Goal: Task Accomplishment & Management: Manage account settings

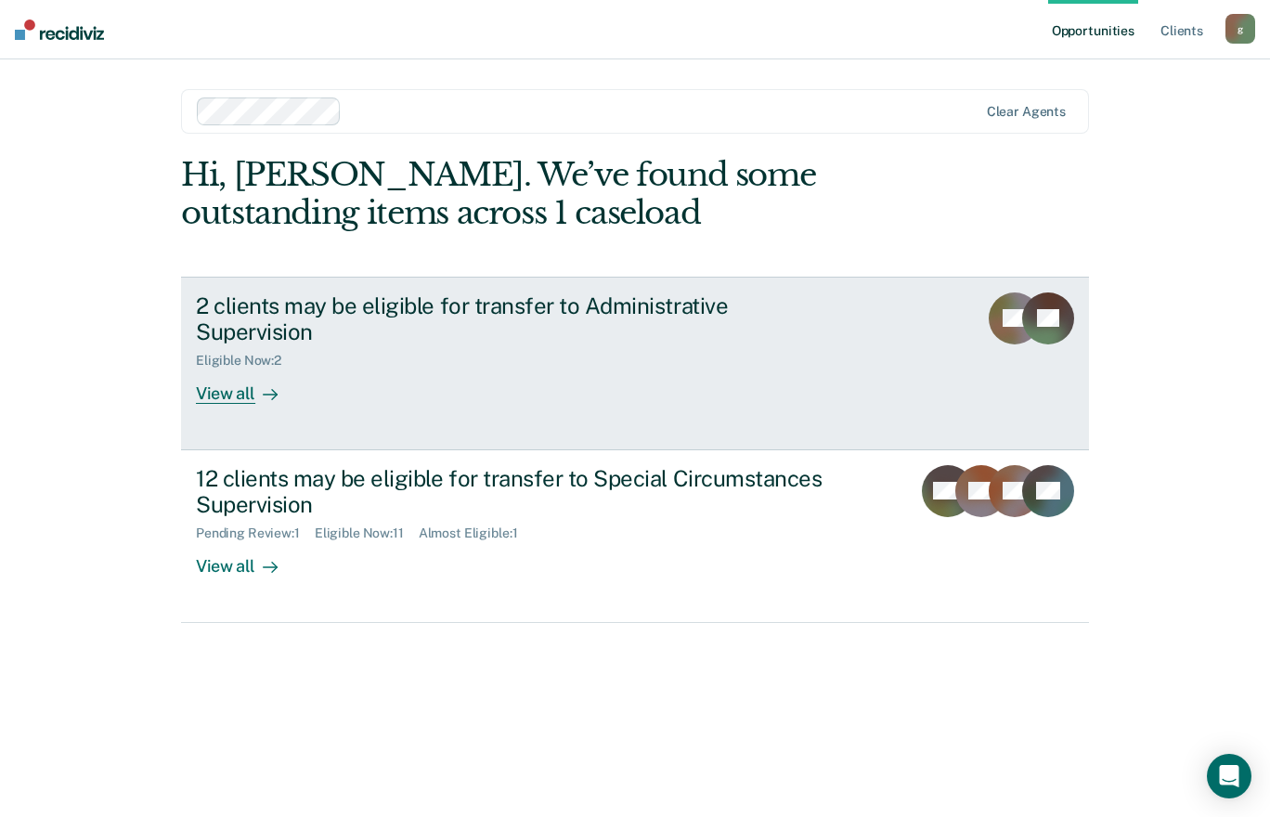
click at [228, 369] on div "View all" at bounding box center [248, 387] width 104 height 36
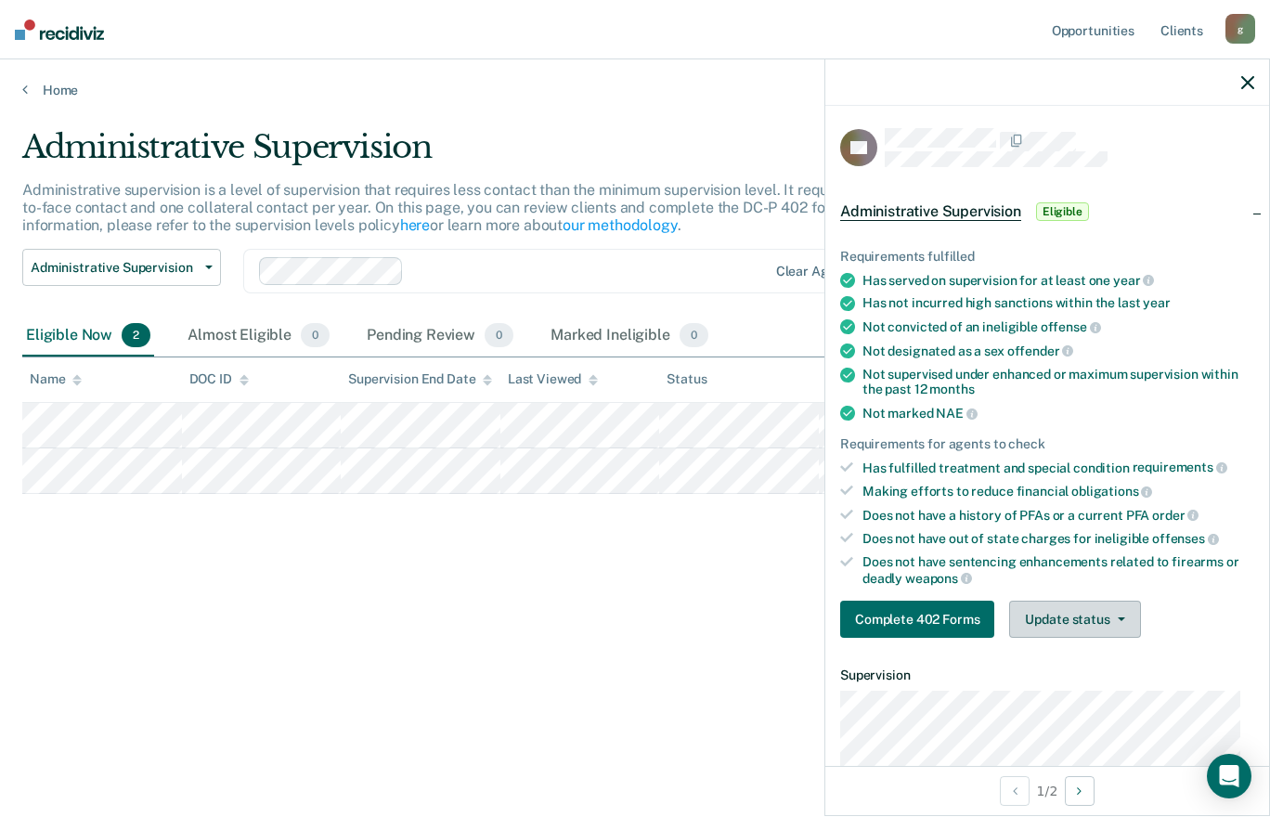
click at [1084, 625] on button "Update status" at bounding box center [1074, 619] width 131 height 37
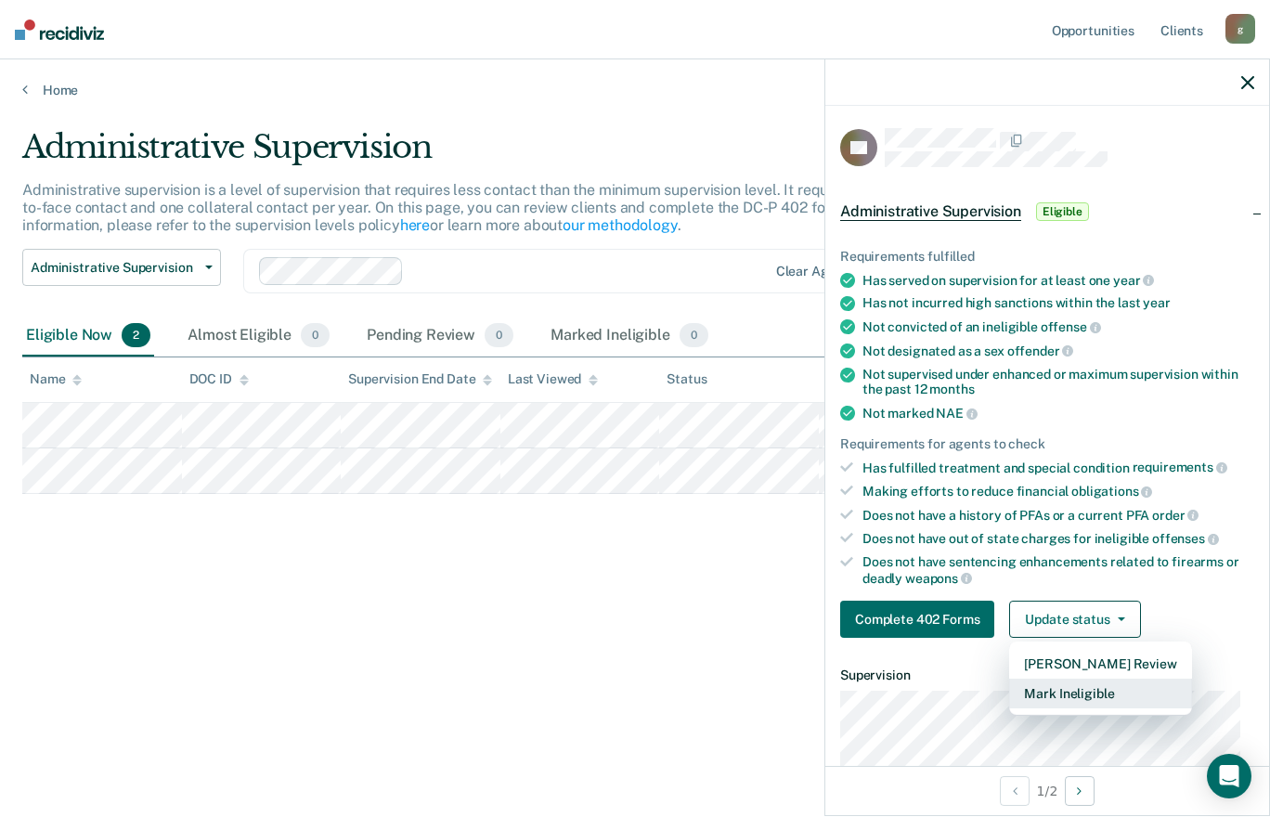
click at [1082, 692] on button "Mark Ineligible" at bounding box center [1100, 694] width 182 height 30
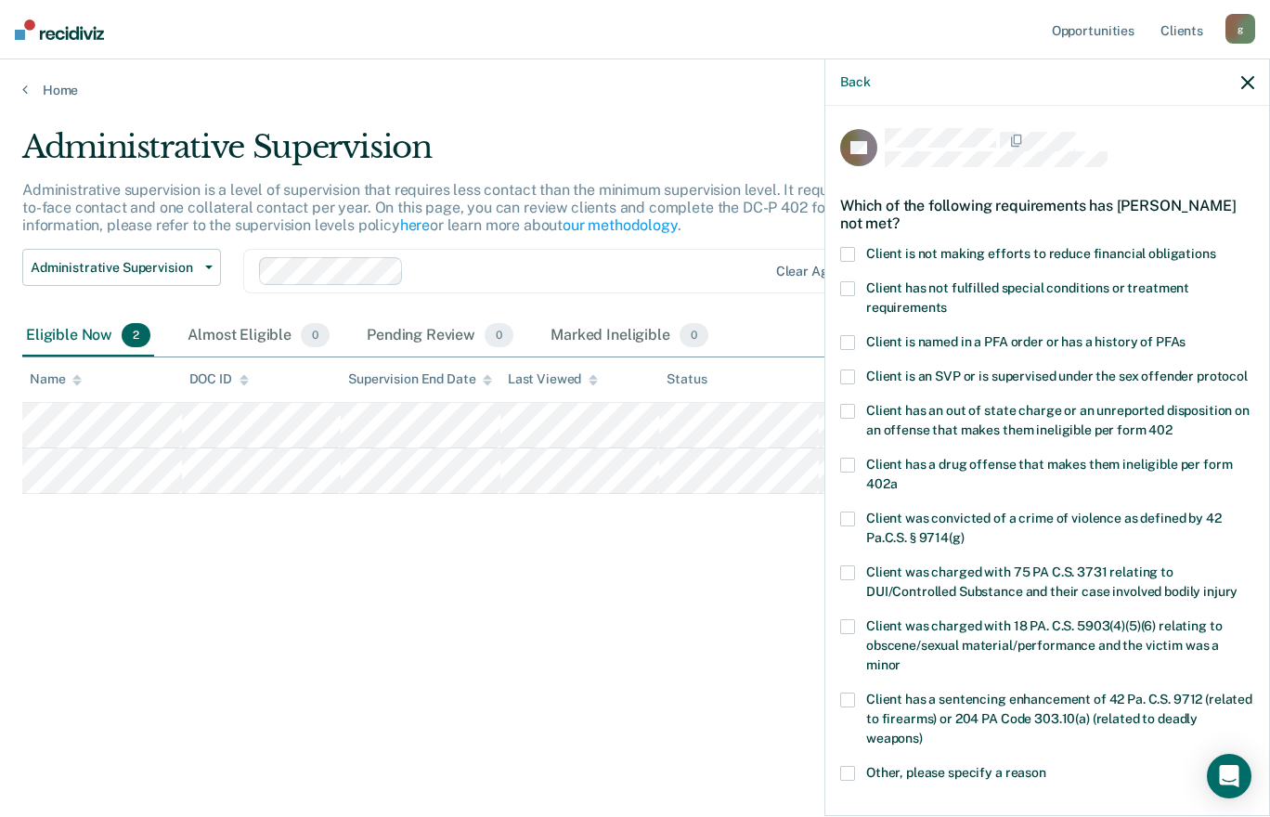
click at [845, 473] on span at bounding box center [847, 465] width 15 height 15
click at [897, 477] on input "Client has a drug offense that makes them ineligible per form 402a" at bounding box center [897, 477] width 0 height 0
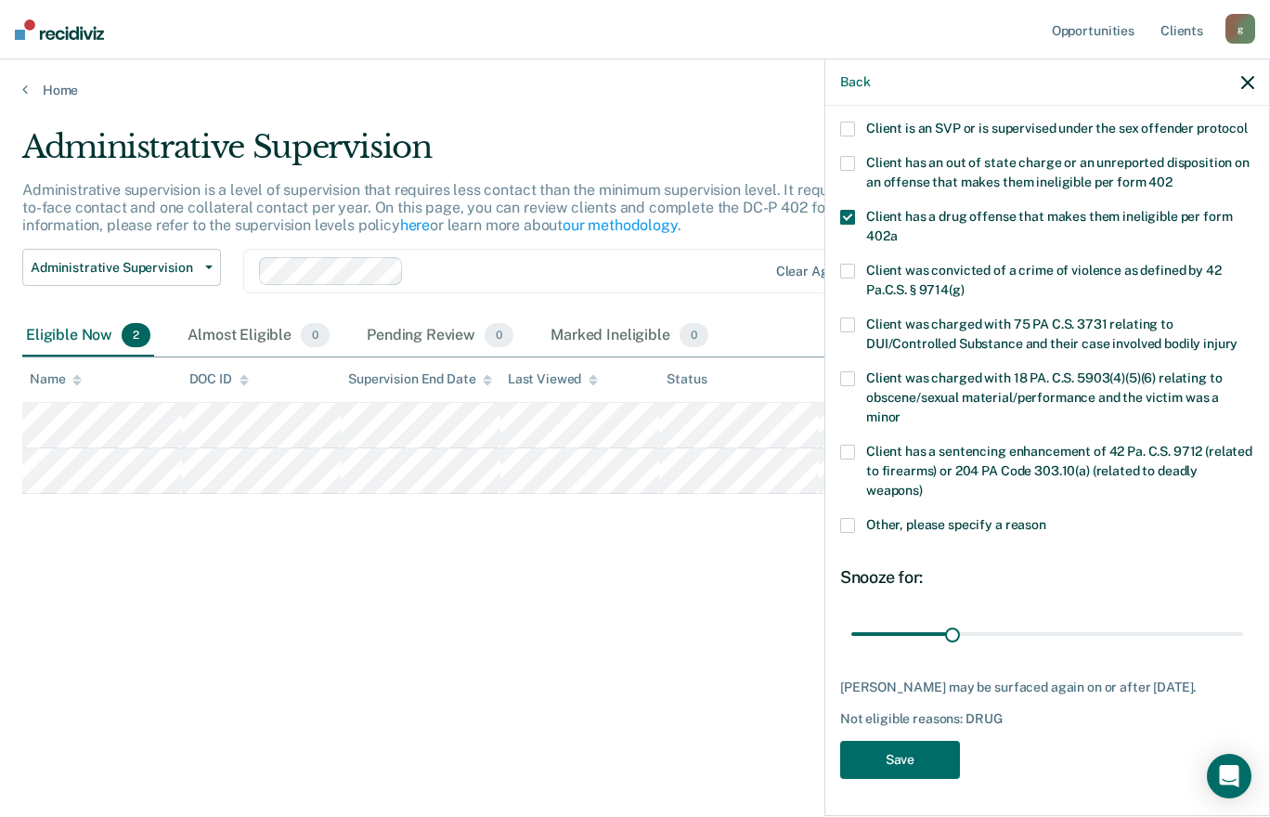
scroll to position [266, 0]
click at [905, 759] on button "Save" at bounding box center [900, 760] width 120 height 38
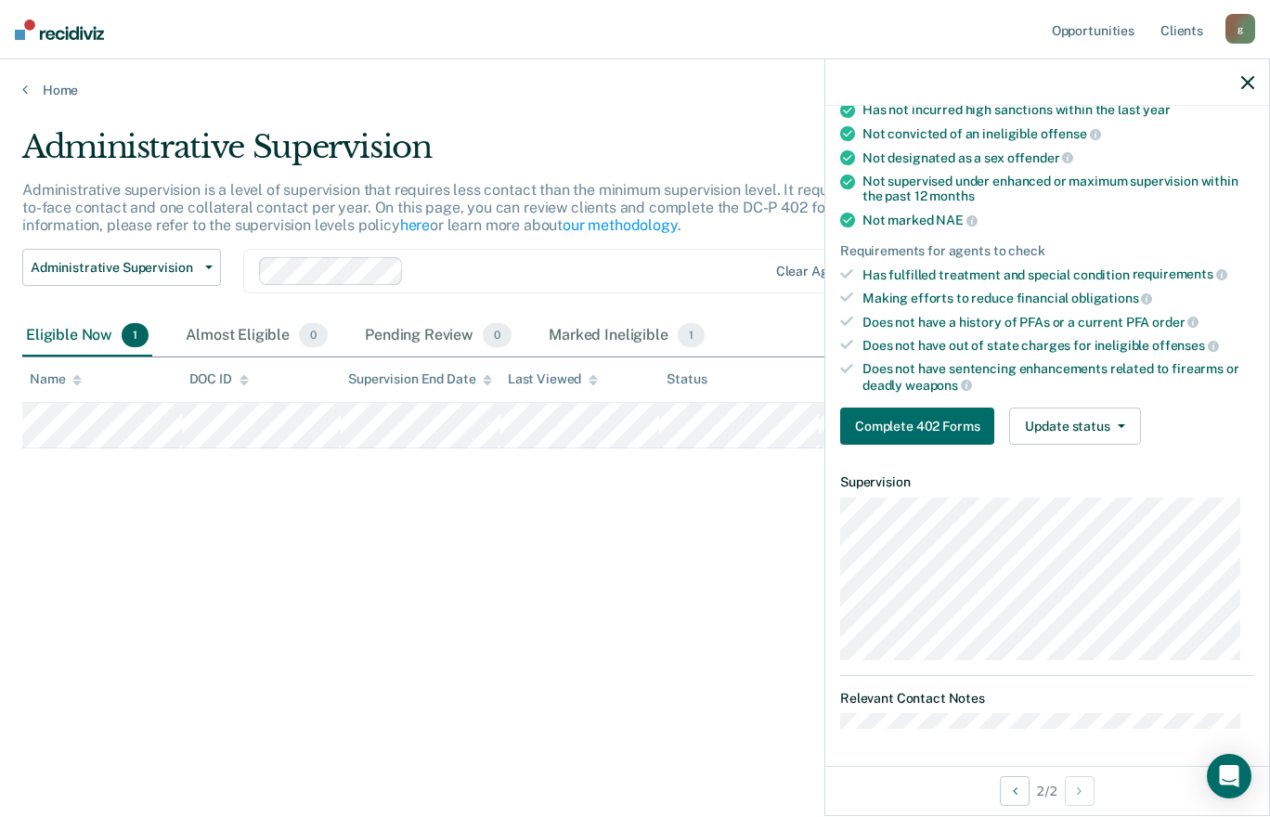
scroll to position [187, 0]
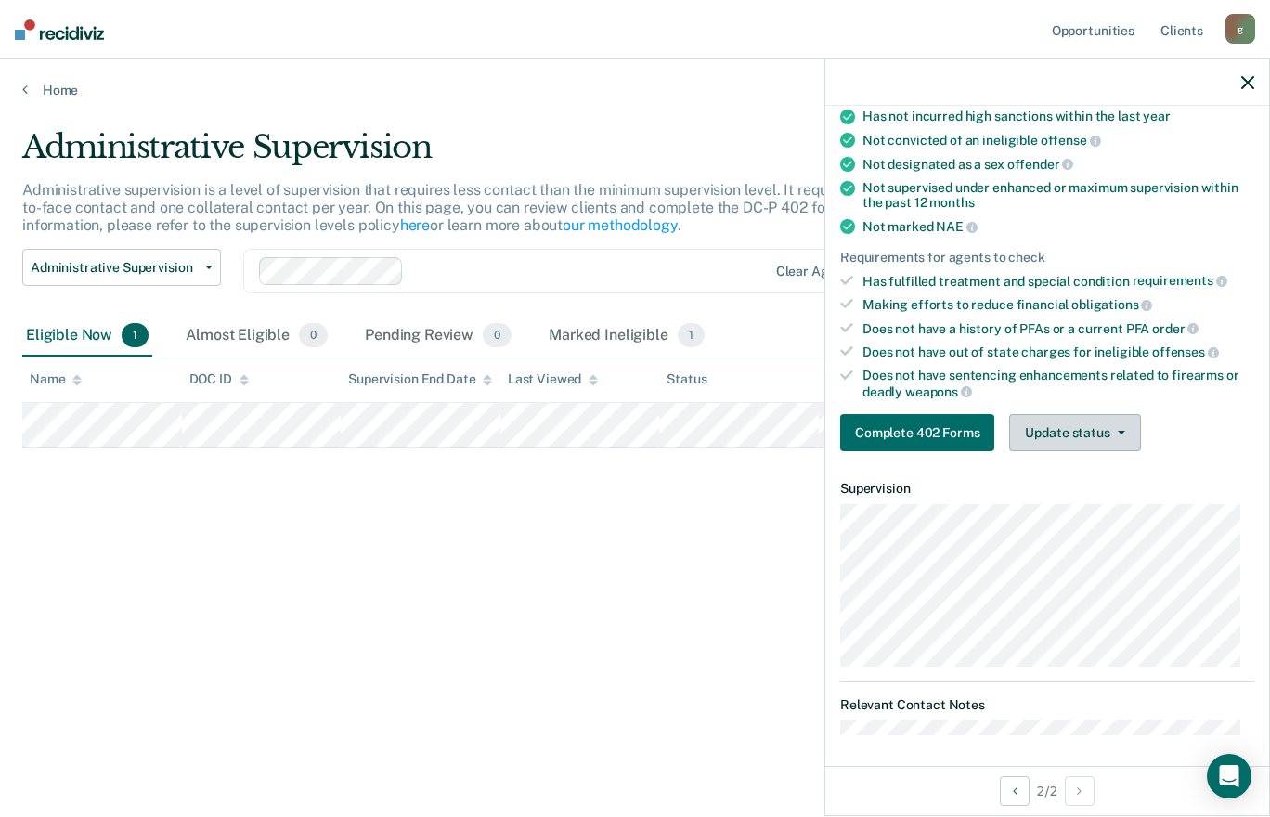
click at [1072, 426] on button "Update status" at bounding box center [1074, 432] width 131 height 37
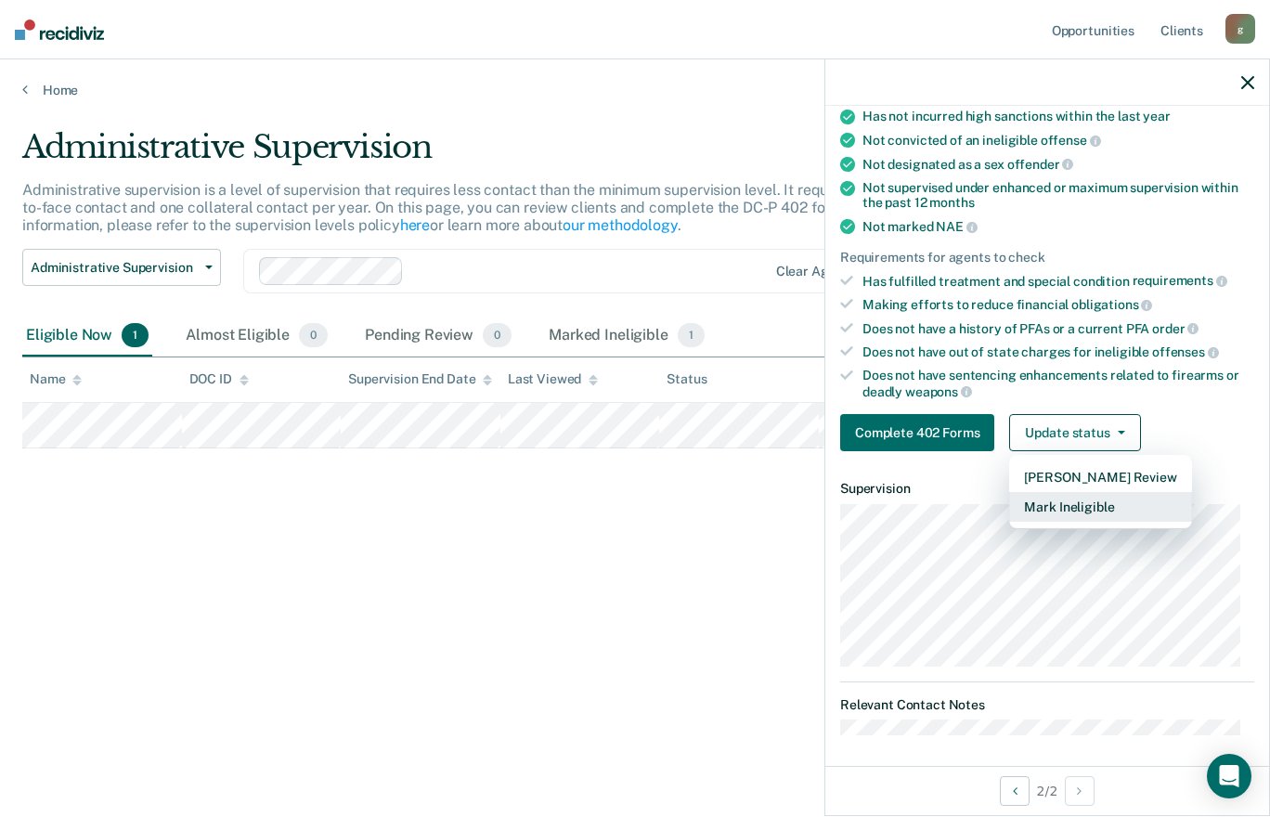
click at [1073, 499] on button "Mark Ineligible" at bounding box center [1100, 507] width 182 height 30
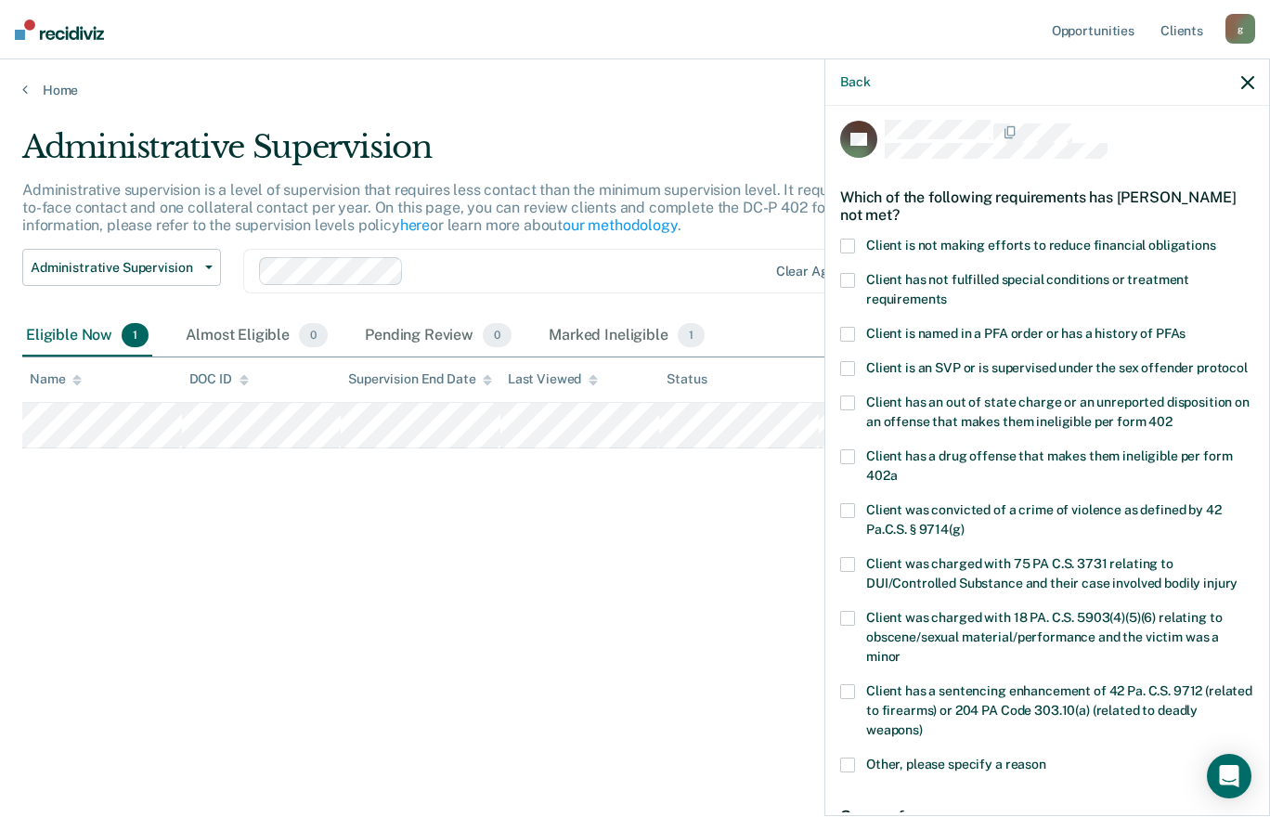
scroll to position [0, 0]
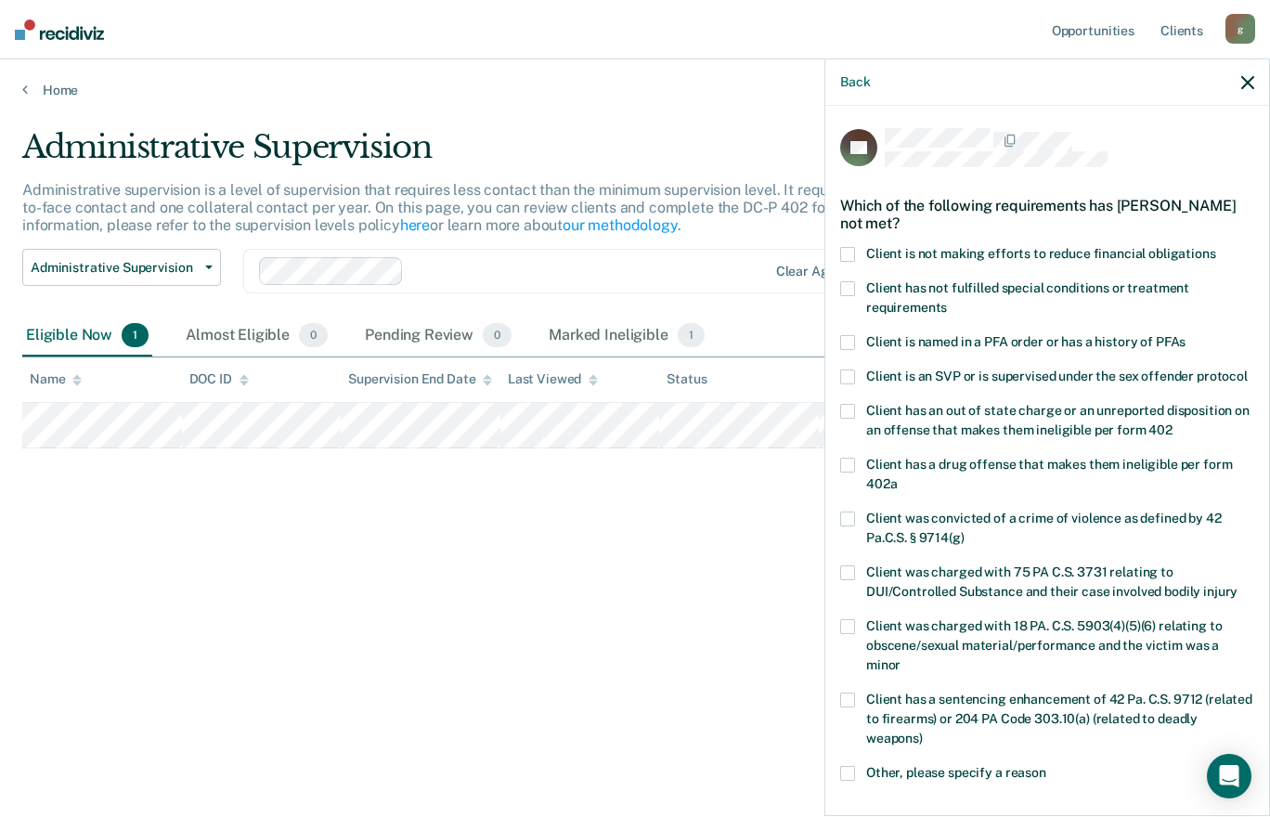
click at [852, 419] on span at bounding box center [847, 411] width 15 height 15
click at [1173, 423] on input "Client has an out of state charge or an unreported disposition on an offense th…" at bounding box center [1173, 423] width 0 height 0
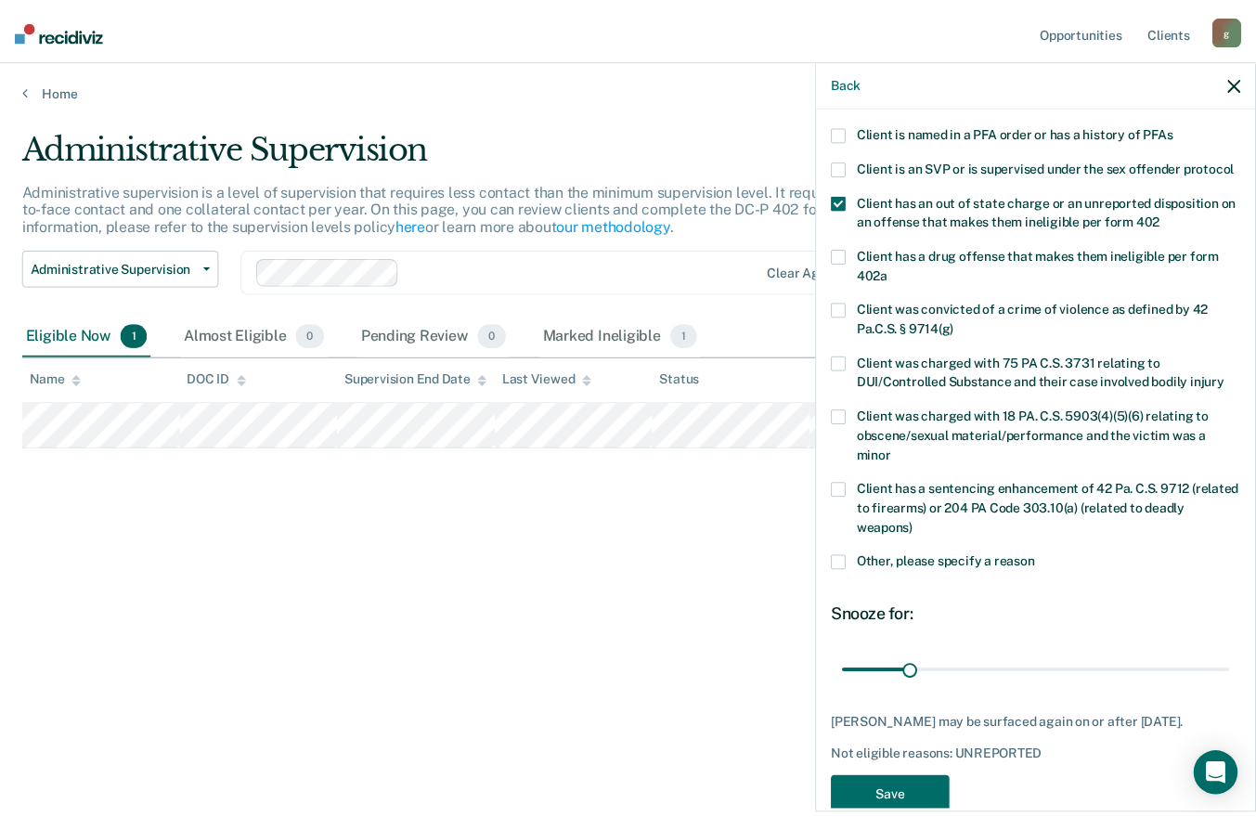
scroll to position [266, 0]
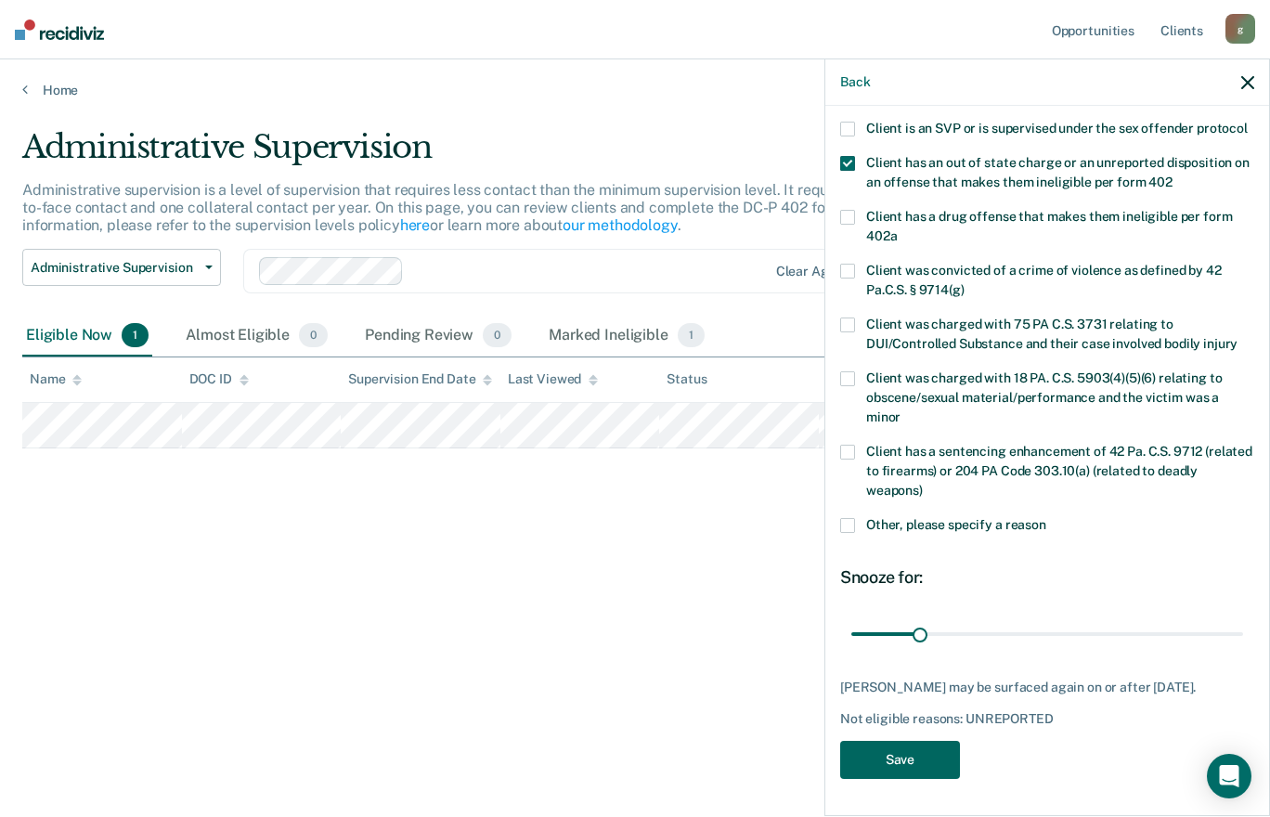
click at [924, 765] on button "Save" at bounding box center [900, 760] width 120 height 38
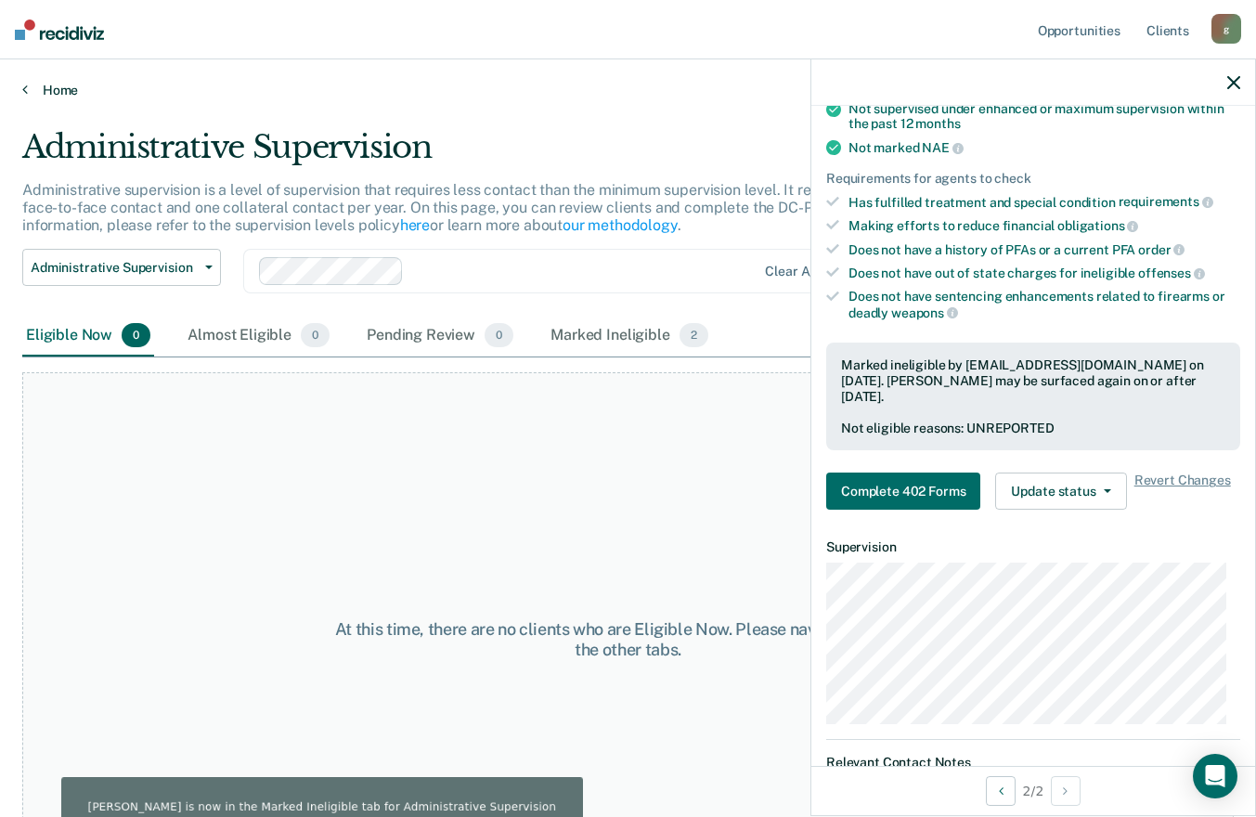
click at [25, 84] on icon at bounding box center [25, 89] width 6 height 15
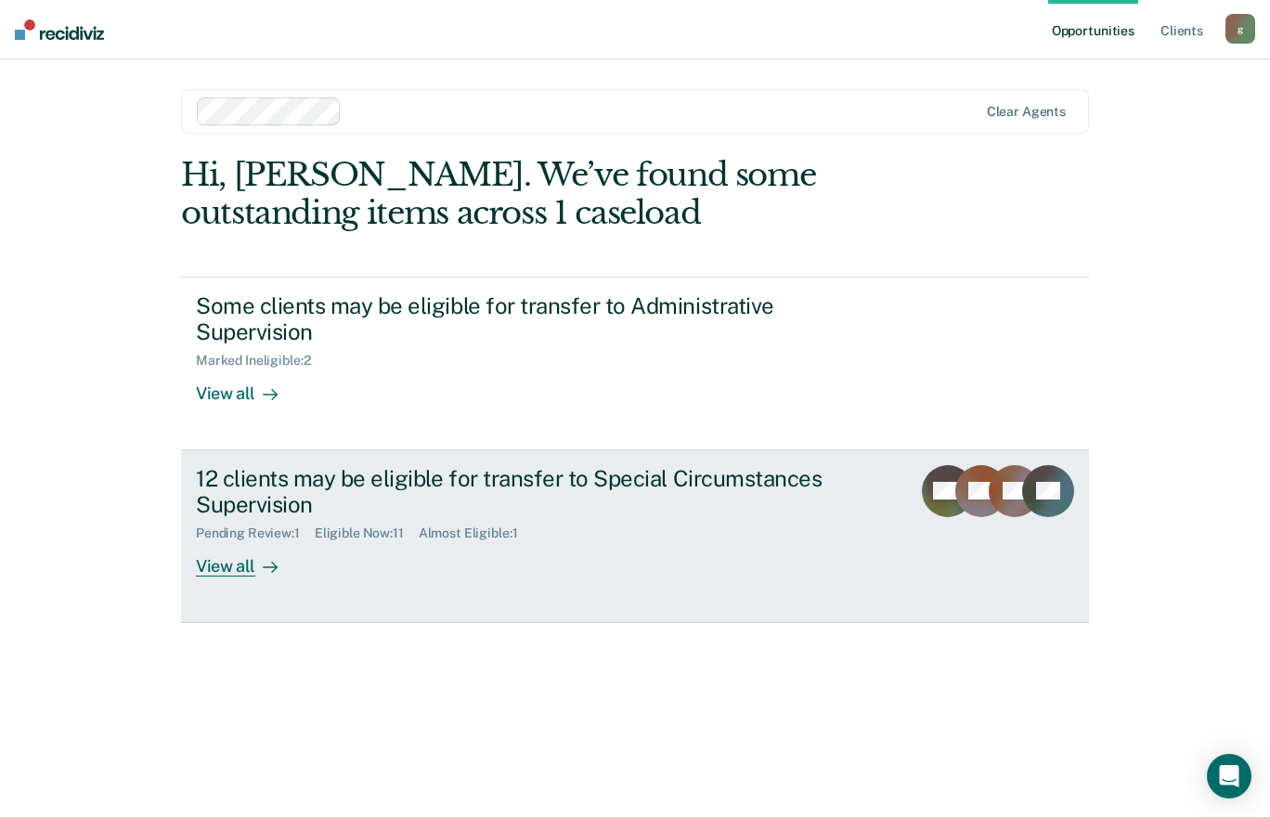
click at [232, 570] on div "View all" at bounding box center [248, 559] width 104 height 36
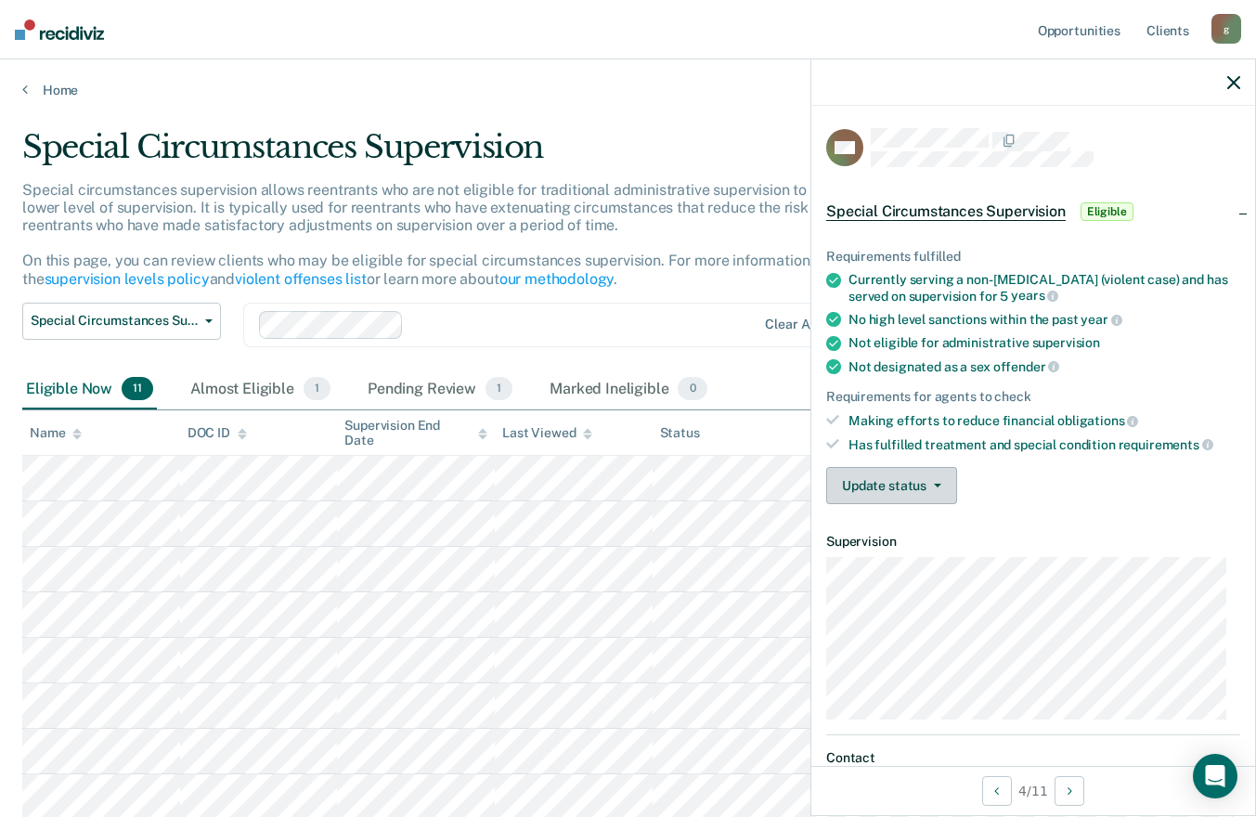
click at [898, 486] on button "Update status" at bounding box center [891, 485] width 131 height 37
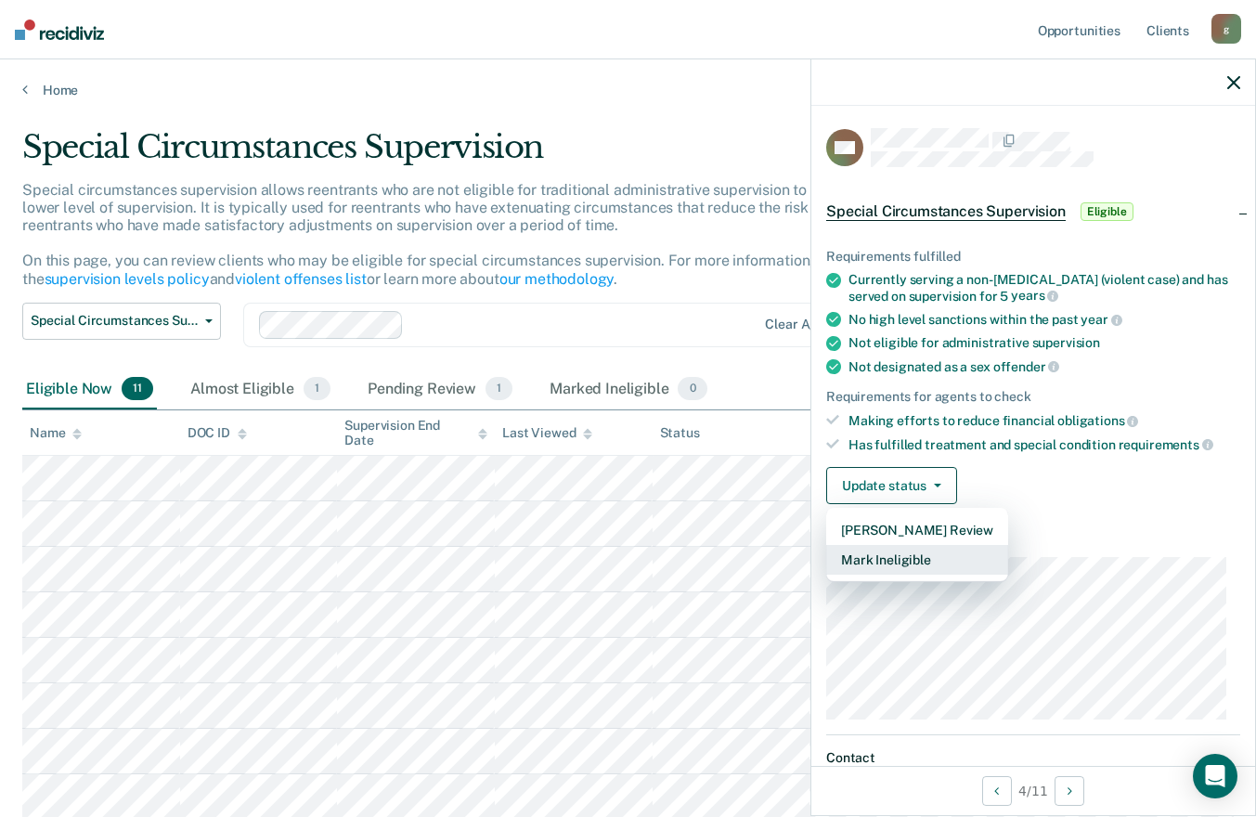
click at [894, 553] on button "Mark Ineligible" at bounding box center [917, 560] width 182 height 30
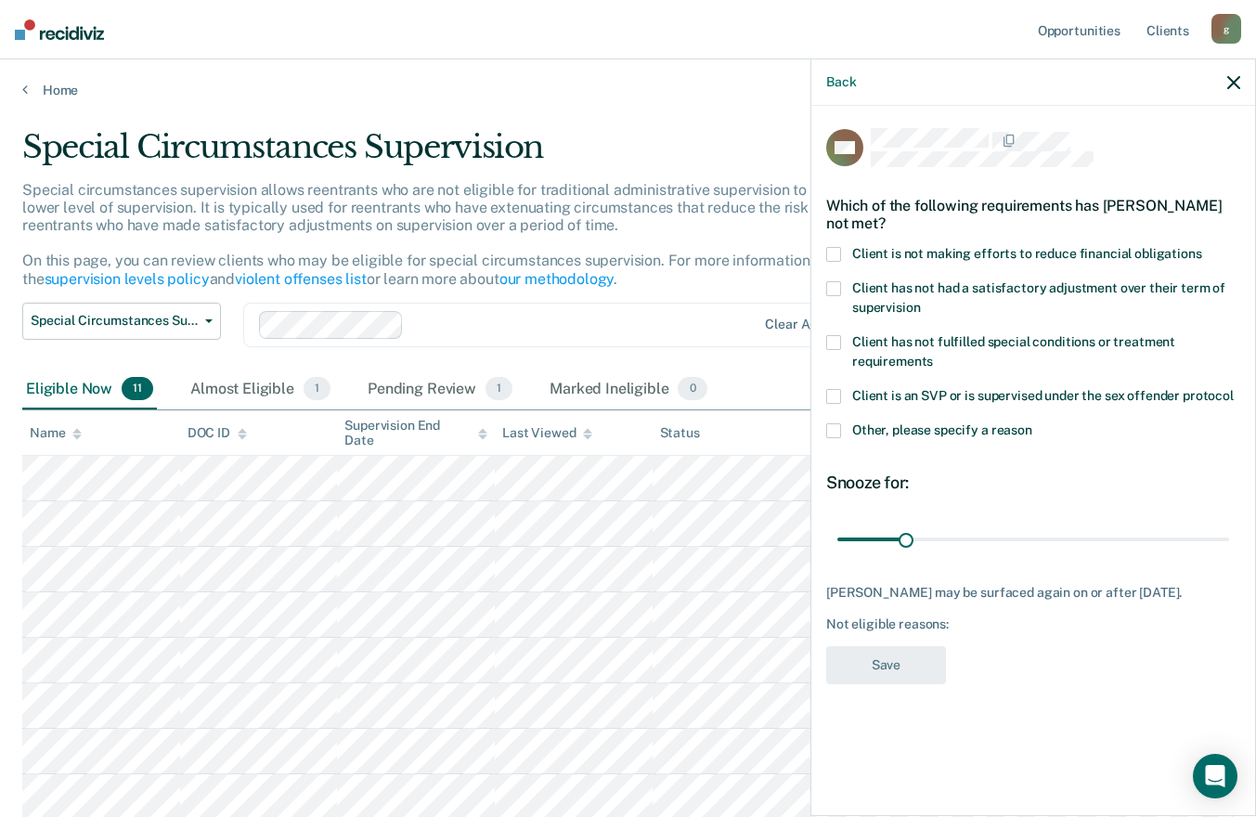
click at [834, 285] on span at bounding box center [833, 288] width 15 height 15
click at [920, 301] on input "Client has not had a satisfactory adjustment over their term of supervision" at bounding box center [920, 301] width 0 height 0
click at [902, 674] on button "Save" at bounding box center [886, 665] width 120 height 38
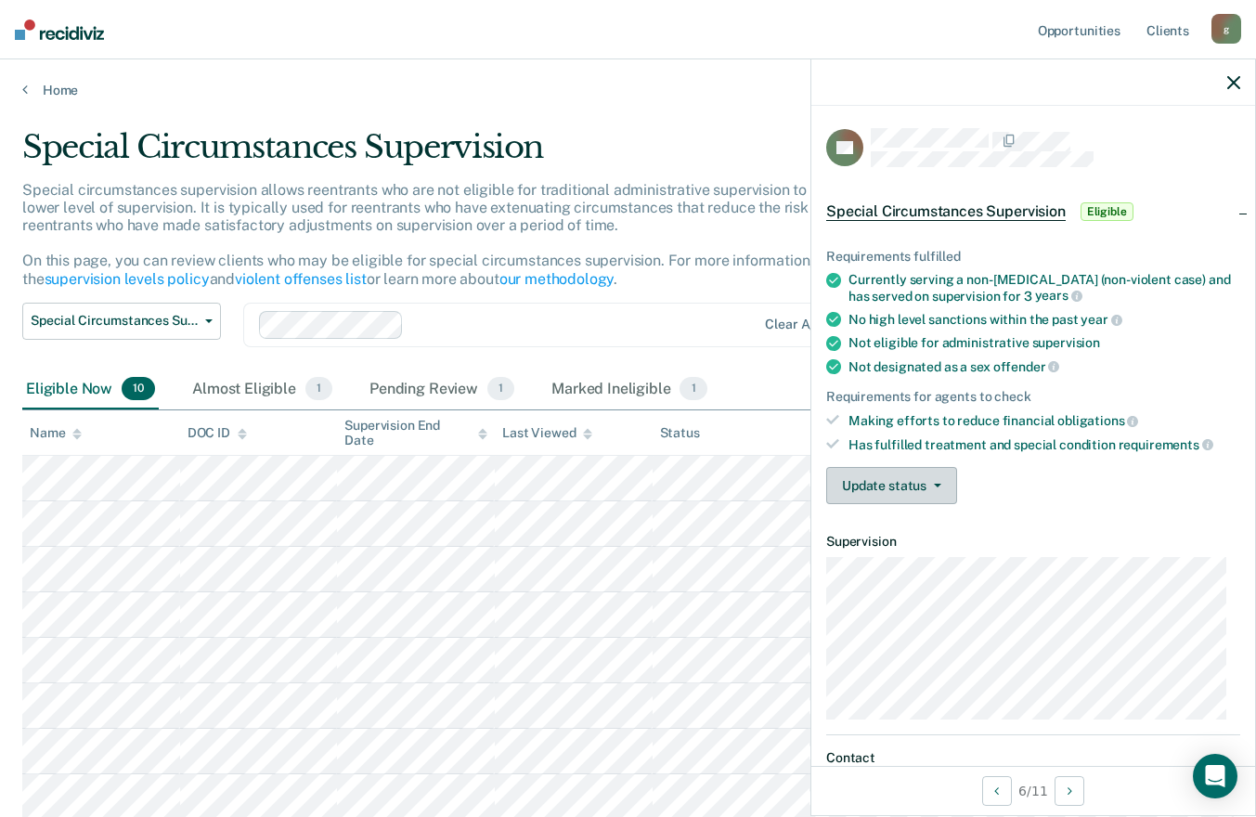
click at [864, 481] on button "Update status" at bounding box center [891, 485] width 131 height 37
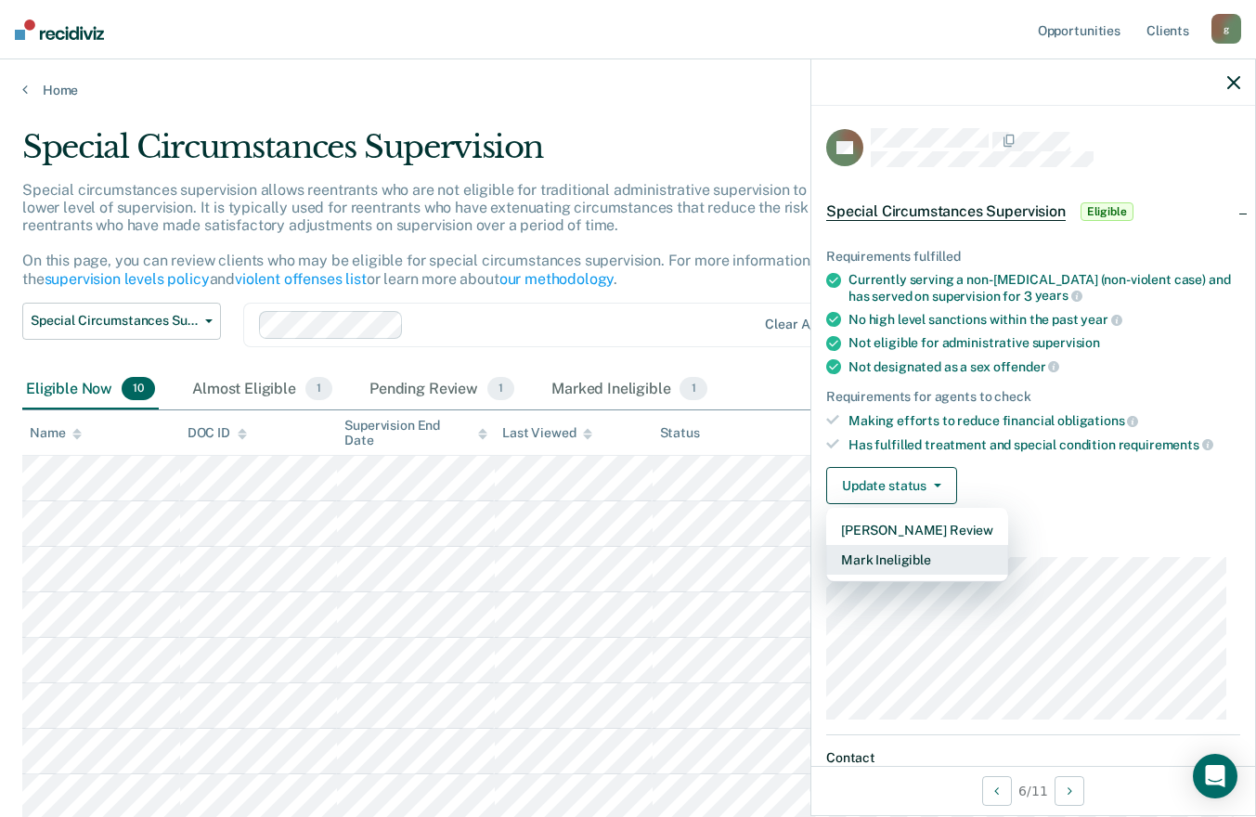
click at [885, 553] on button "Mark Ineligible" at bounding box center [917, 560] width 182 height 30
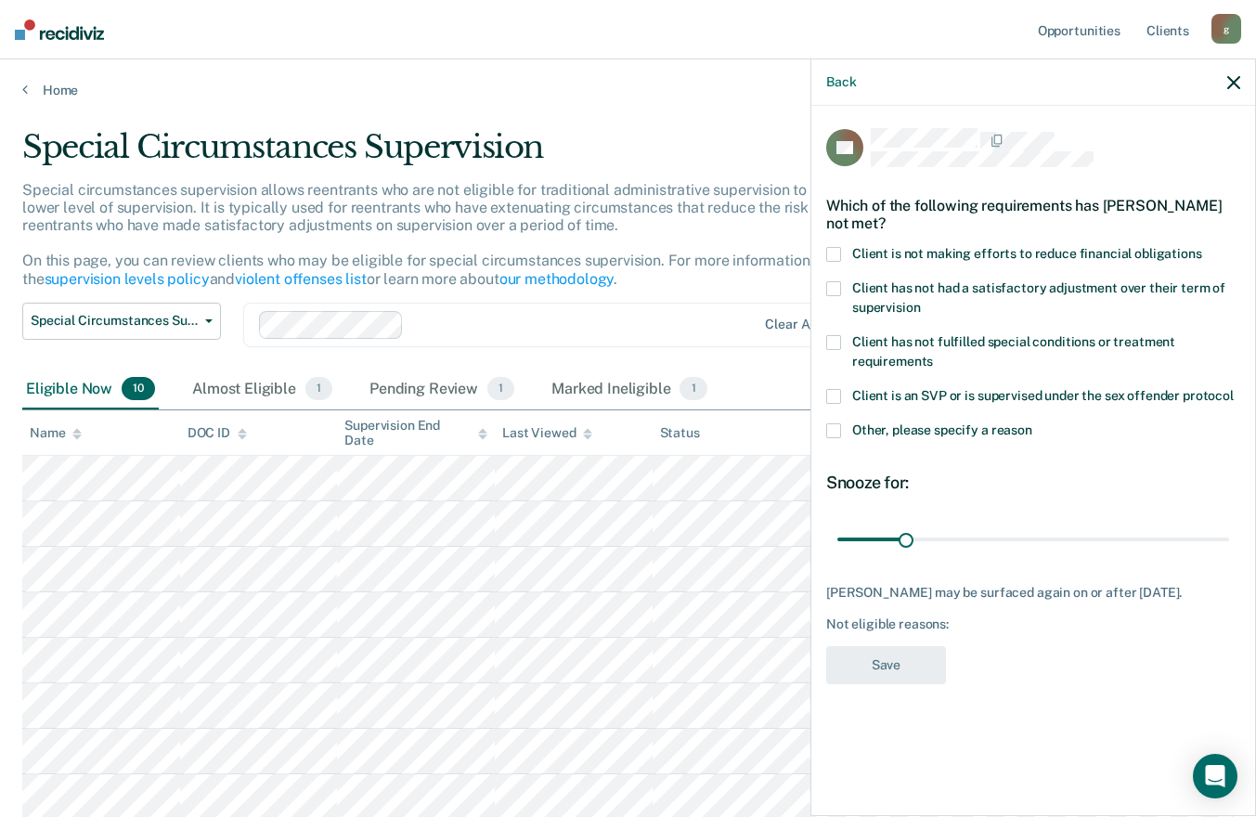
click at [831, 253] on span at bounding box center [833, 254] width 15 height 15
click at [1203, 247] on input "Client is not making efforts to reduce financial obligations" at bounding box center [1203, 247] width 0 height 0
click at [882, 667] on button "Save" at bounding box center [886, 665] width 120 height 38
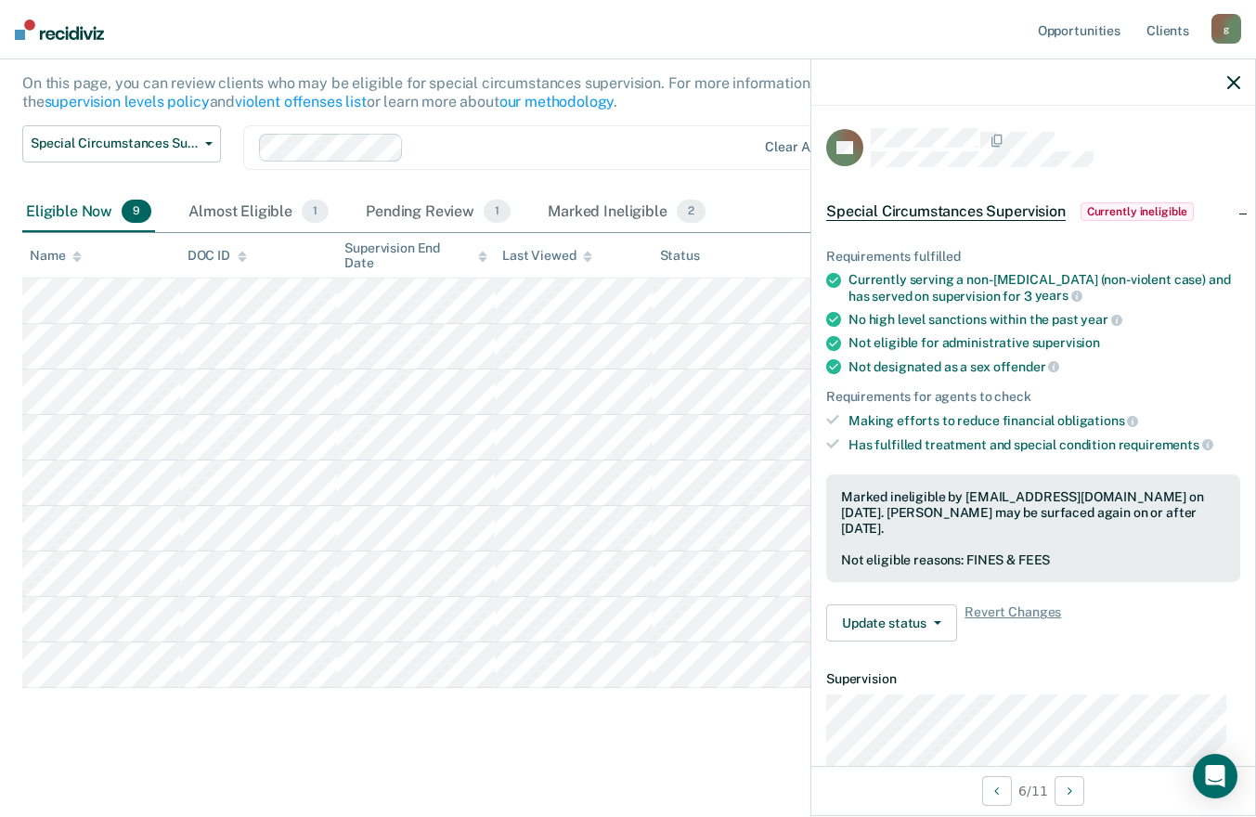
scroll to position [181, 0]
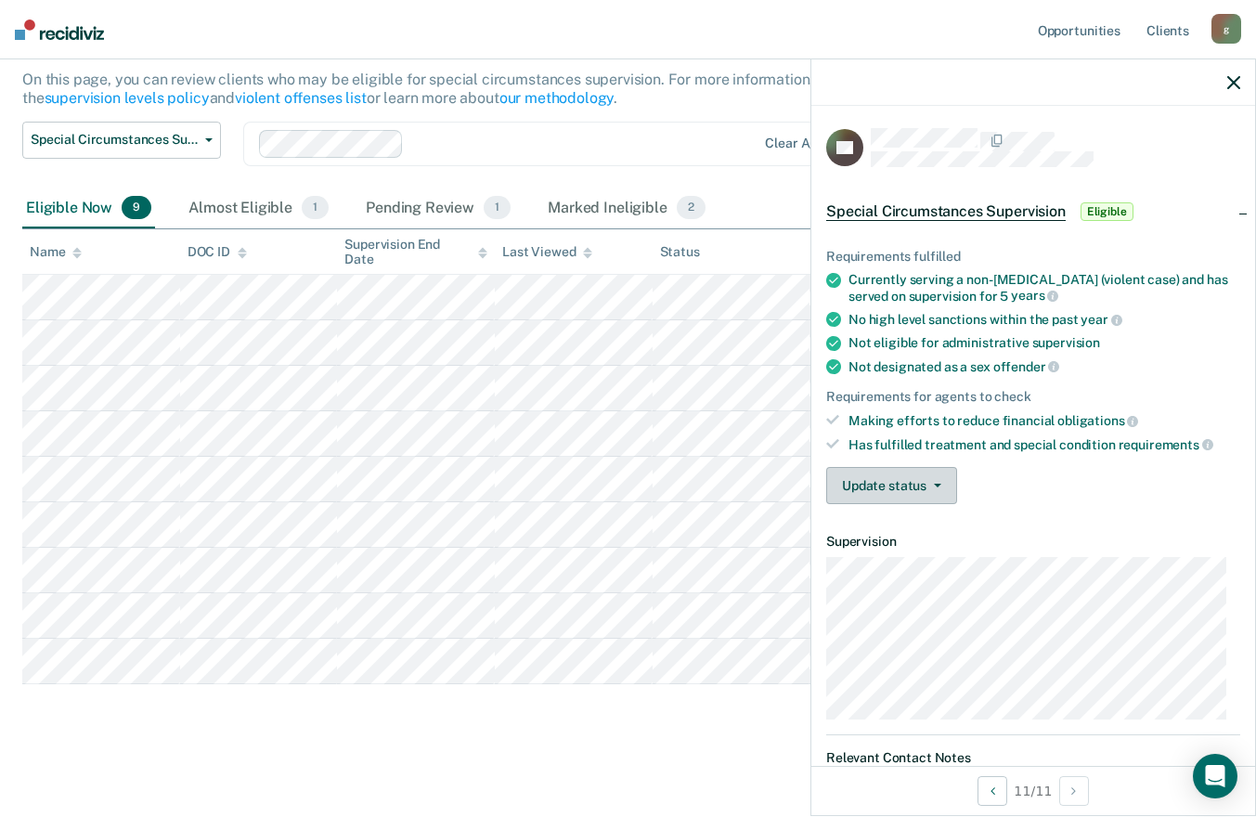
click at [886, 479] on button "Update status" at bounding box center [891, 485] width 131 height 37
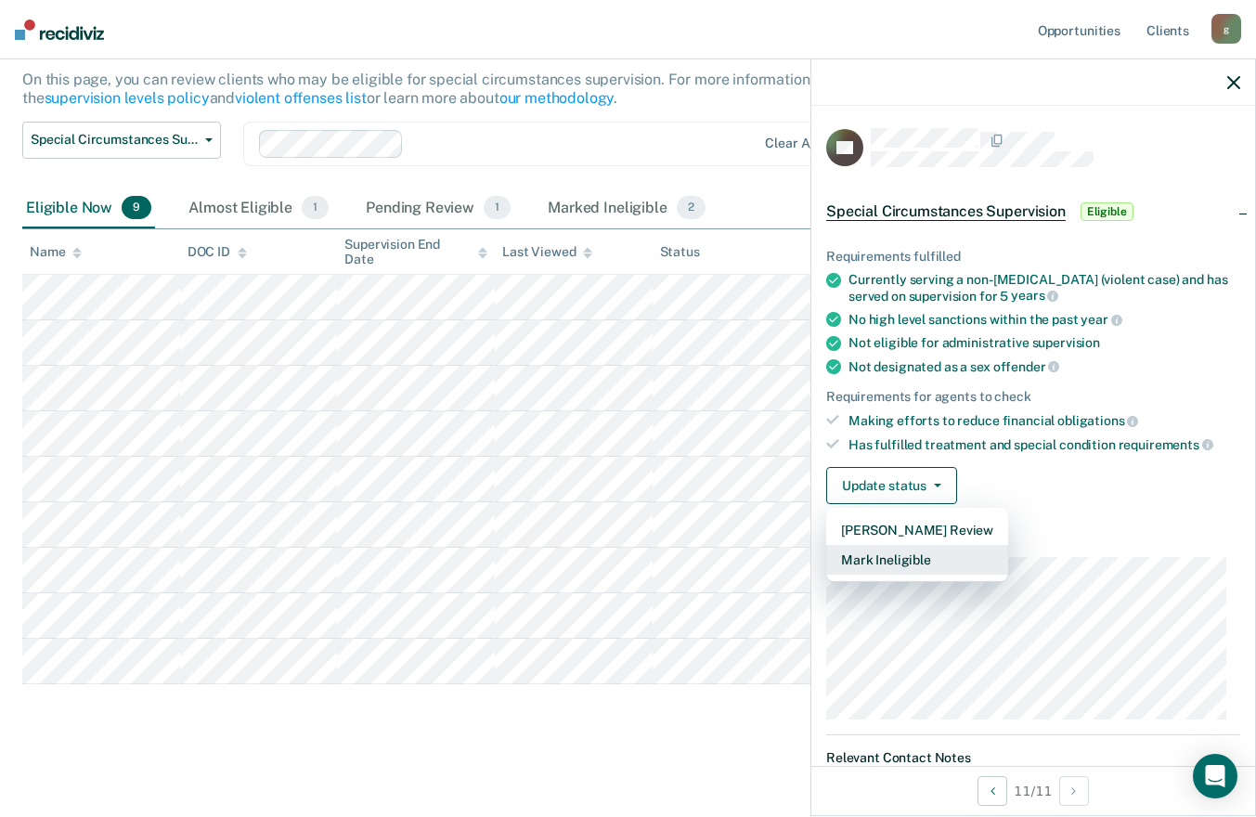
click at [894, 559] on button "Mark Ineligible" at bounding box center [917, 560] width 182 height 30
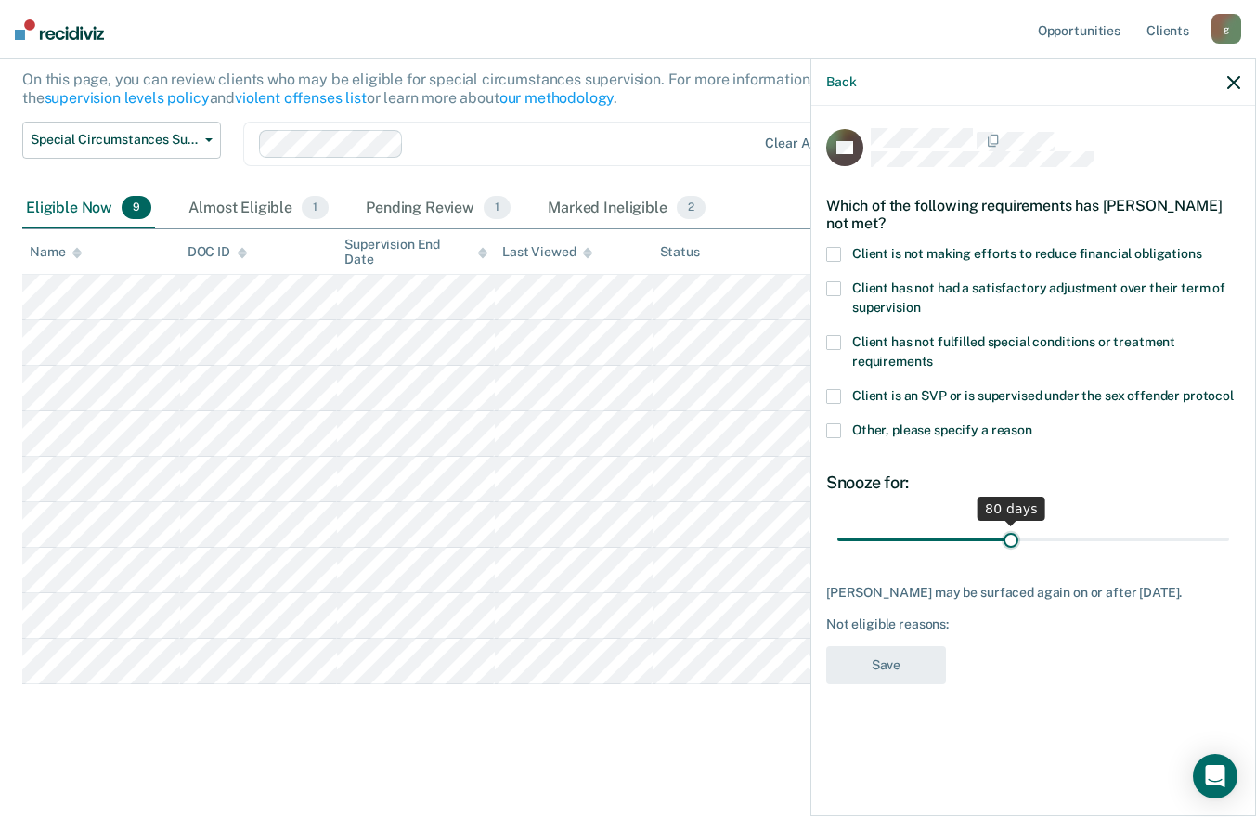
drag, startPoint x: 904, startPoint y: 535, endPoint x: 1010, endPoint y: 555, distance: 107.8
type input "80"
click at [1010, 555] on input "range" at bounding box center [1034, 539] width 392 height 33
click at [833, 427] on span at bounding box center [833, 430] width 15 height 15
click at [1033, 423] on input "Other, please specify a reason" at bounding box center [1033, 423] width 0 height 0
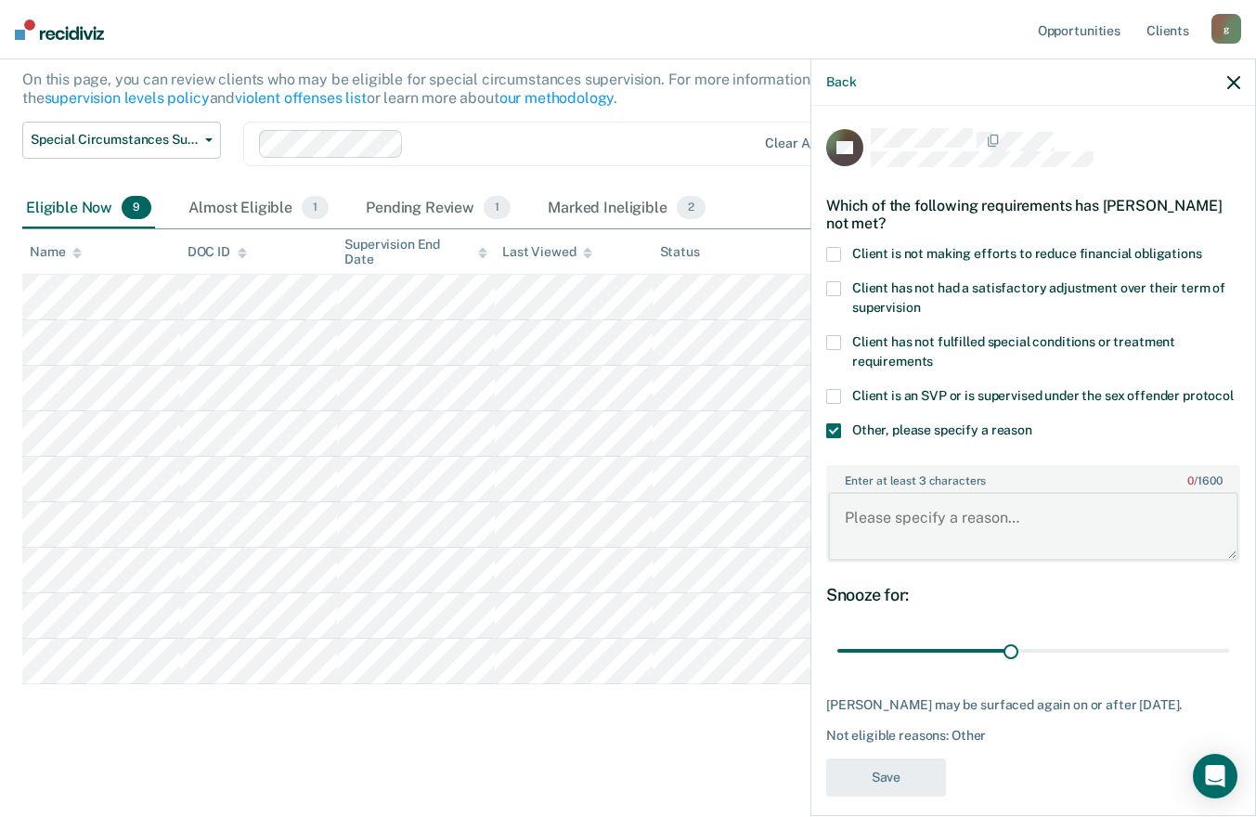
click at [931, 560] on textarea "Enter at least 3 characters 0 / 1600" at bounding box center [1033, 526] width 410 height 69
type textarea "Murder"
click at [896, 797] on button "Save" at bounding box center [886, 778] width 120 height 38
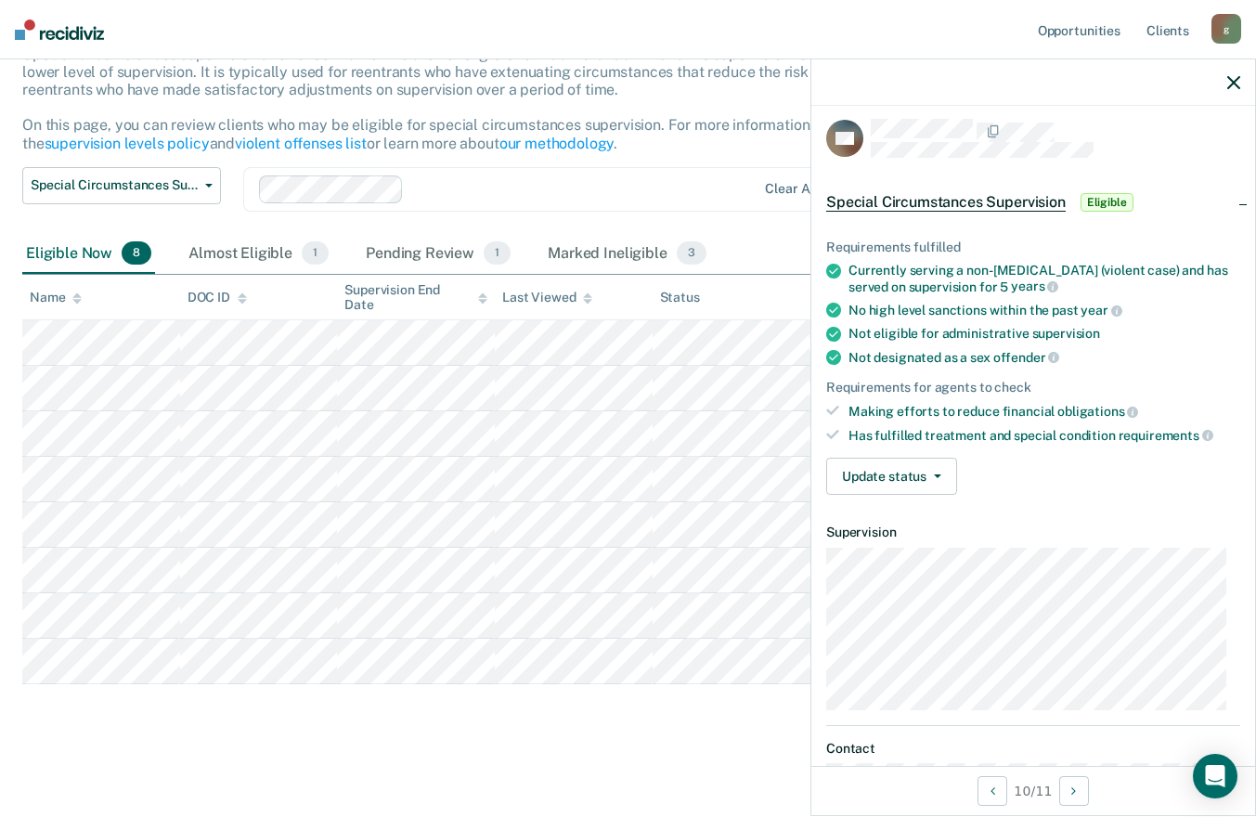
scroll to position [0, 0]
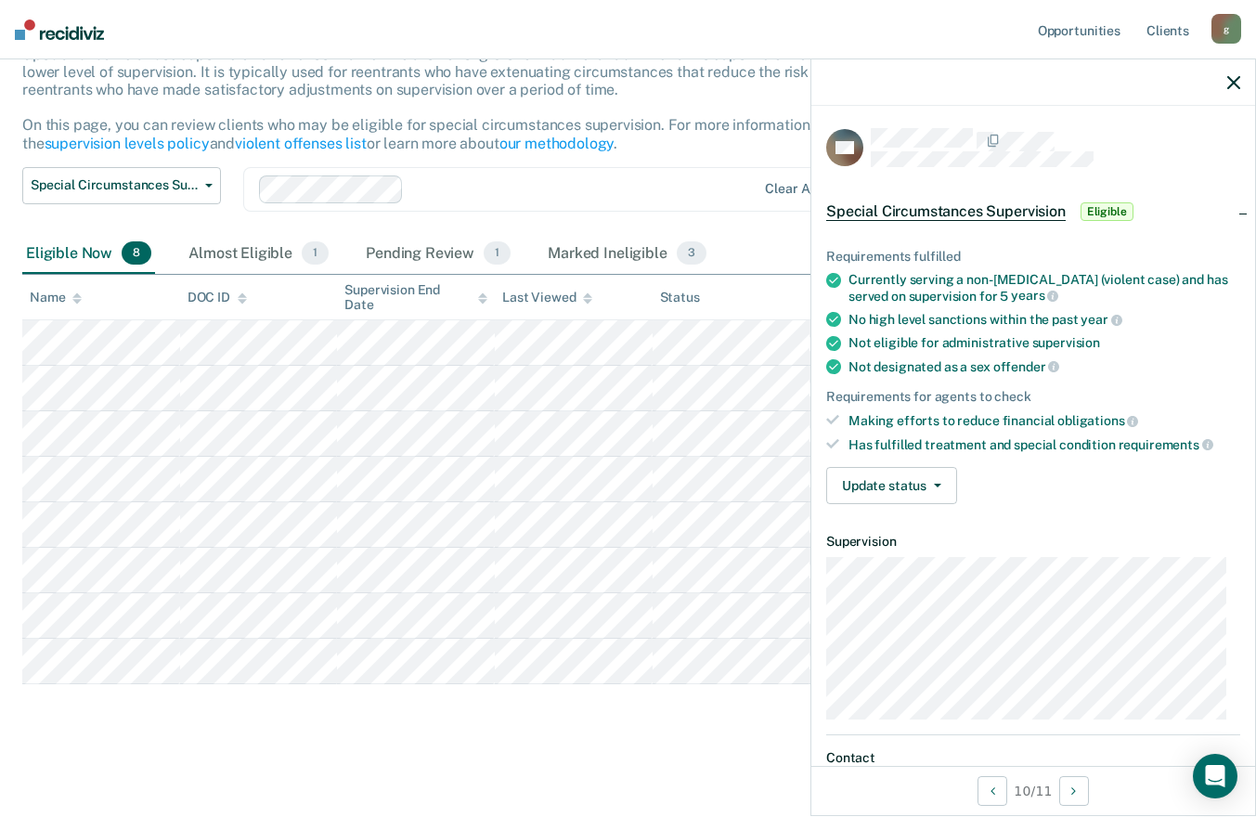
click at [1113, 206] on span "Eligible" at bounding box center [1107, 211] width 53 height 19
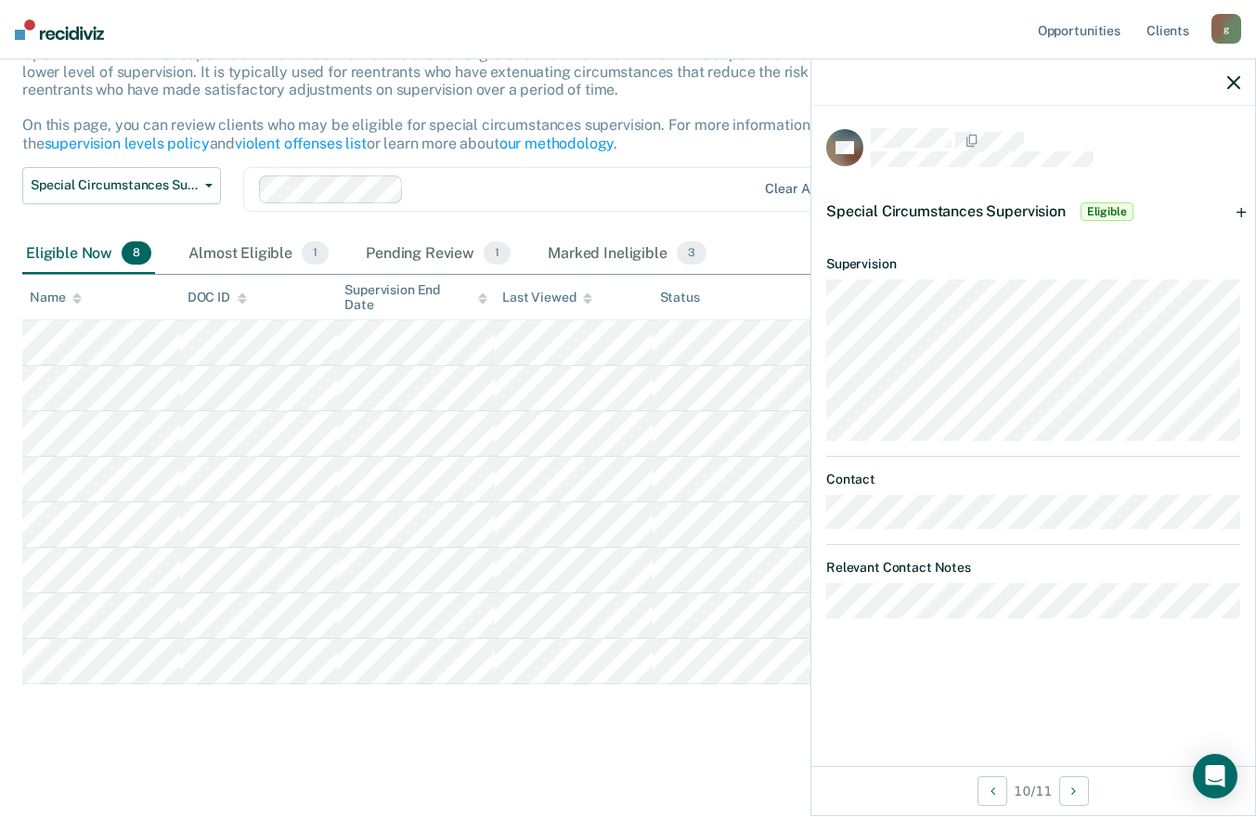
click at [1113, 206] on span "Eligible" at bounding box center [1107, 211] width 53 height 19
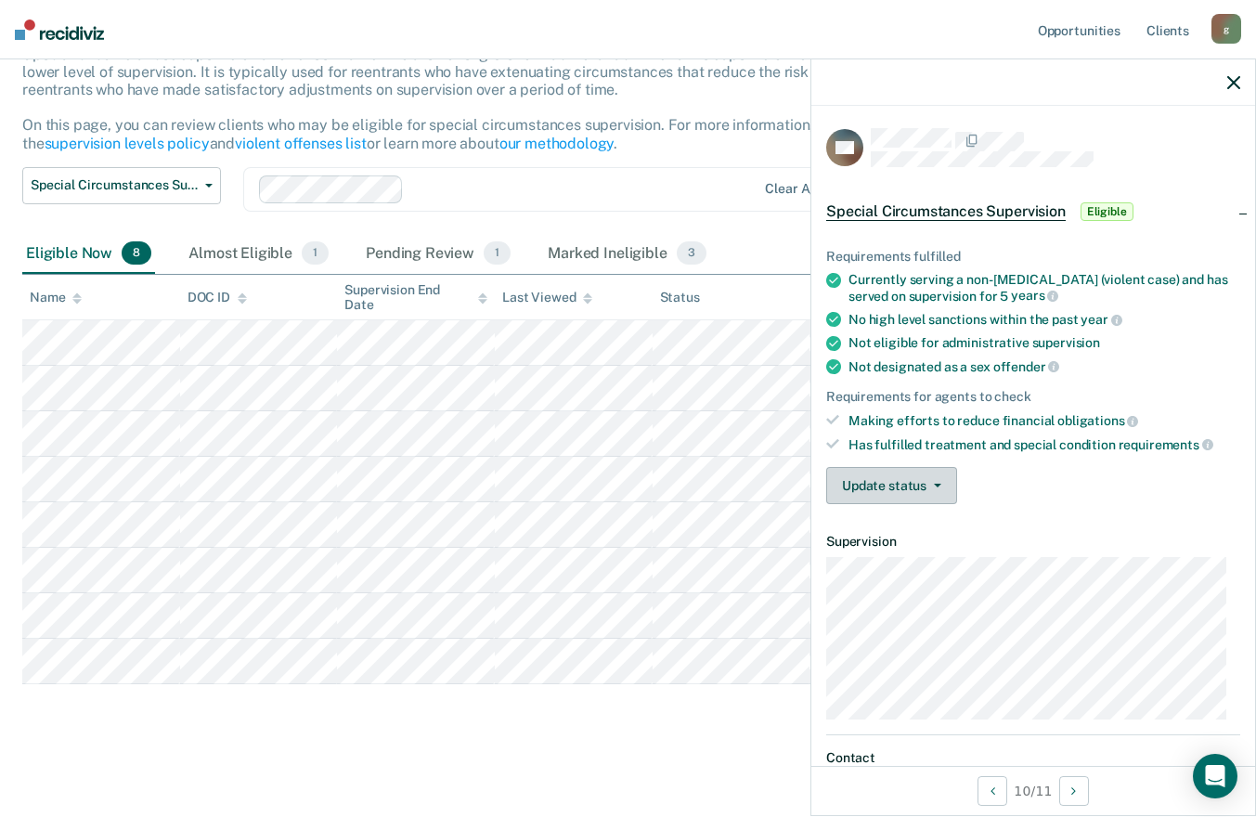
click at [927, 484] on span "button" at bounding box center [934, 486] width 15 height 4
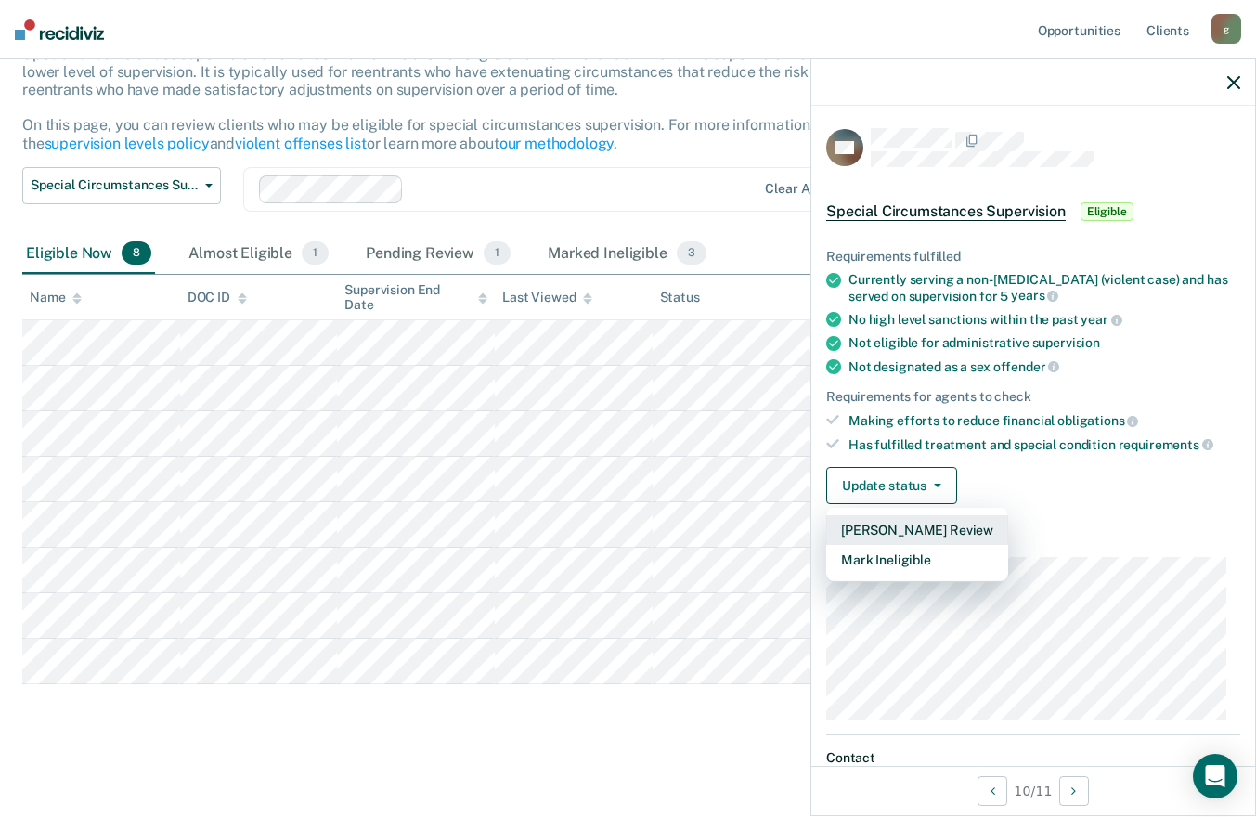
click at [926, 529] on button "[PERSON_NAME] Review" at bounding box center [917, 530] width 182 height 30
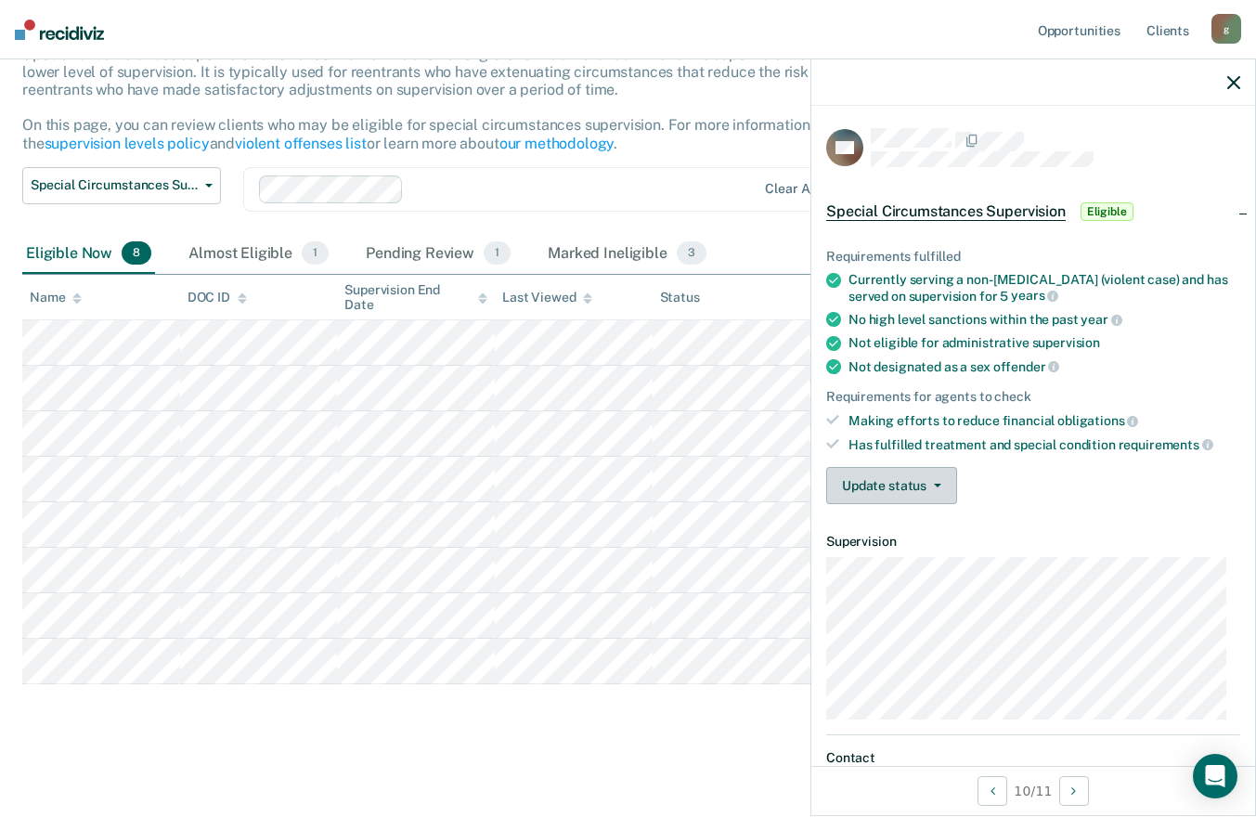
scroll to position [90, 0]
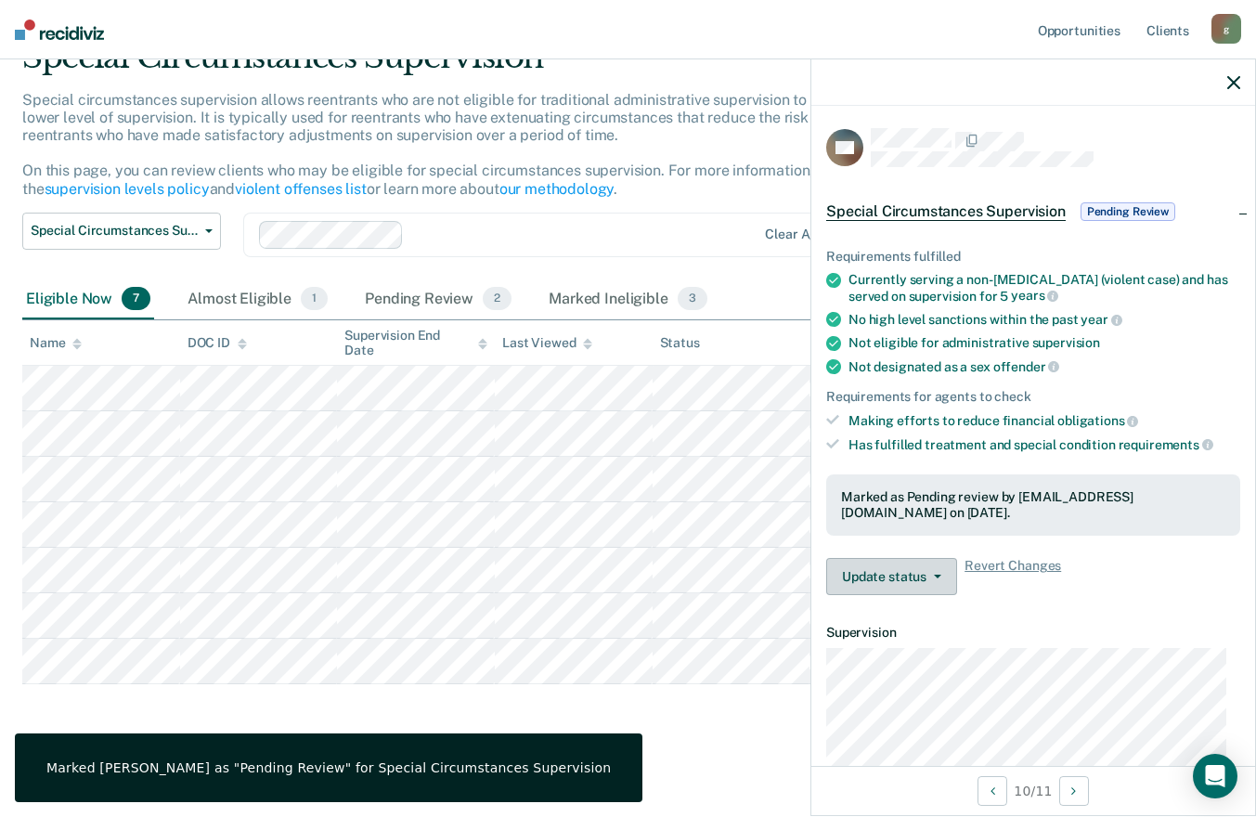
click at [901, 566] on button "Update status" at bounding box center [891, 576] width 131 height 37
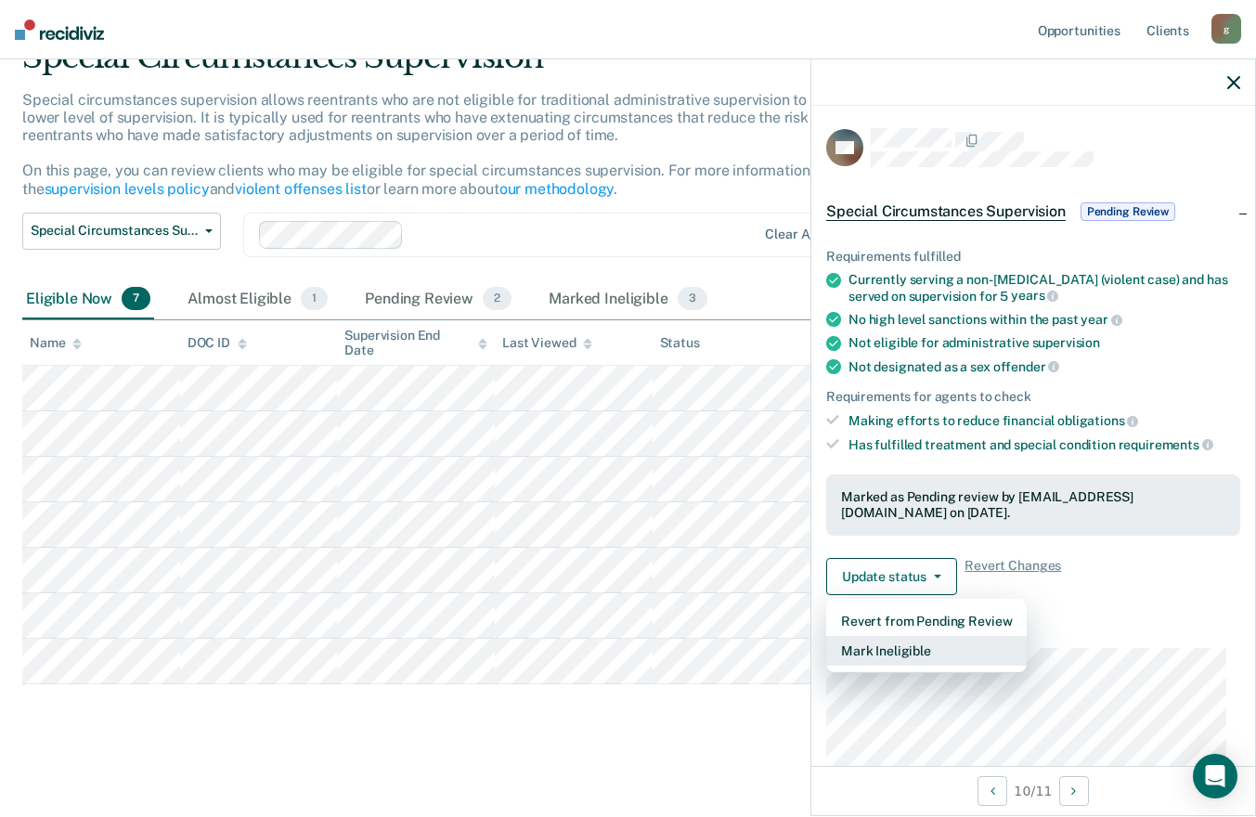
click at [889, 643] on button "Mark Ineligible" at bounding box center [926, 651] width 201 height 30
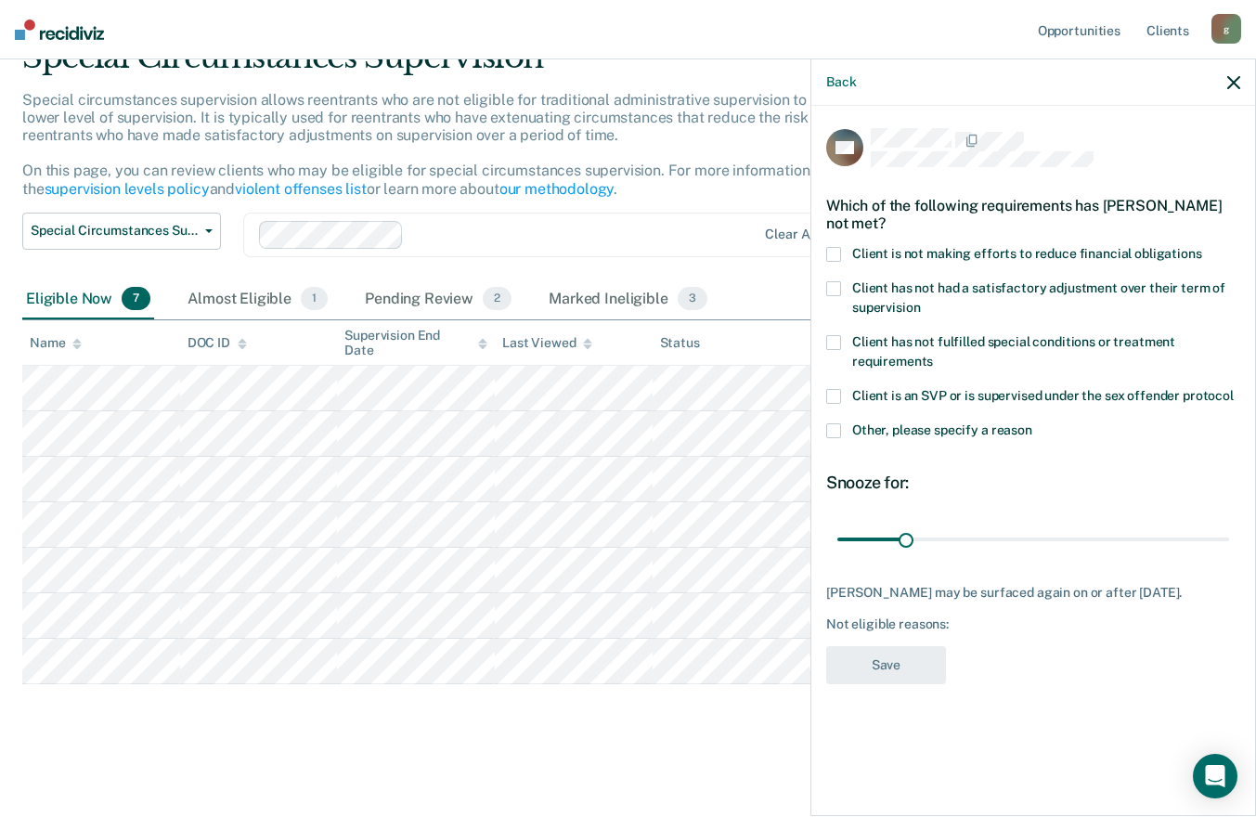
click at [838, 250] on span at bounding box center [833, 254] width 15 height 15
click at [1203, 247] on input "Client is not making efforts to reduce financial obligations" at bounding box center [1203, 247] width 0 height 0
click at [881, 657] on button "Save" at bounding box center [886, 665] width 120 height 38
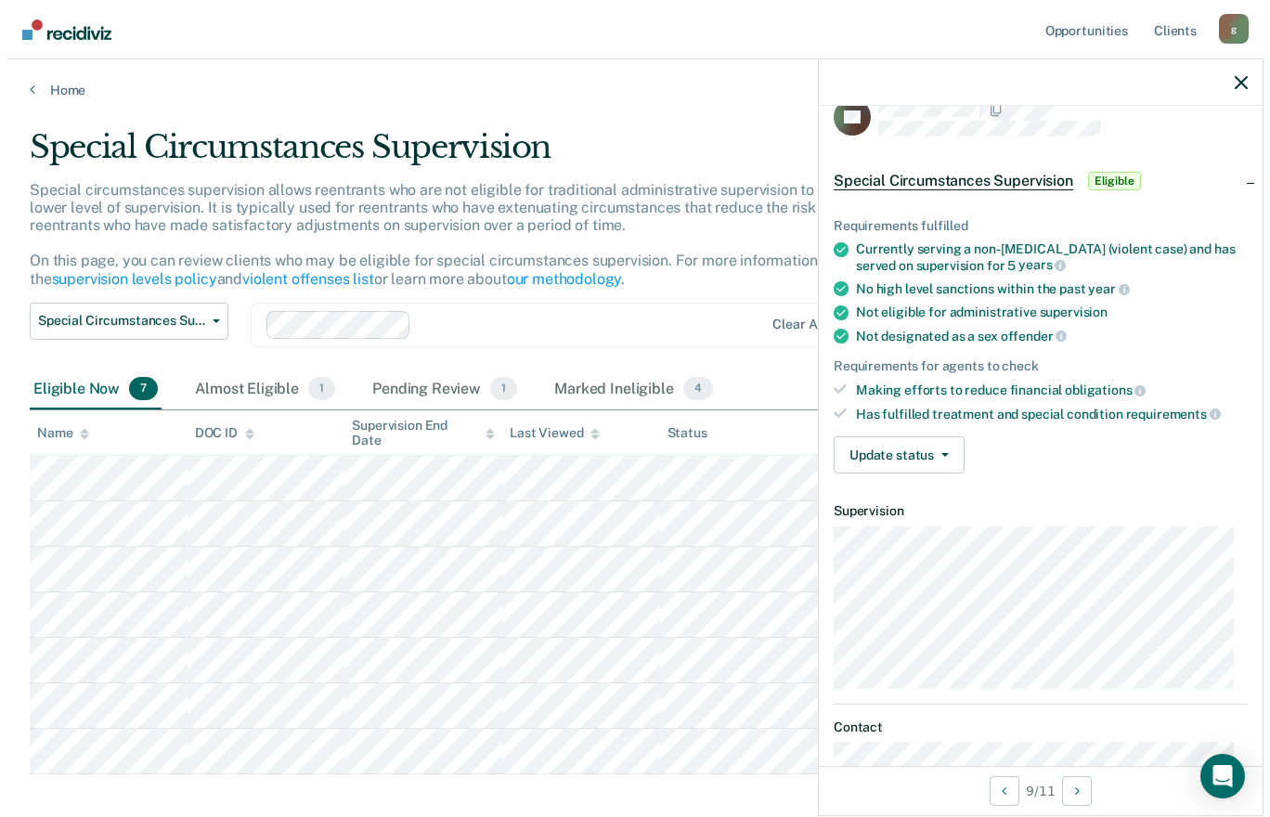
scroll to position [29, 0]
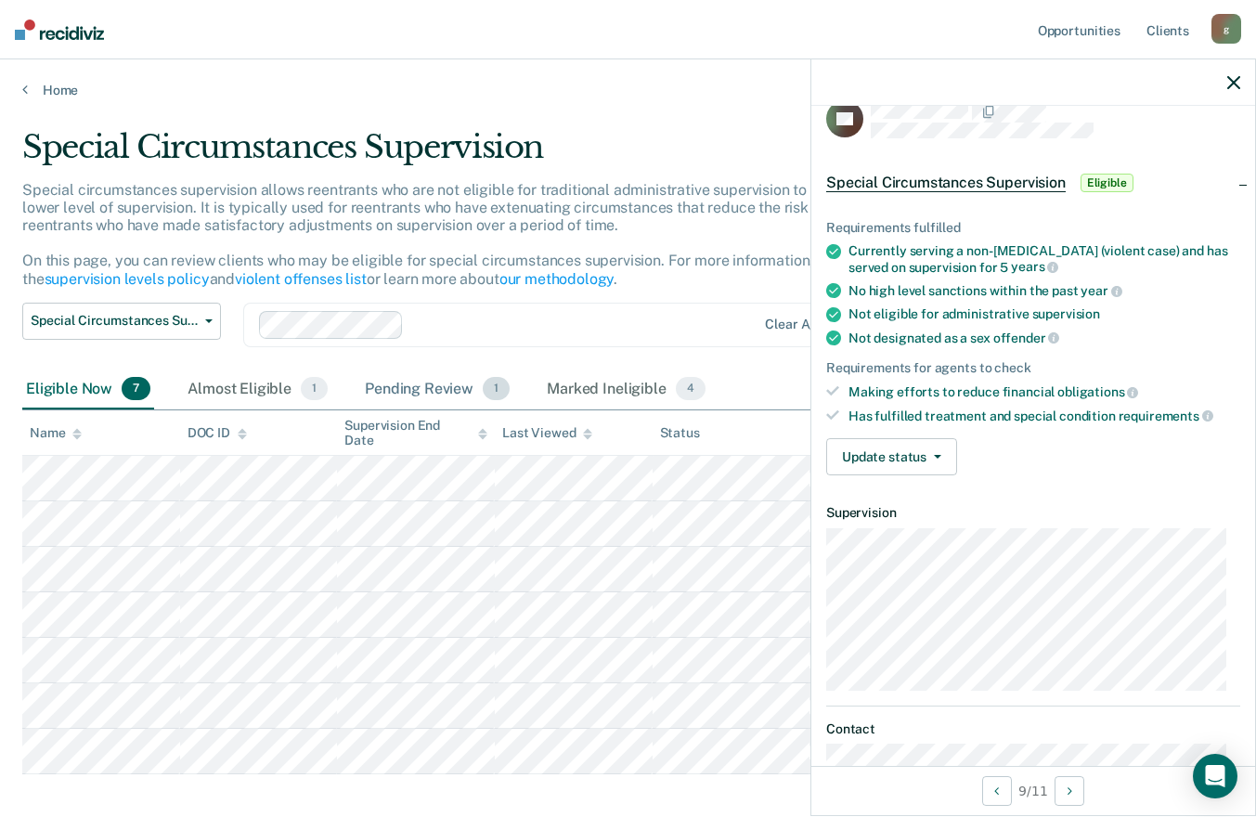
click at [452, 391] on div "Pending Review 1" at bounding box center [437, 390] width 152 height 41
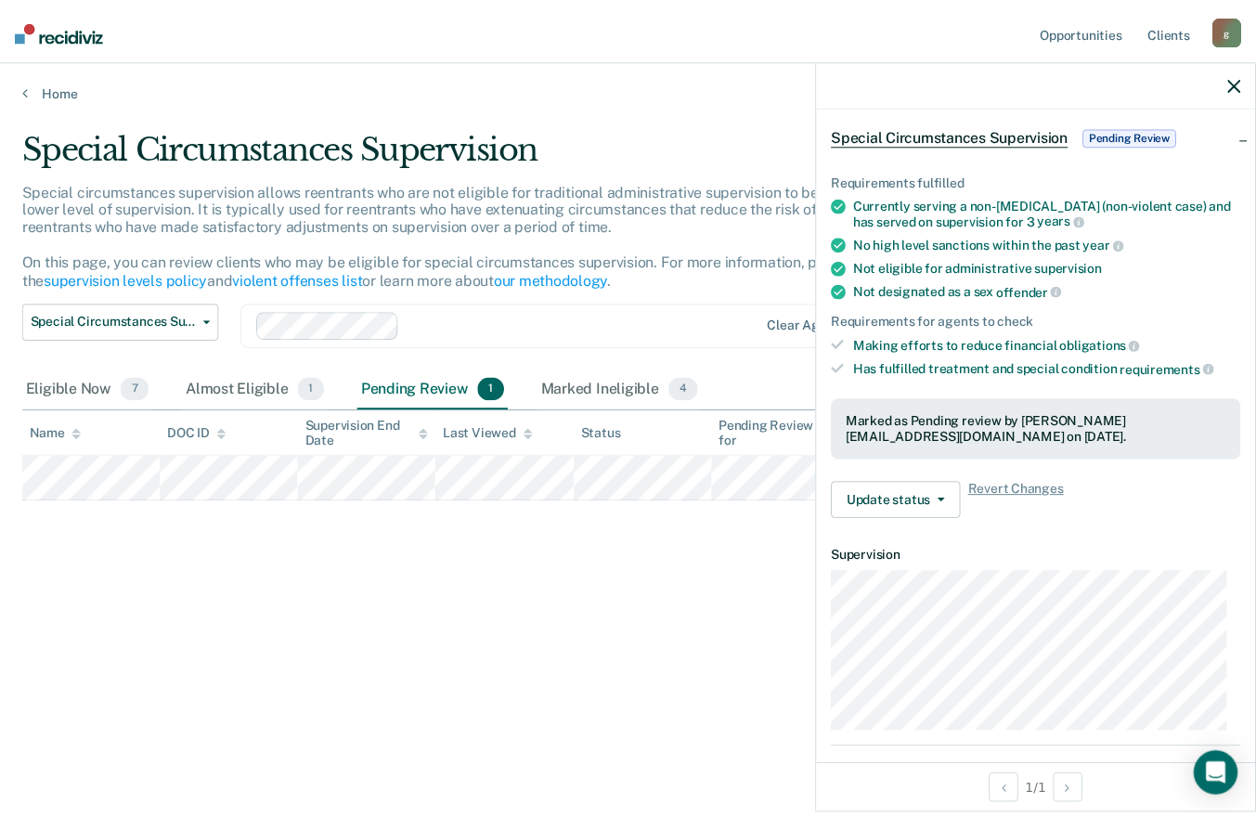
scroll to position [0, 0]
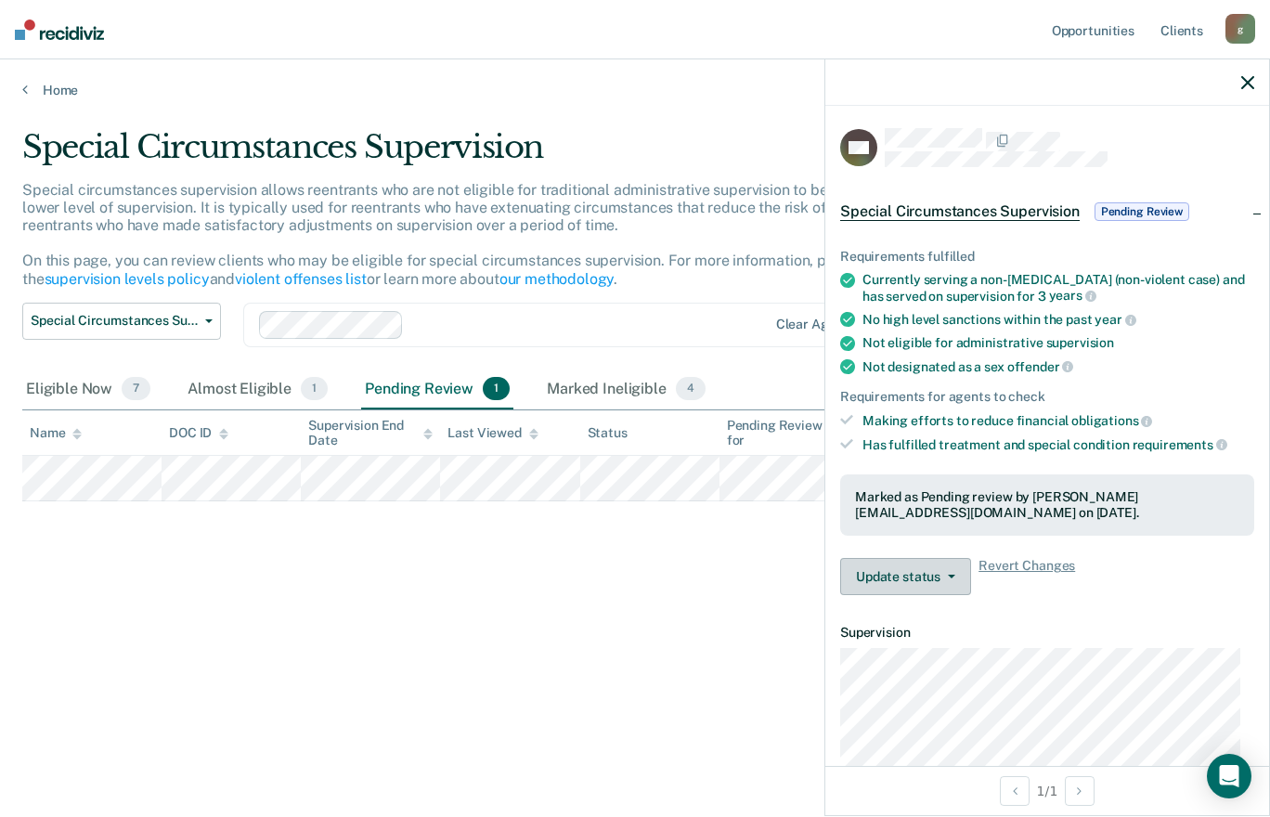
click at [949, 575] on button "Update status" at bounding box center [905, 576] width 131 height 37
click at [1160, 558] on div "Update status Revert from Pending Review Mark Ineligible Revert Changes" at bounding box center [1047, 576] width 414 height 37
click at [259, 384] on div "Almost Eligible 1" at bounding box center [258, 390] width 148 height 41
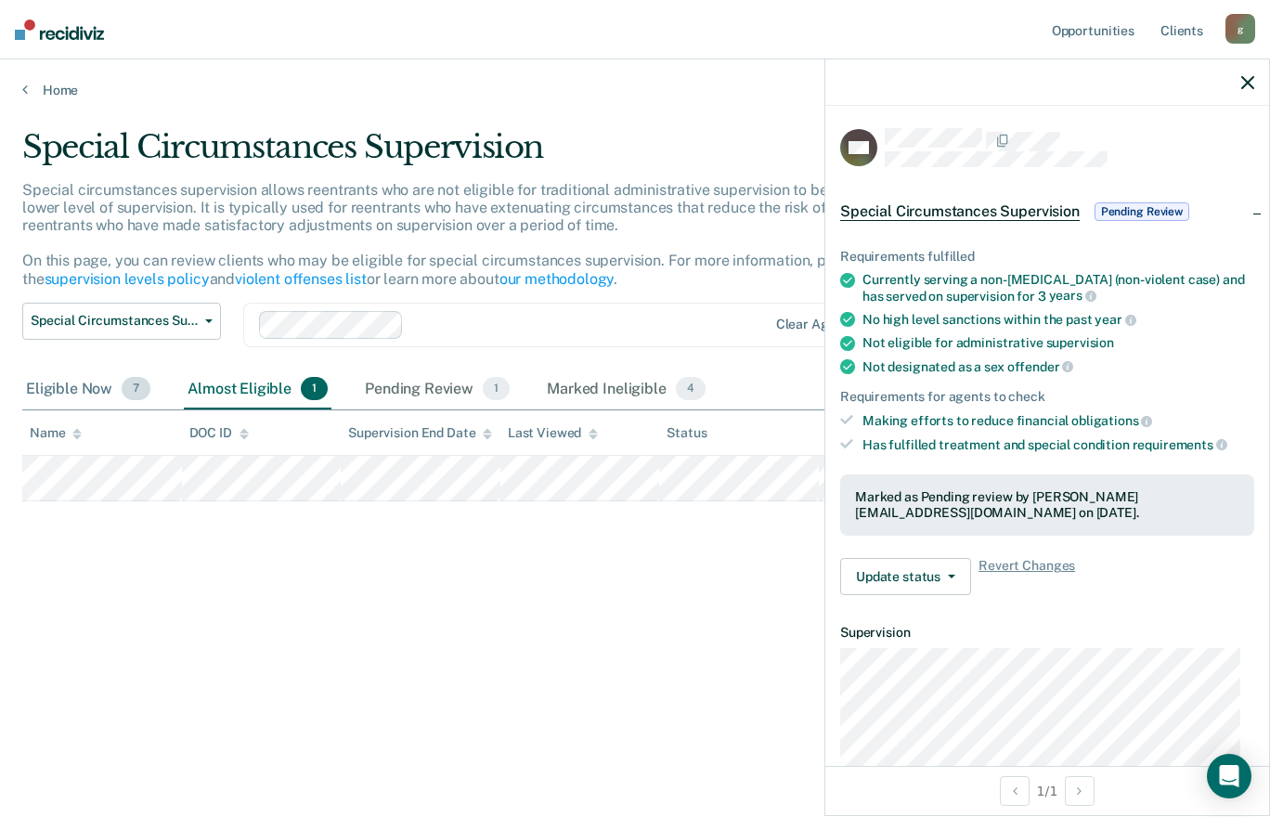
click at [72, 389] on div "Eligible Now 7" at bounding box center [88, 390] width 132 height 41
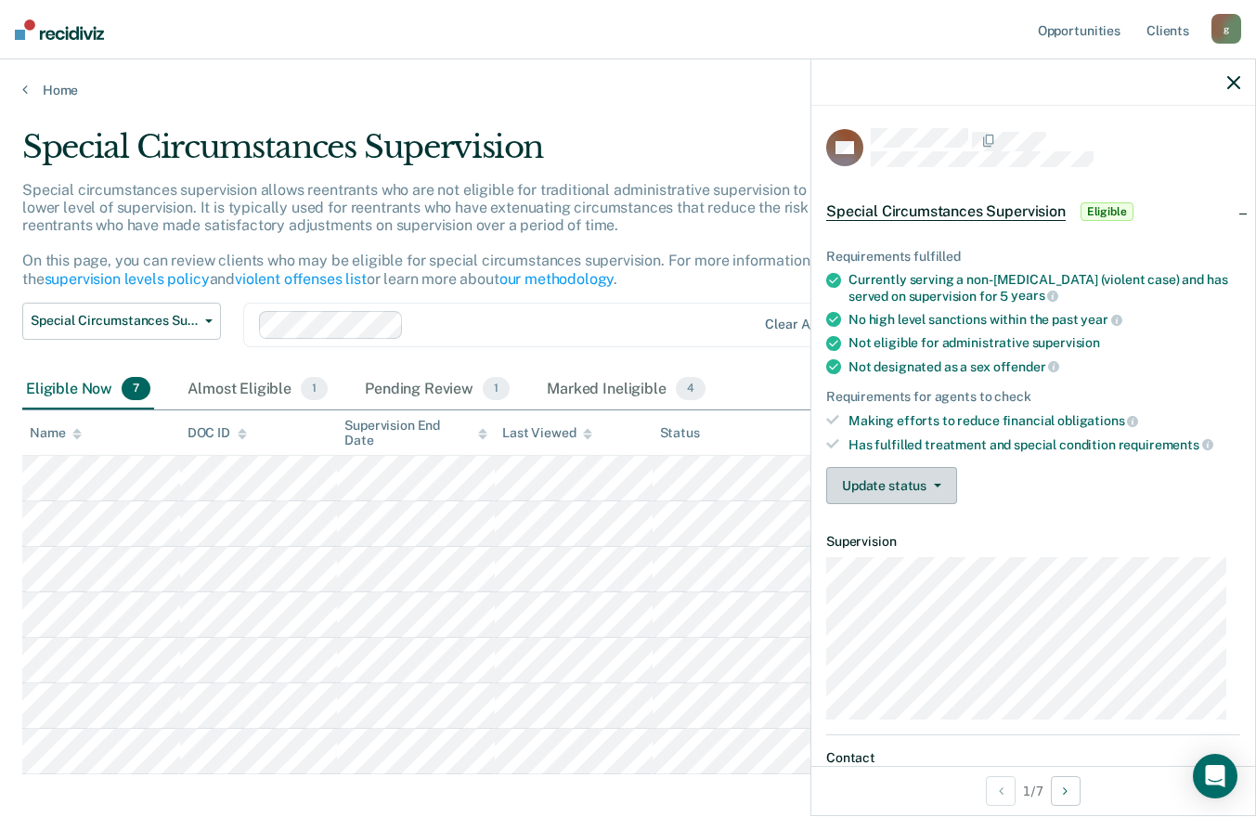
click at [904, 474] on button "Update status" at bounding box center [891, 485] width 131 height 37
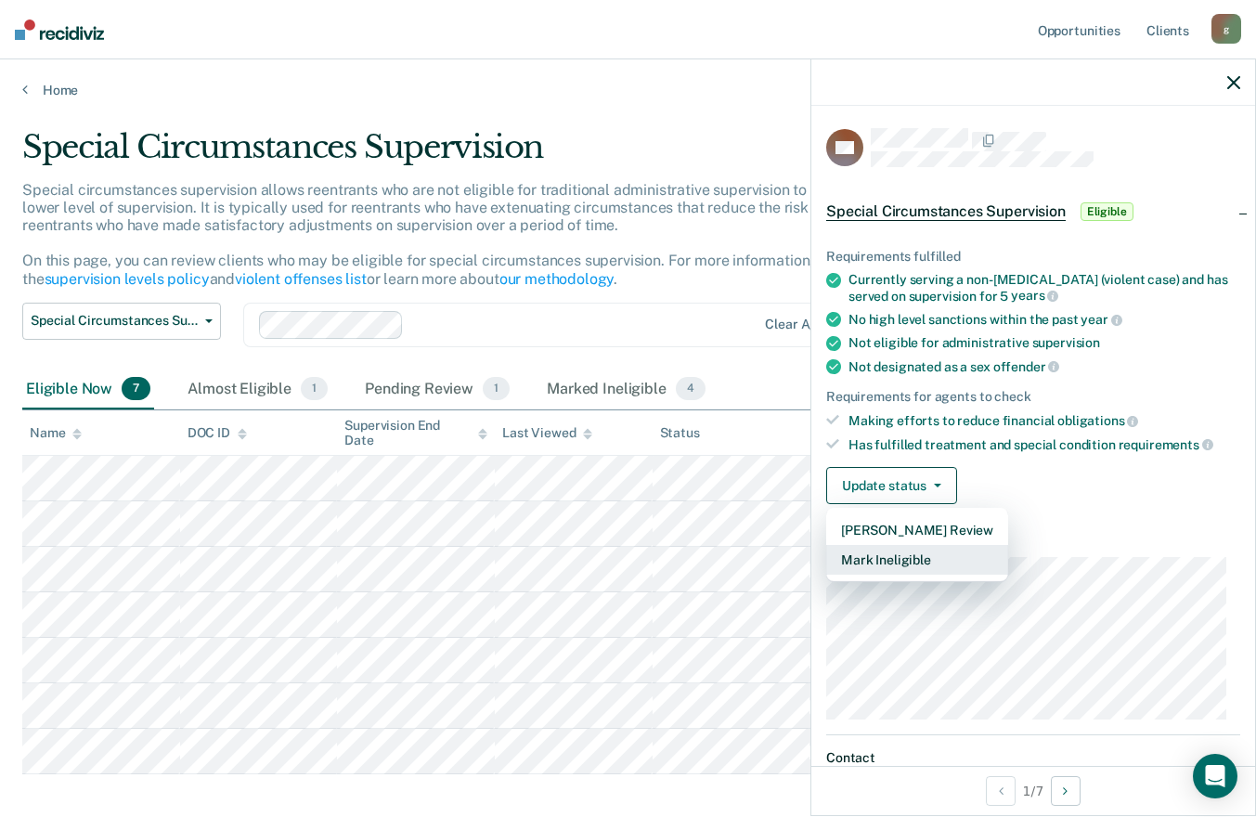
click at [893, 555] on button "Mark Ineligible" at bounding box center [917, 560] width 182 height 30
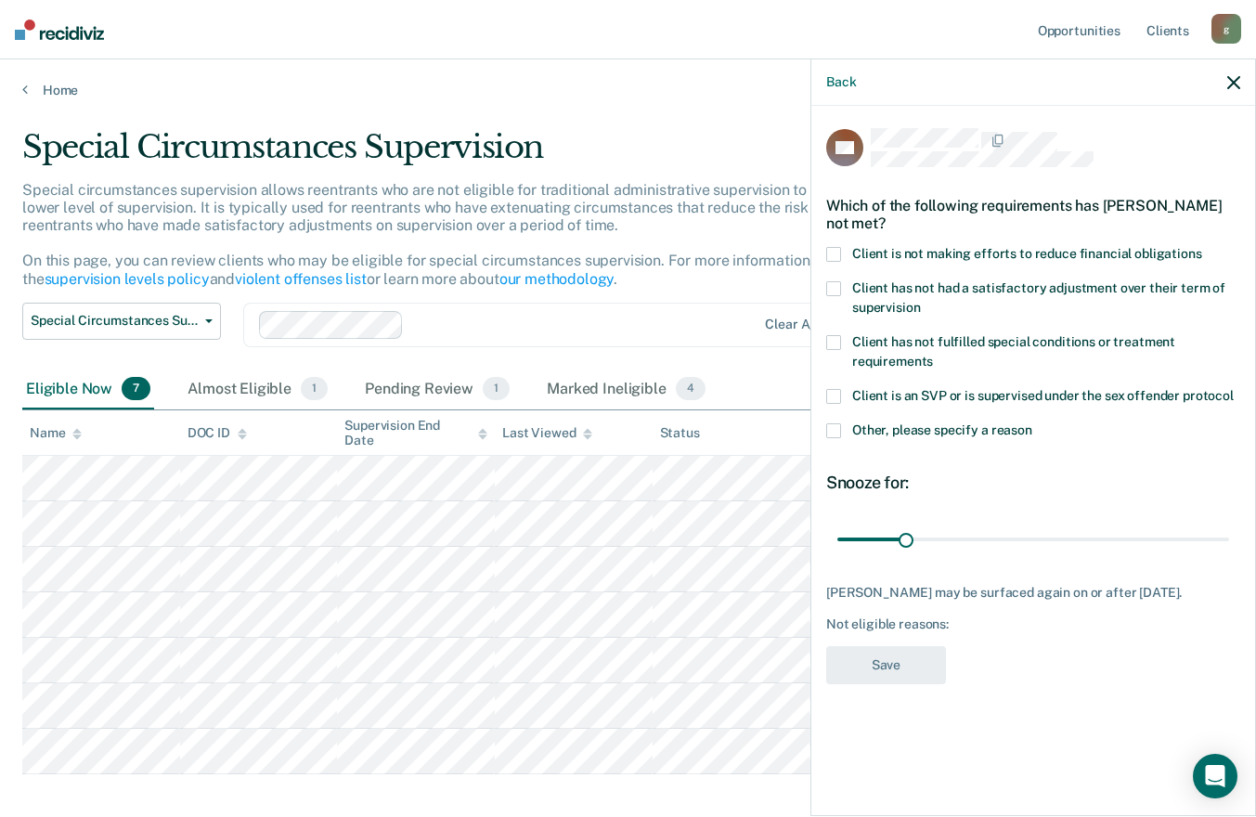
click at [832, 256] on span at bounding box center [833, 254] width 15 height 15
click at [1203, 247] on input "Client is not making efforts to reduce financial obligations" at bounding box center [1203, 247] width 0 height 0
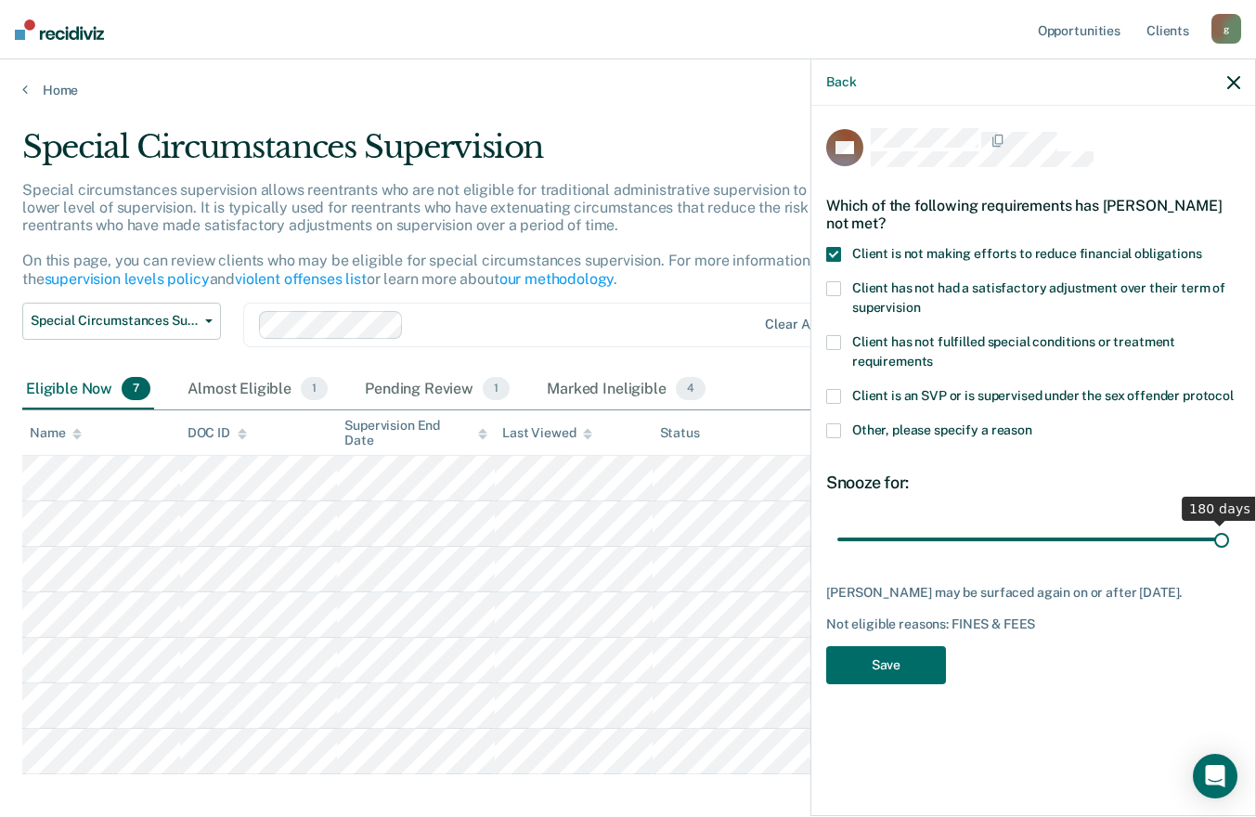
drag, startPoint x: 904, startPoint y: 536, endPoint x: 1272, endPoint y: 563, distance: 369.6
type input "180"
click at [1229, 555] on input "range" at bounding box center [1034, 539] width 392 height 33
click at [885, 662] on button "Save" at bounding box center [886, 665] width 120 height 38
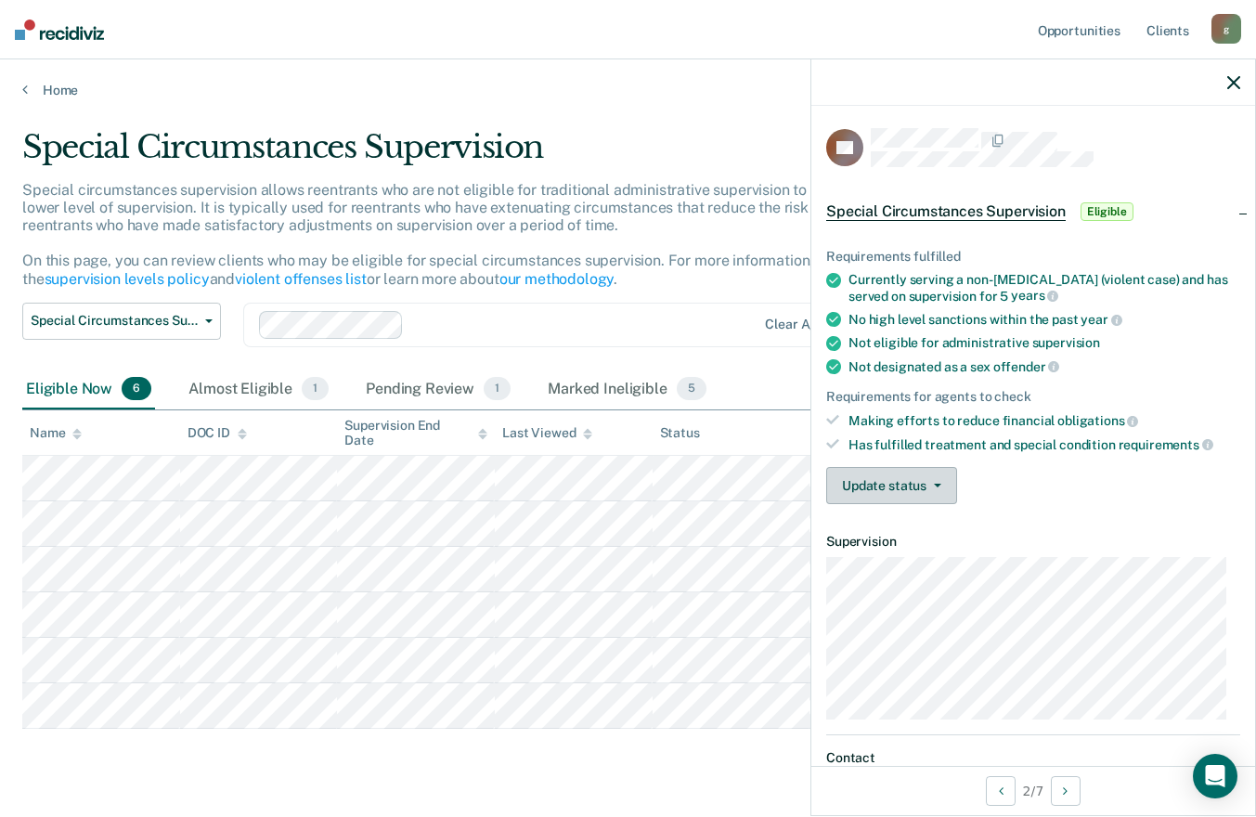
click at [908, 484] on button "Update status" at bounding box center [891, 485] width 131 height 37
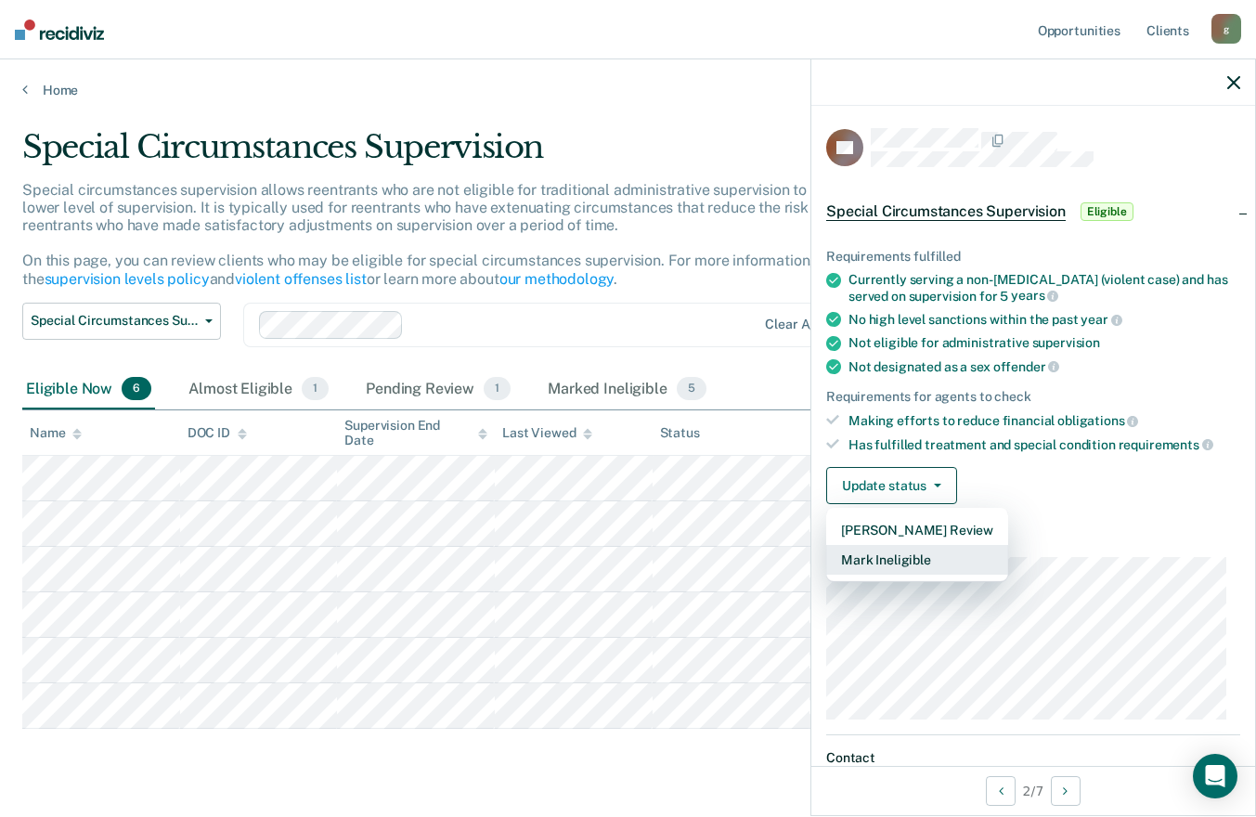
click at [898, 556] on button "Mark Ineligible" at bounding box center [917, 560] width 182 height 30
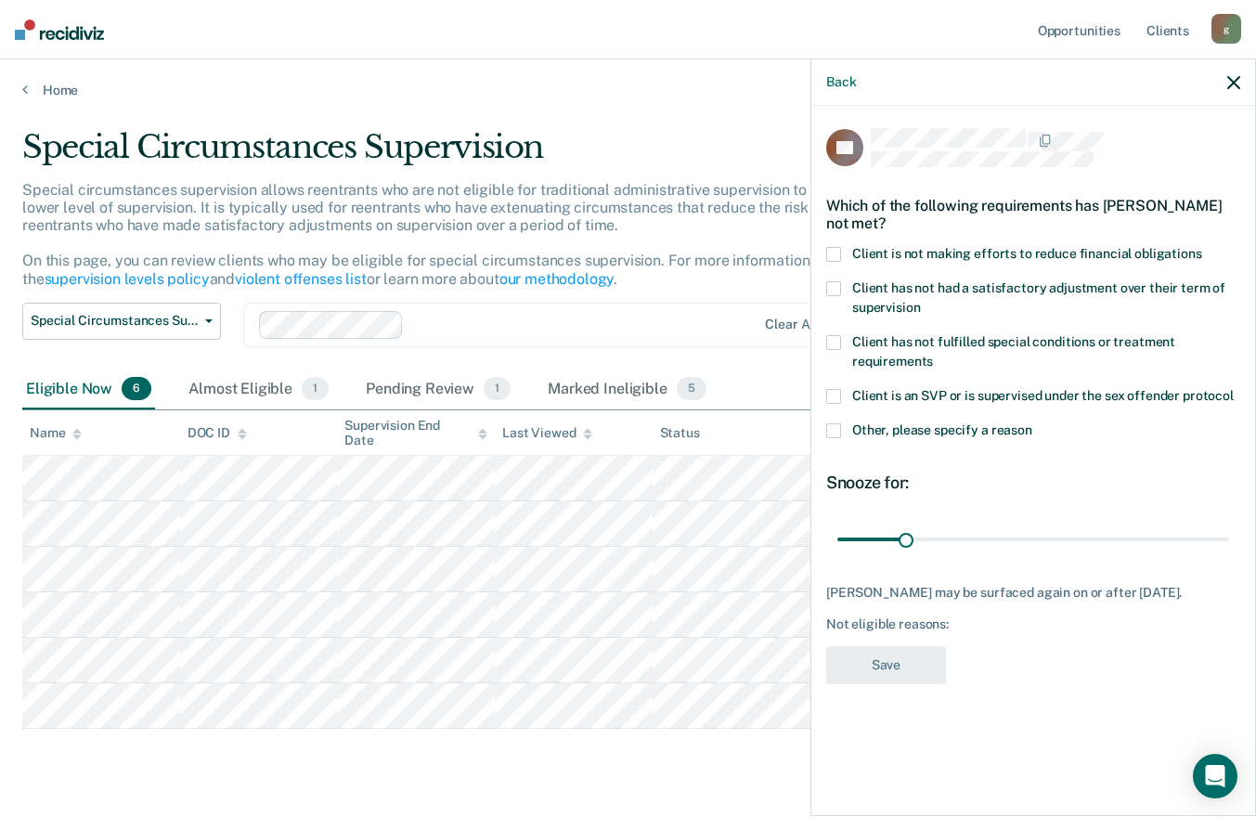
click at [832, 432] on span at bounding box center [833, 430] width 15 height 15
click at [1033, 423] on input "Other, please specify a reason" at bounding box center [1033, 423] width 0 height 0
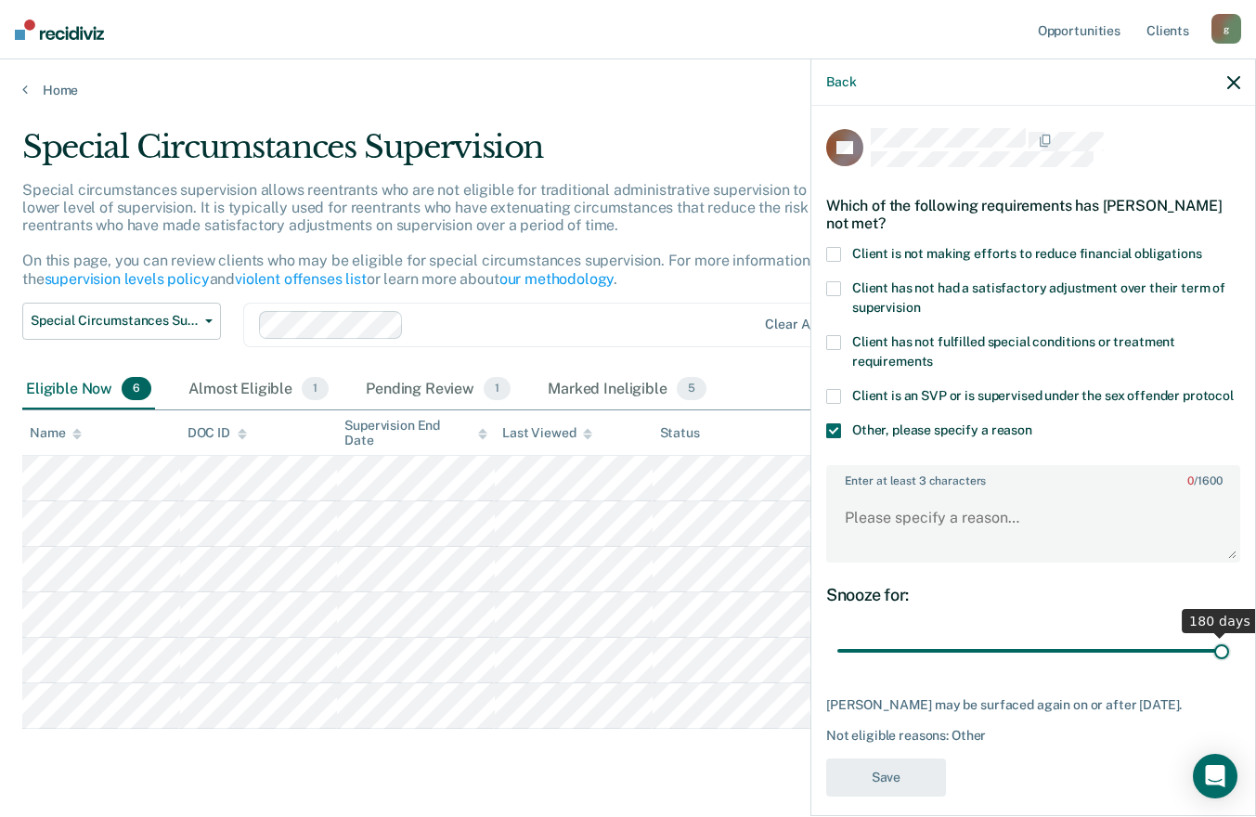
drag, startPoint x: 903, startPoint y: 664, endPoint x: 1215, endPoint y: 649, distance: 312.4
type input "180"
click at [1217, 663] on input "range" at bounding box center [1034, 651] width 392 height 33
click at [1075, 545] on textarea "Enter at least 3 characters 0 / 1600" at bounding box center [1033, 526] width 410 height 69
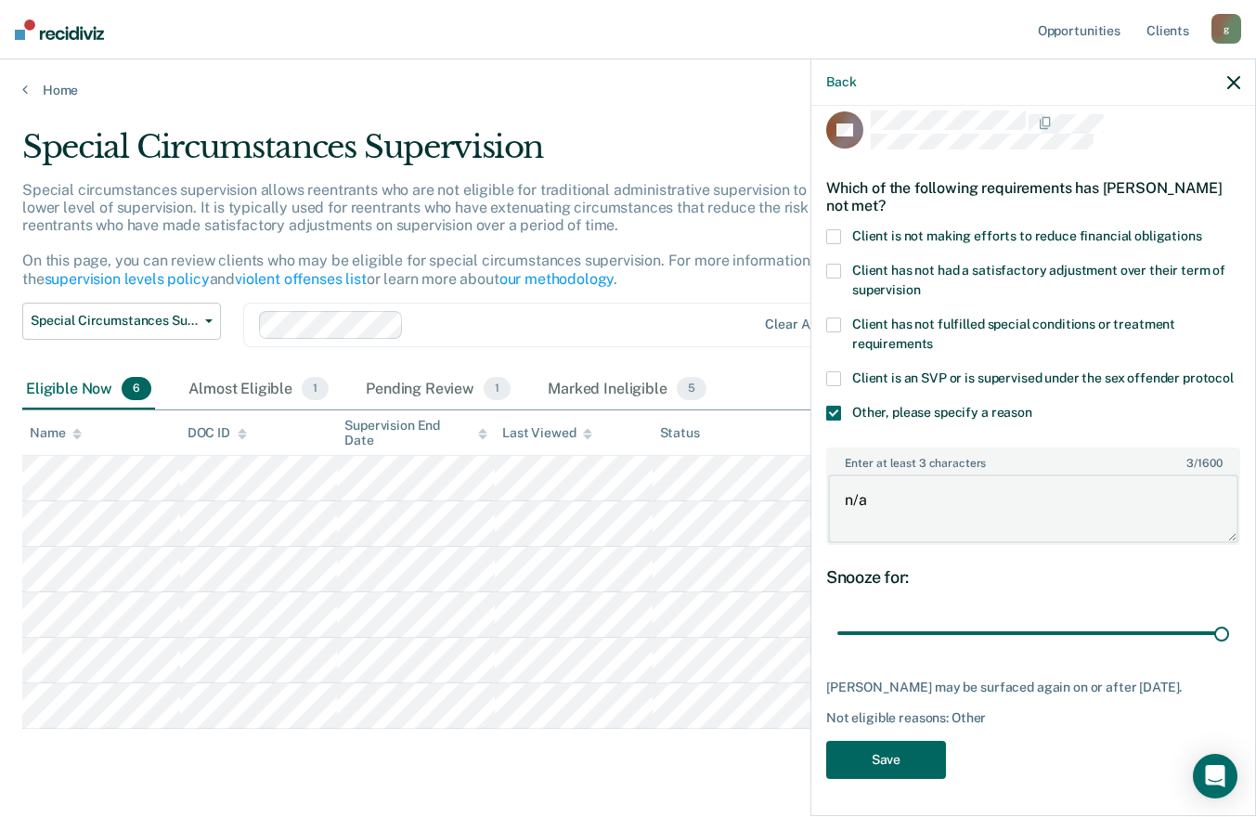
type textarea "n/a"
click at [895, 767] on button "Save" at bounding box center [886, 760] width 120 height 38
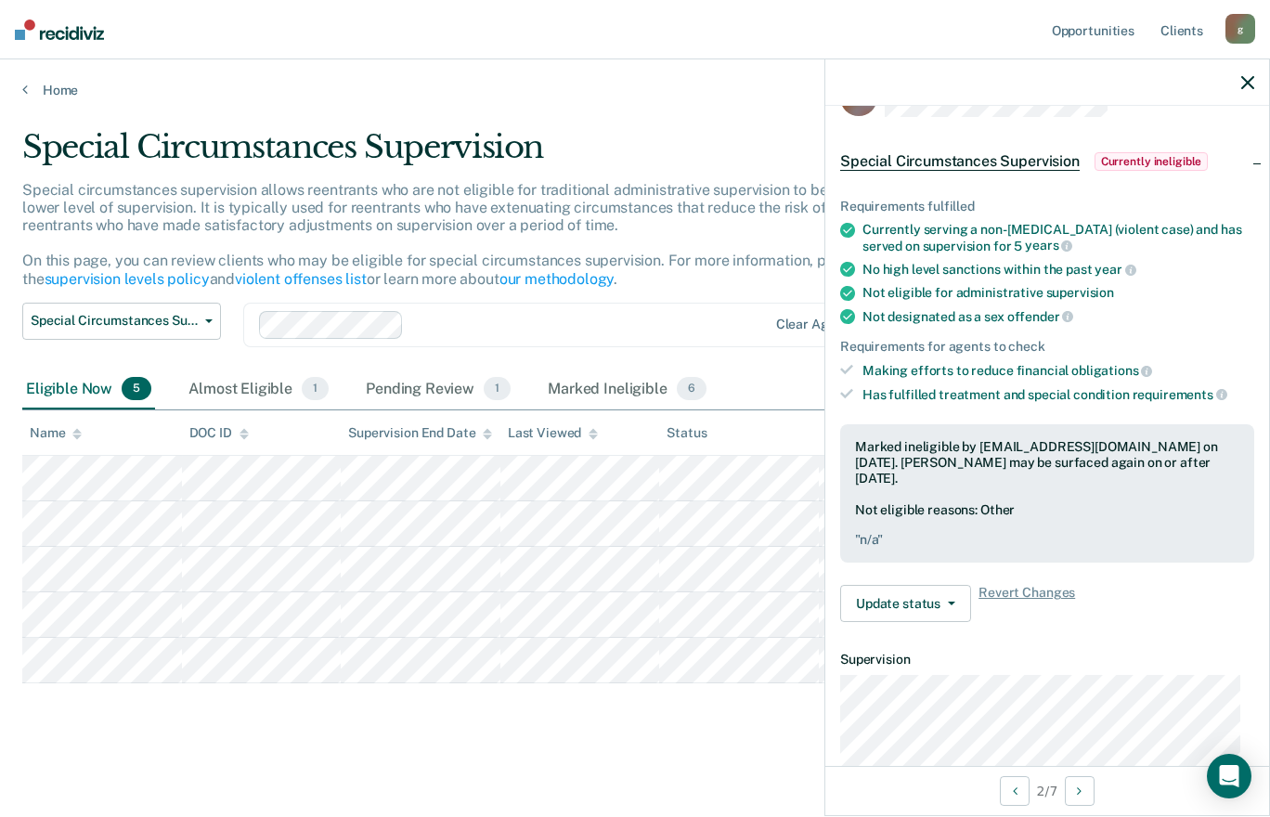
click at [1249, 82] on icon "button" at bounding box center [1248, 82] width 13 height 13
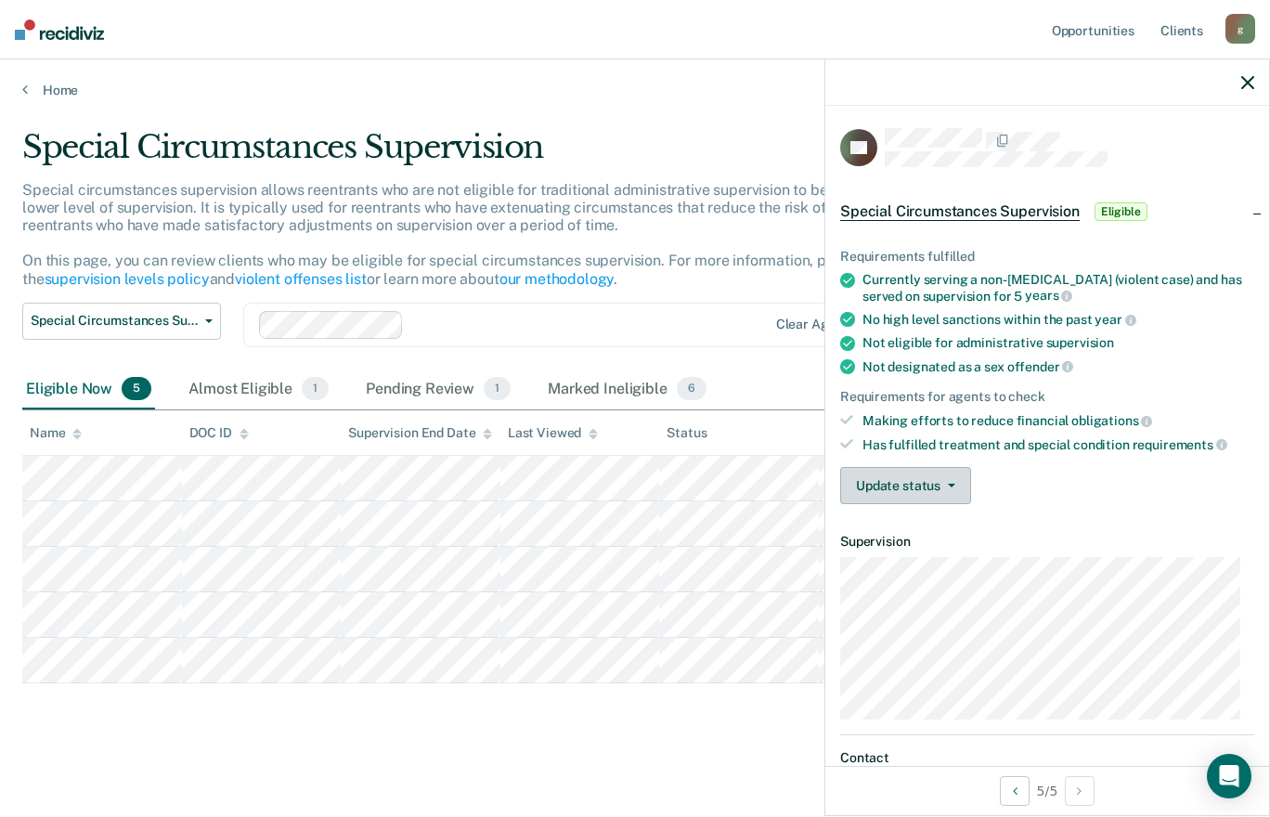
click at [944, 488] on button "Update status" at bounding box center [905, 485] width 131 height 37
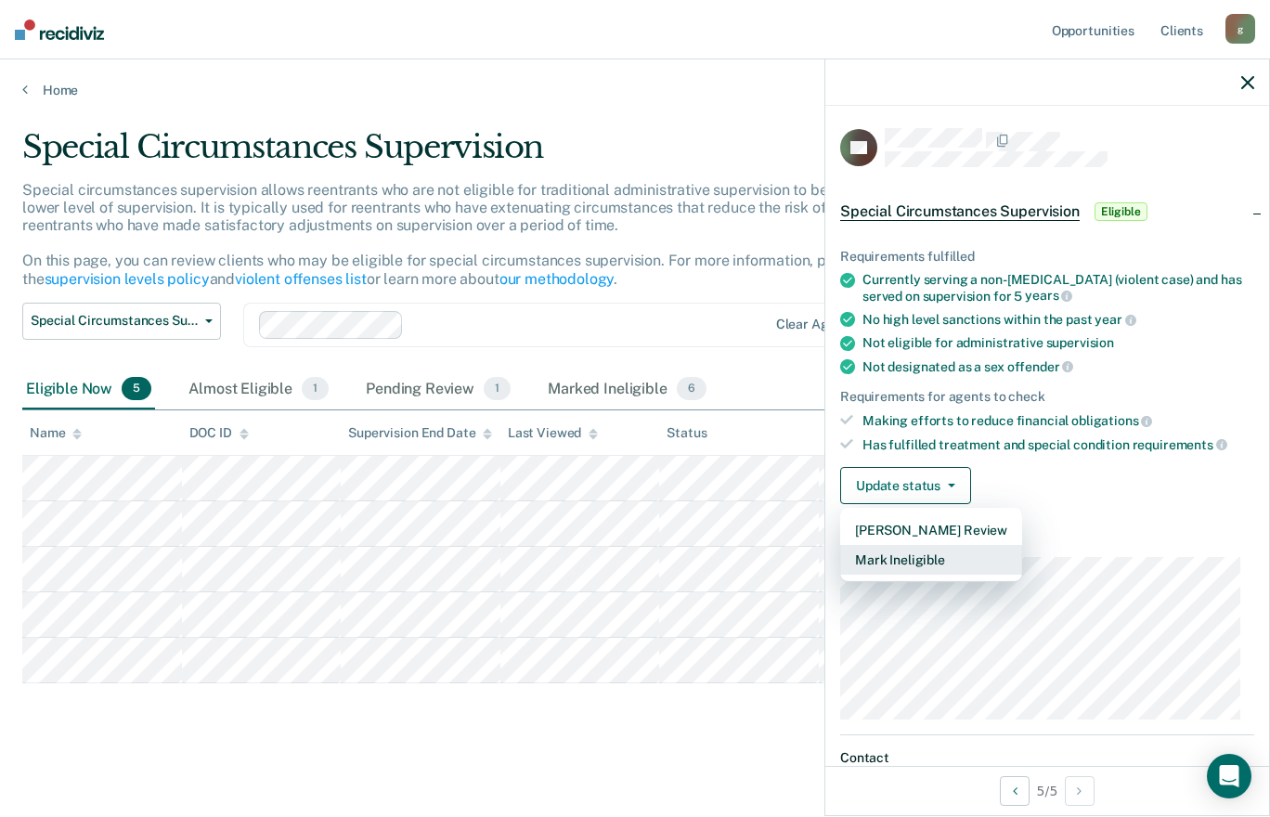
click at [931, 559] on button "Mark Ineligible" at bounding box center [931, 560] width 182 height 30
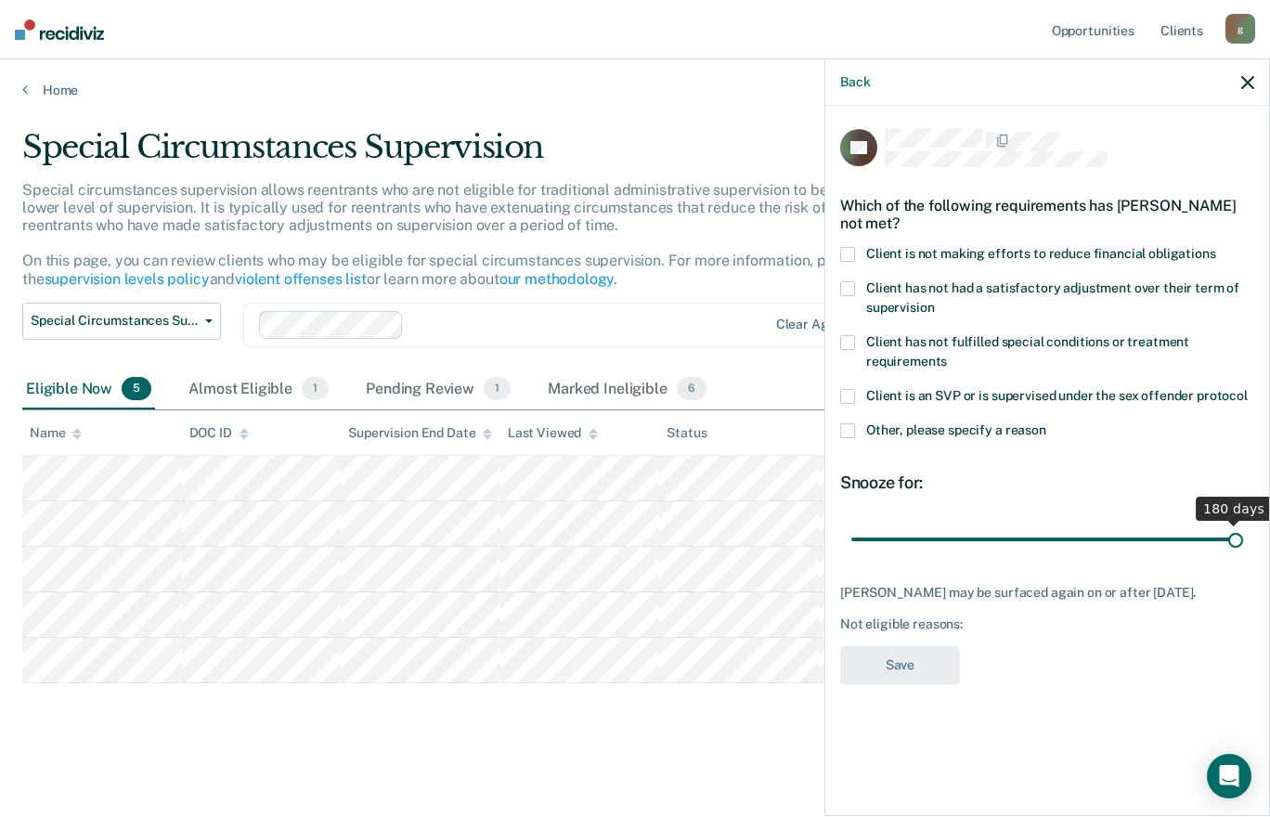
drag, startPoint x: 918, startPoint y: 540, endPoint x: 1272, endPoint y: 527, distance: 354.1
type input "180"
click at [1243, 527] on input "range" at bounding box center [1048, 539] width 392 height 33
click at [848, 255] on span at bounding box center [847, 254] width 15 height 15
click at [1216, 247] on input "Client is not making efforts to reduce financial obligations" at bounding box center [1216, 247] width 0 height 0
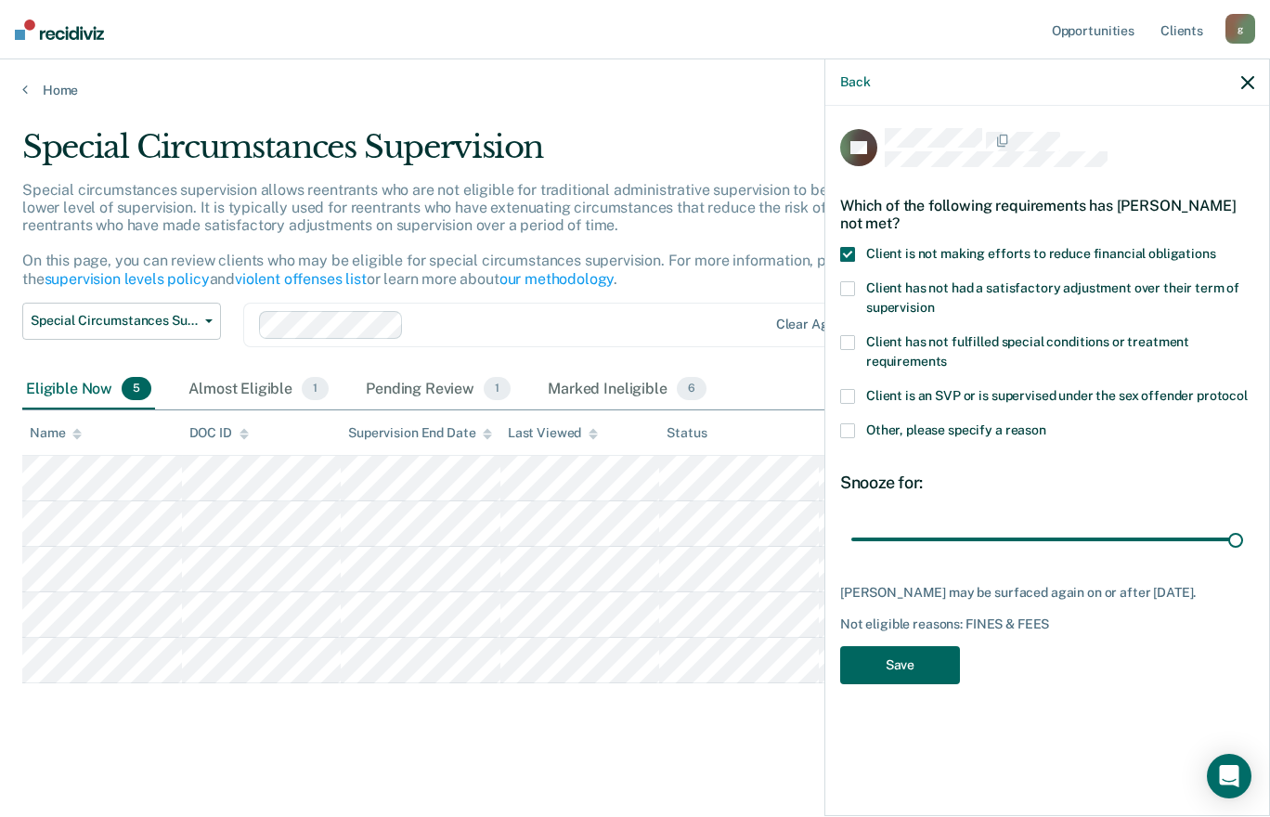
click at [891, 665] on button "Save" at bounding box center [900, 665] width 120 height 38
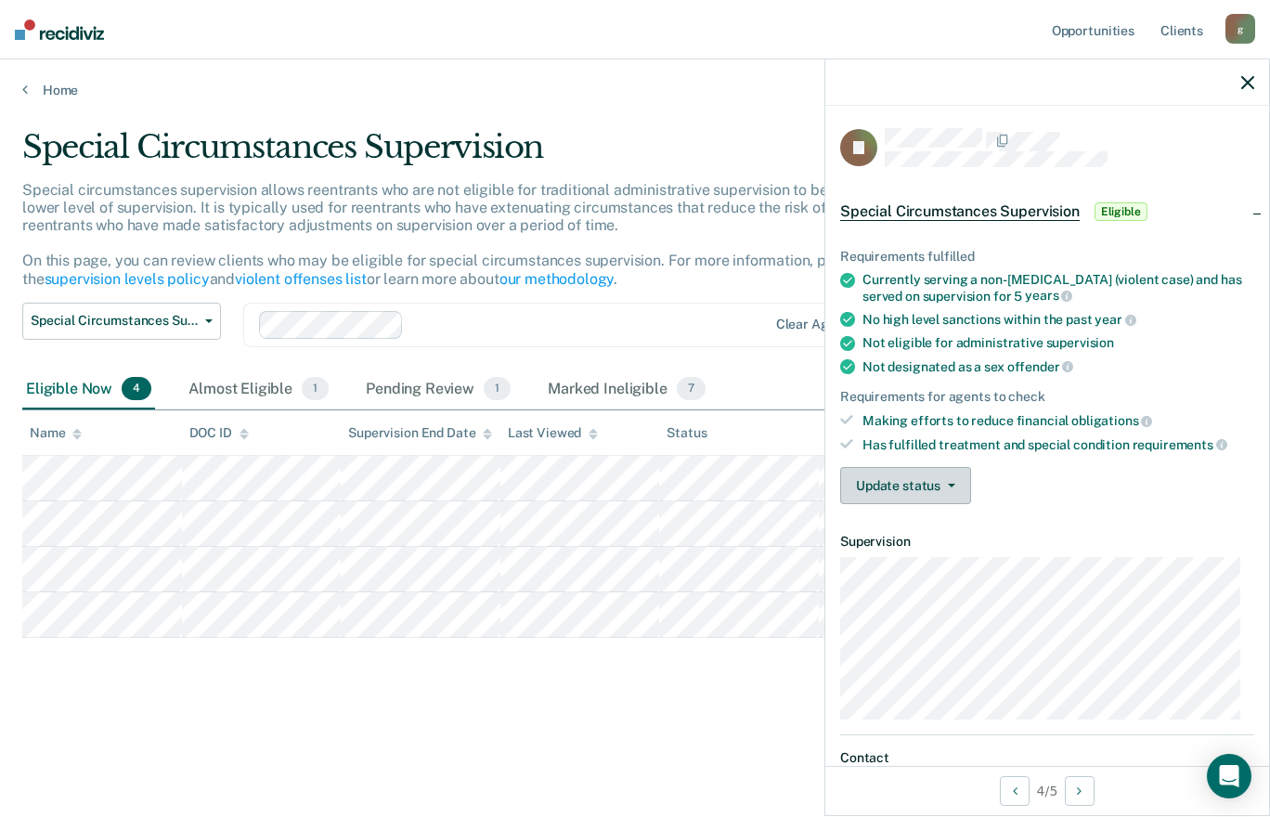
click at [894, 494] on button "Update status" at bounding box center [905, 485] width 131 height 37
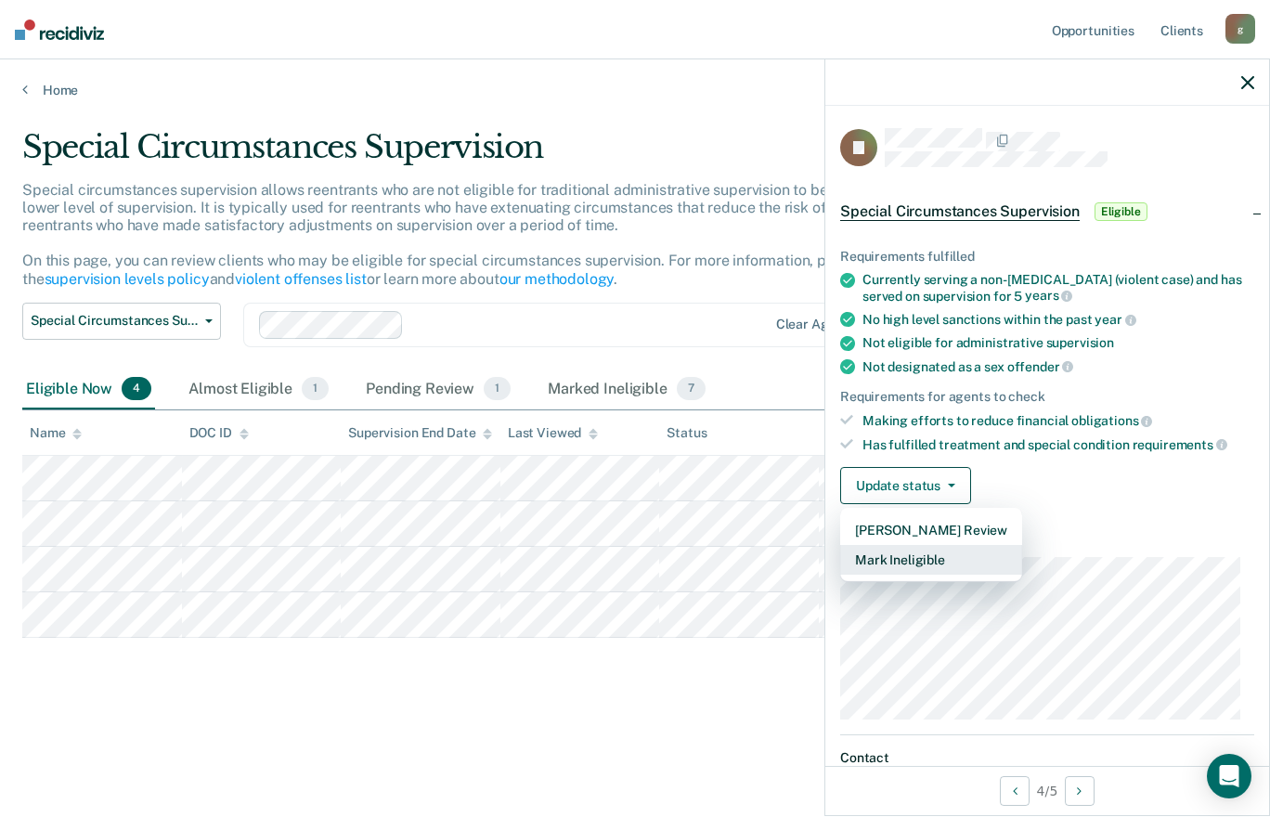
click at [892, 553] on button "Mark Ineligible" at bounding box center [931, 560] width 182 height 30
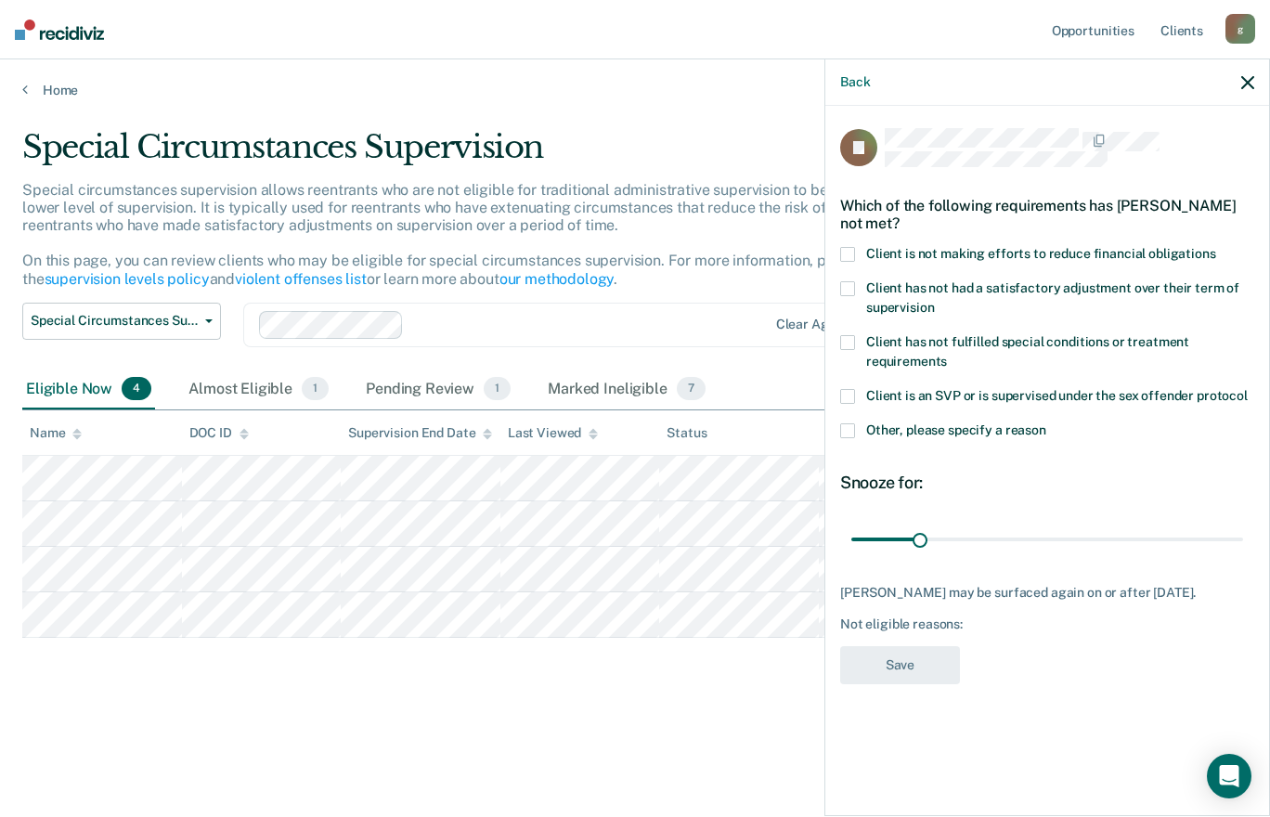
click at [845, 251] on span at bounding box center [847, 254] width 15 height 15
click at [1216, 247] on input "Client is not making efforts to reduce financial obligations" at bounding box center [1216, 247] width 0 height 0
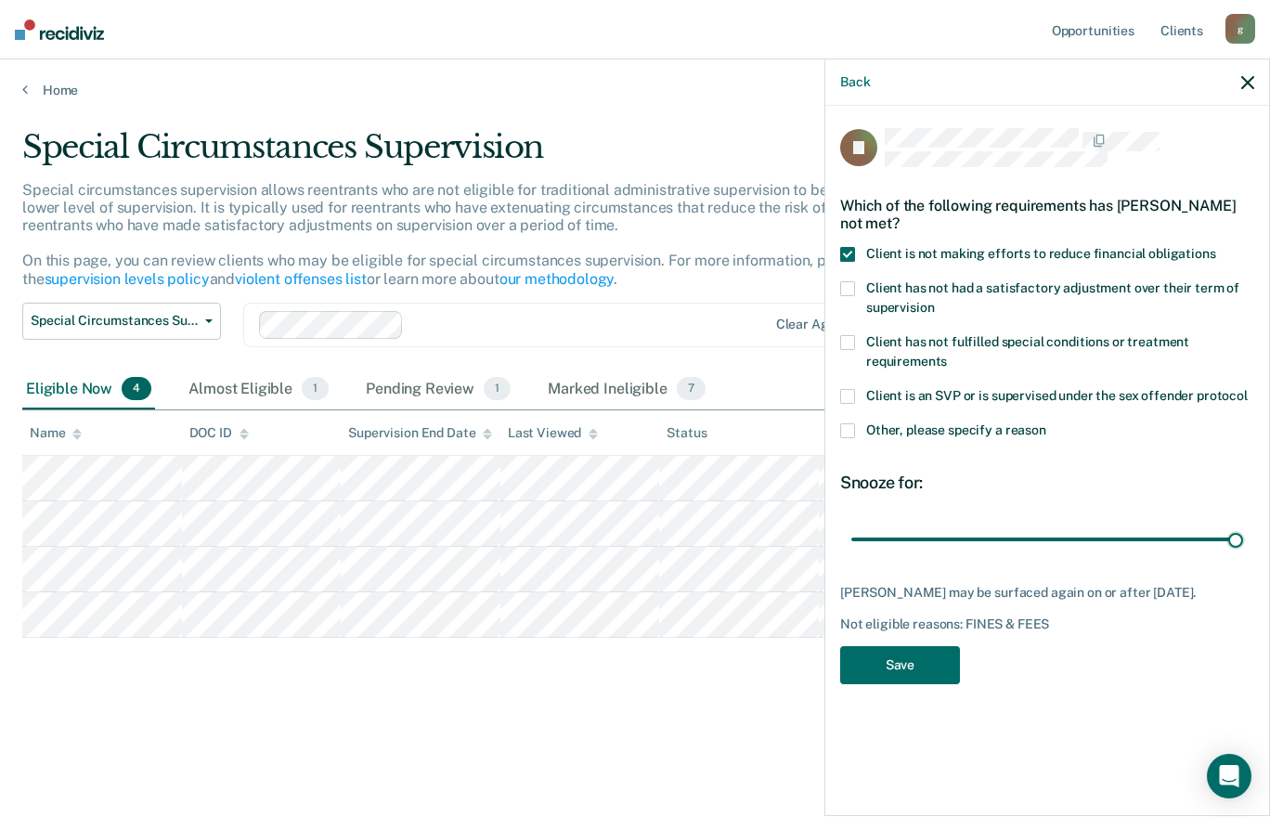
drag, startPoint x: 917, startPoint y: 537, endPoint x: 1266, endPoint y: 551, distance: 348.5
type input "180"
click at [1243, 551] on input "range" at bounding box center [1048, 539] width 392 height 33
click at [897, 670] on button "Save" at bounding box center [900, 665] width 120 height 38
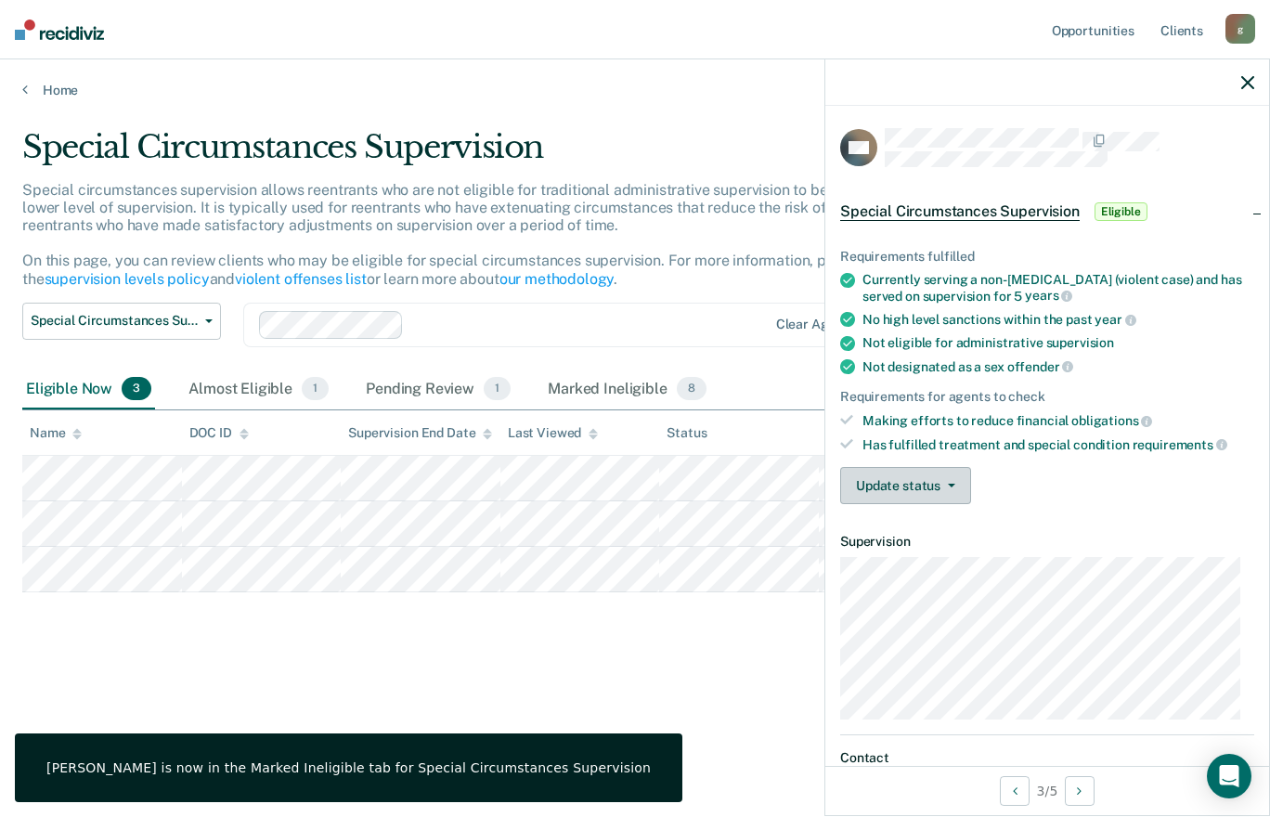
click at [901, 476] on button "Update status" at bounding box center [905, 485] width 131 height 37
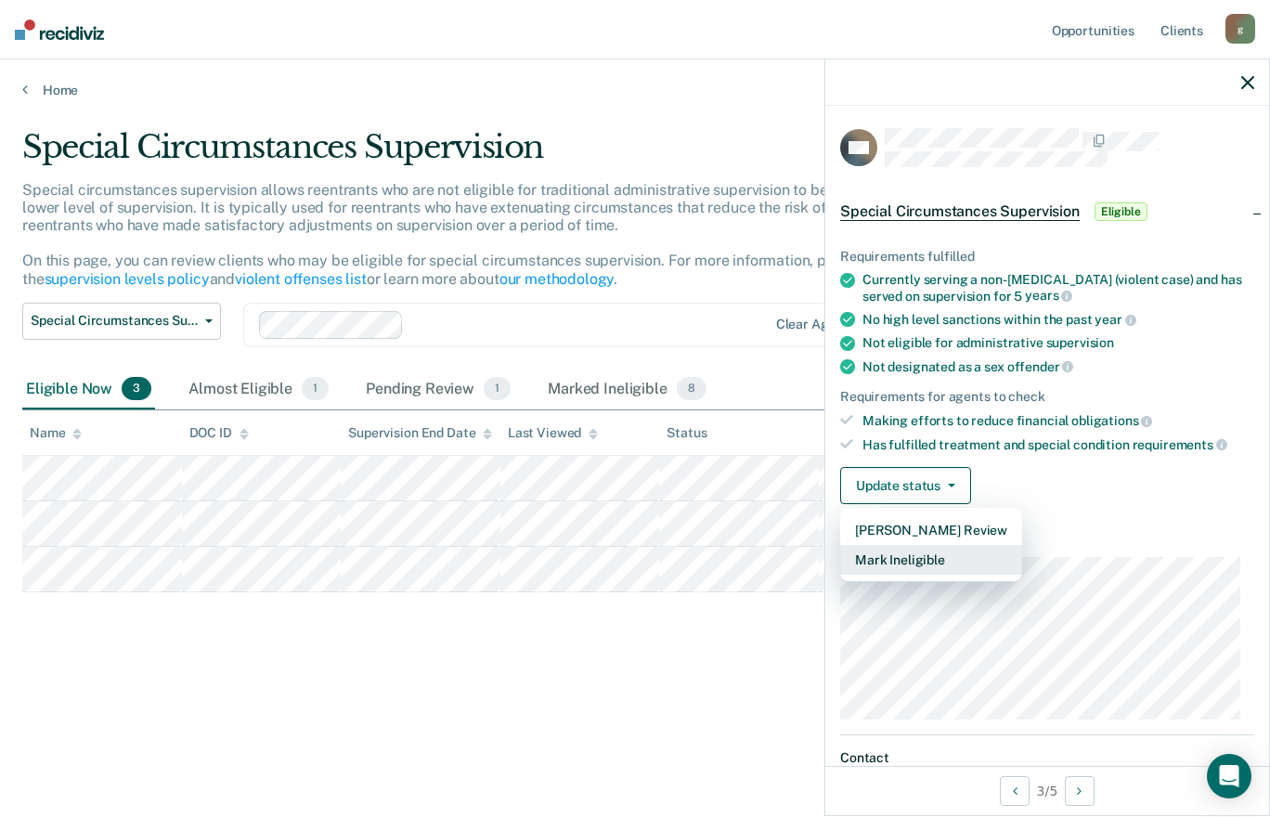
click at [886, 564] on button "Mark Ineligible" at bounding box center [931, 560] width 182 height 30
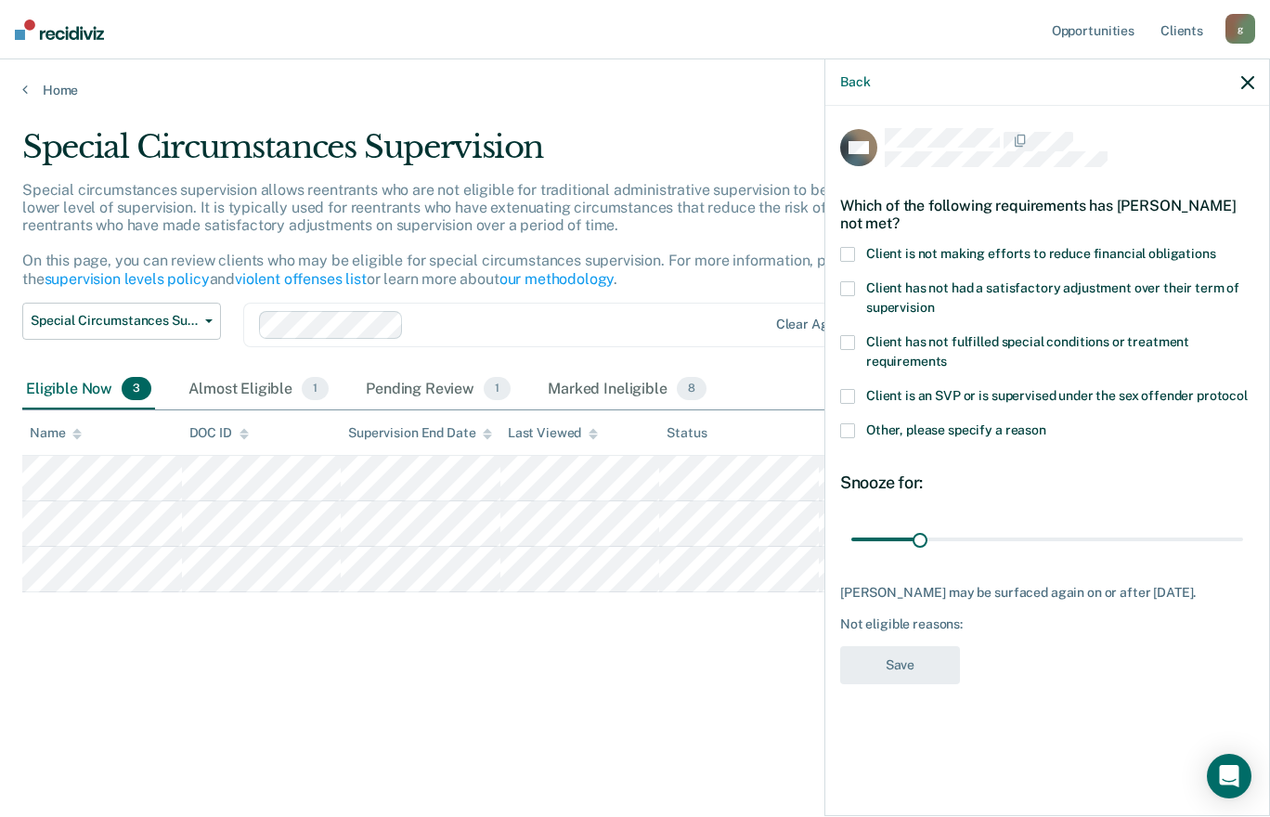
click at [844, 255] on span at bounding box center [847, 254] width 15 height 15
click at [1216, 247] on input "Client is not making efforts to reduce financial obligations" at bounding box center [1216, 247] width 0 height 0
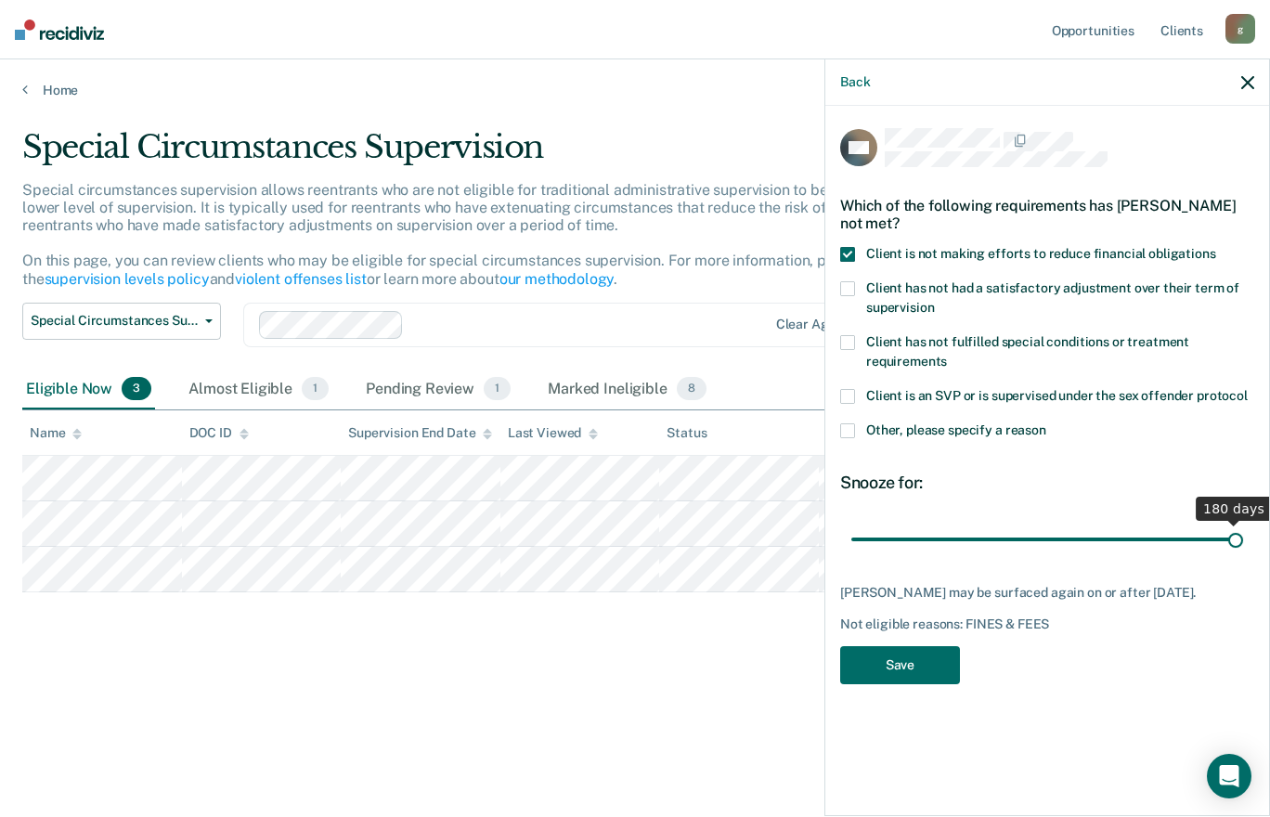
drag, startPoint x: 918, startPoint y: 538, endPoint x: 1272, endPoint y: 538, distance: 353.8
type input "180"
click at [1243, 538] on input "range" at bounding box center [1048, 539] width 392 height 33
click at [883, 663] on button "Save" at bounding box center [900, 665] width 120 height 38
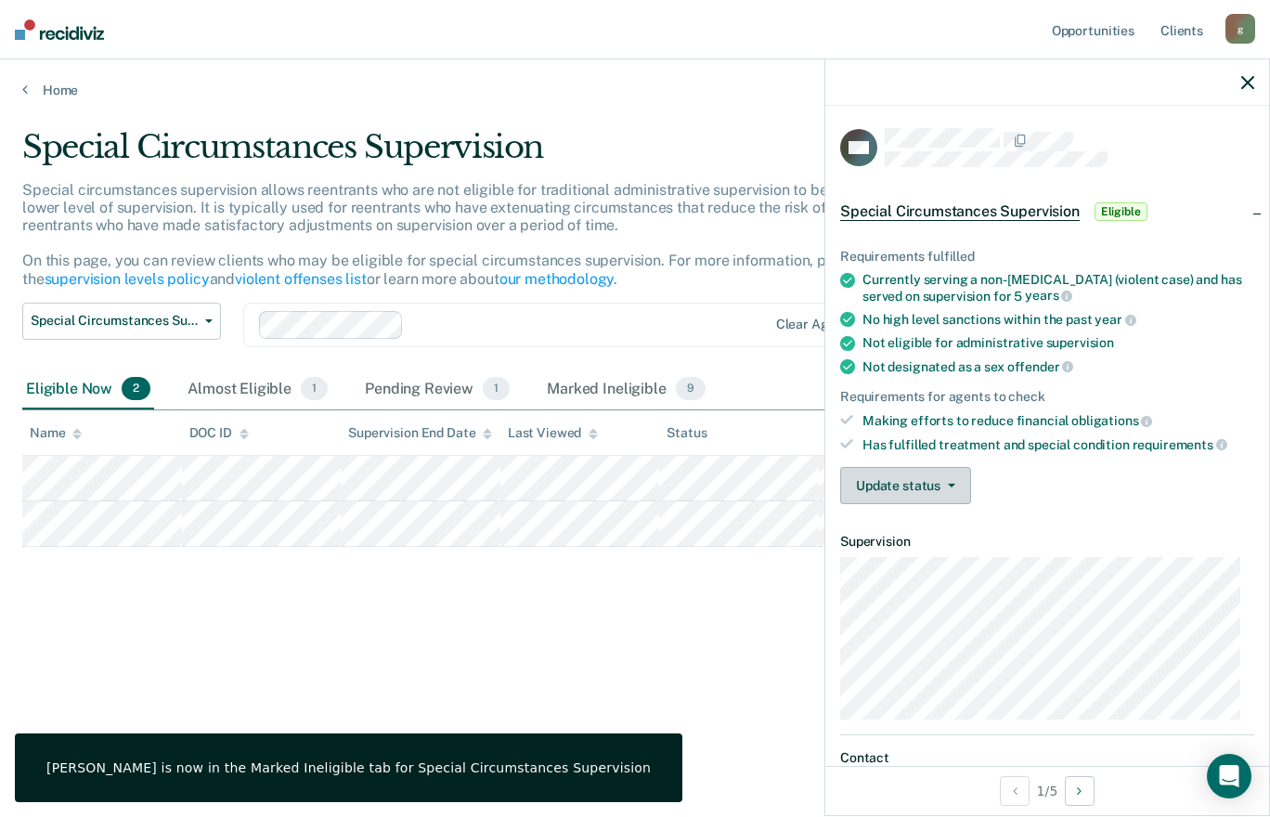
click at [891, 473] on button "Update status" at bounding box center [905, 485] width 131 height 37
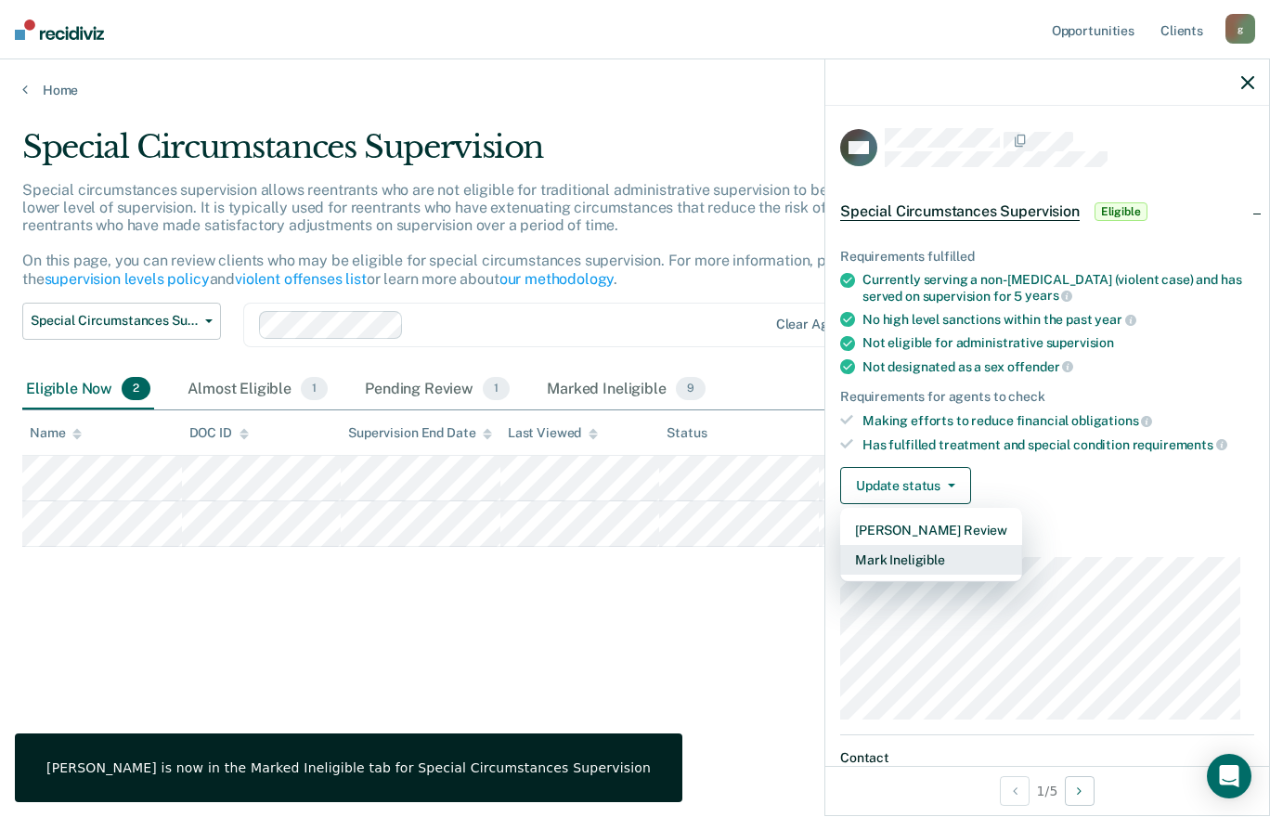
click at [896, 565] on button "Mark Ineligible" at bounding box center [931, 560] width 182 height 30
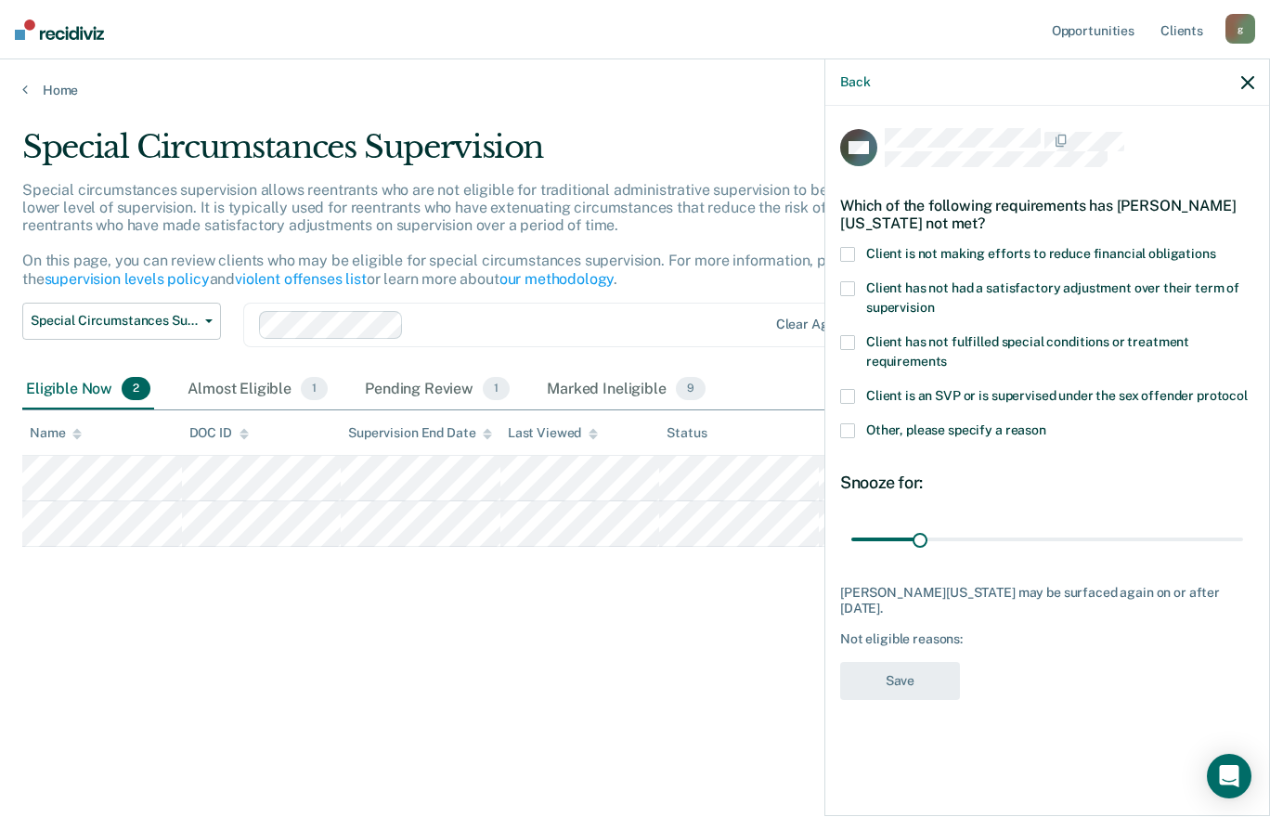
click at [851, 255] on span at bounding box center [847, 254] width 15 height 15
click at [1216, 247] on input "Client is not making efforts to reduce financial obligations" at bounding box center [1216, 247] width 0 height 0
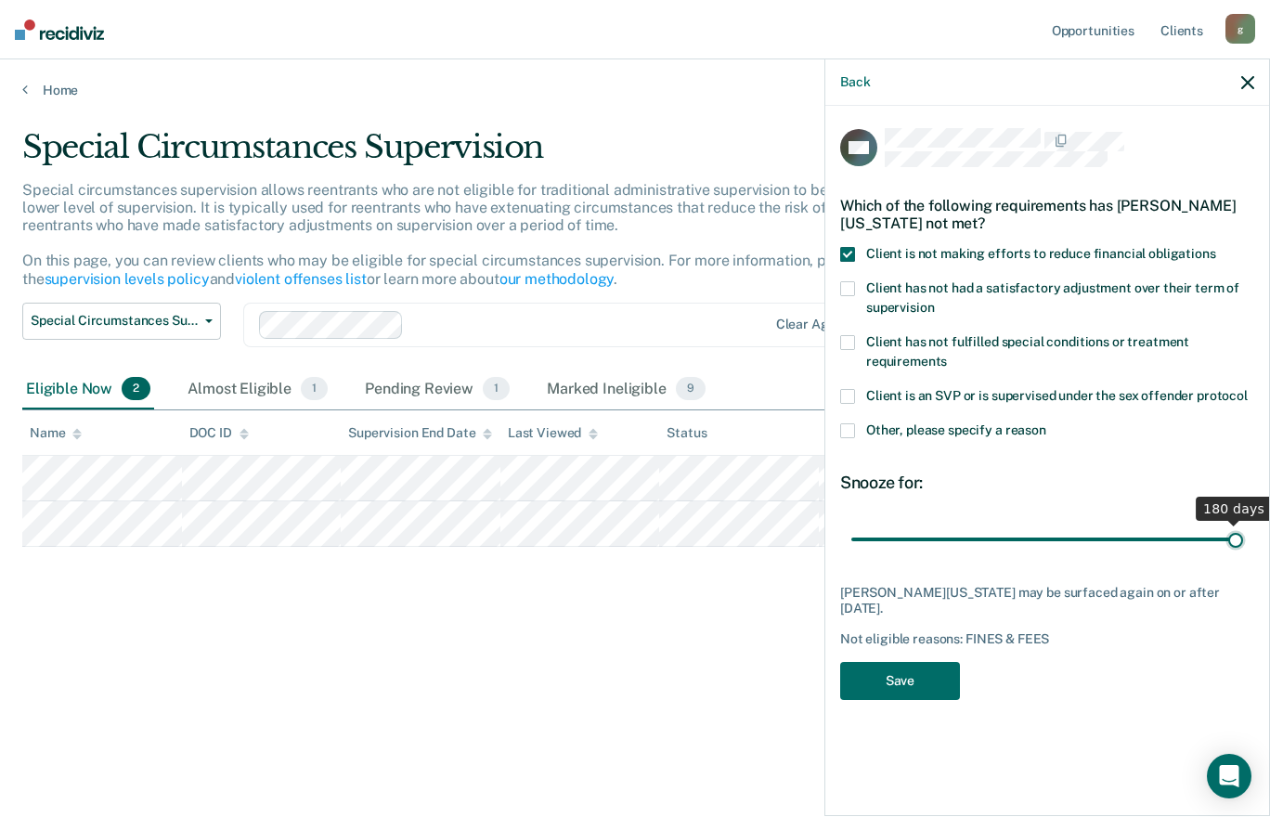
drag, startPoint x: 922, startPoint y: 540, endPoint x: 1272, endPoint y: 580, distance: 352.5
type input "180"
click at [1243, 555] on input "range" at bounding box center [1048, 539] width 392 height 33
click at [900, 673] on button "Save" at bounding box center [900, 681] width 120 height 38
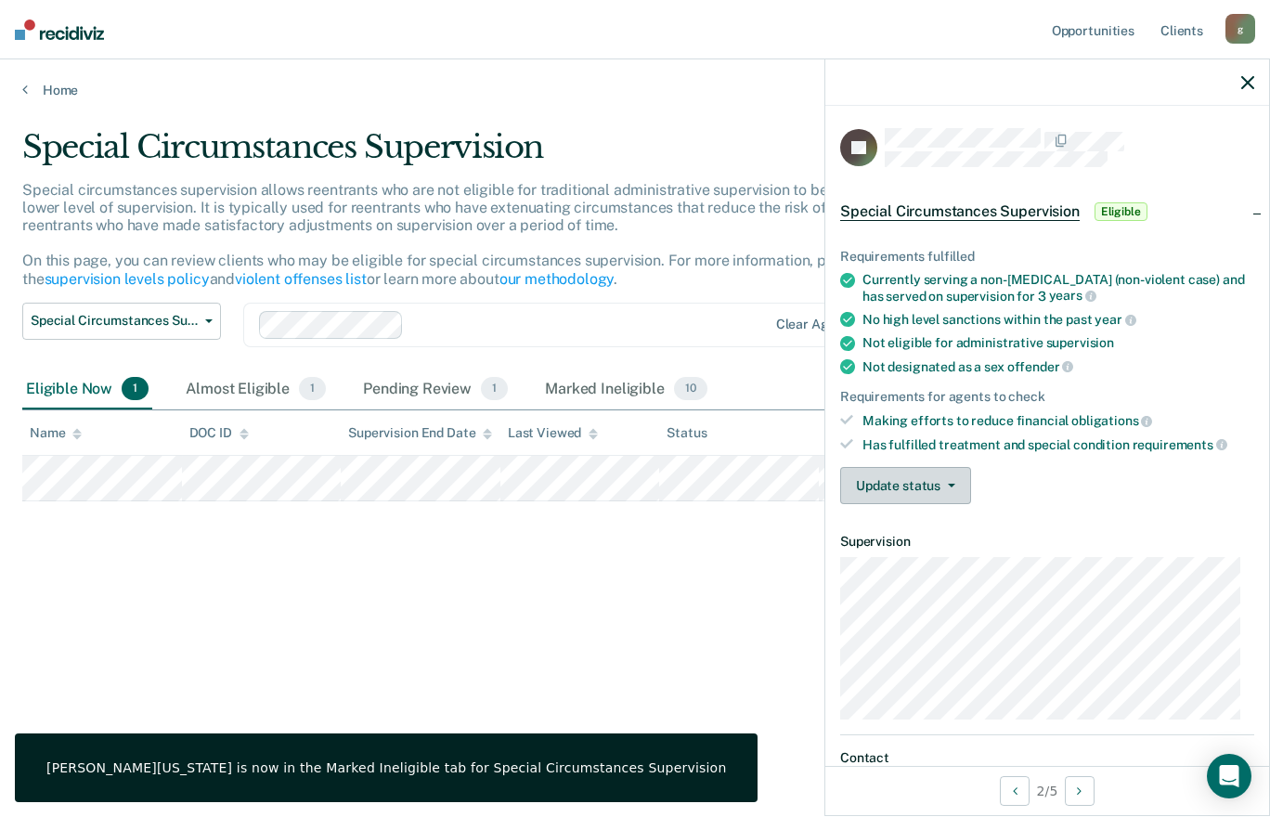
click at [891, 480] on button "Update status" at bounding box center [905, 485] width 131 height 37
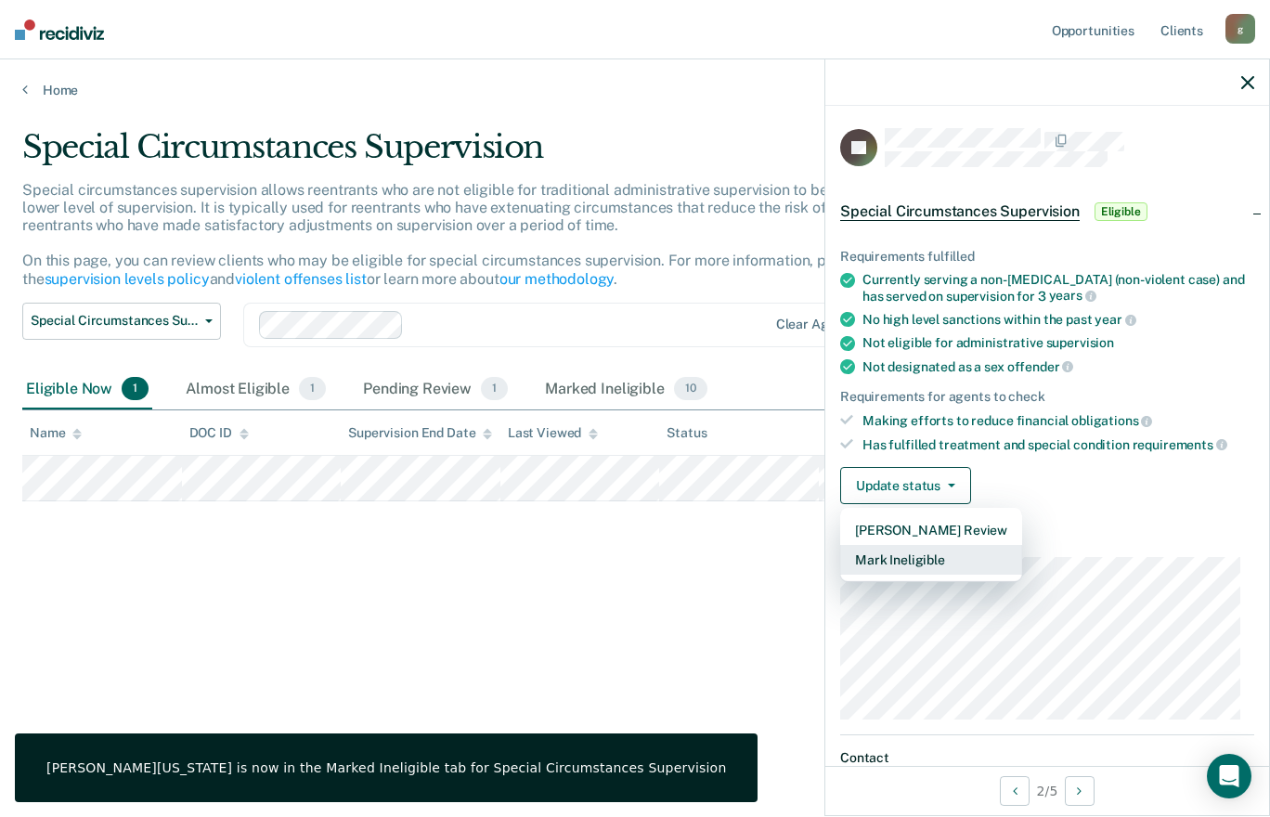
click at [880, 556] on button "Mark Ineligible" at bounding box center [931, 560] width 182 height 30
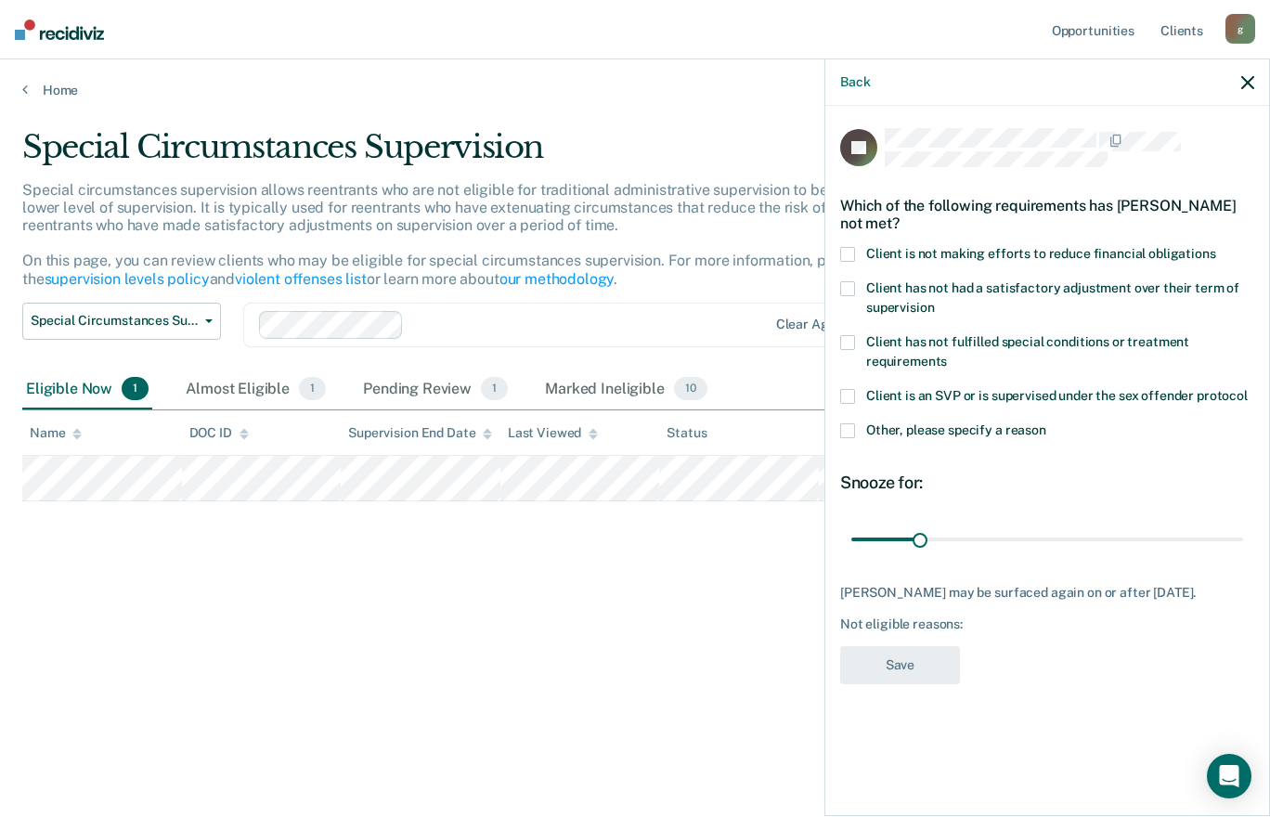
click at [852, 249] on span at bounding box center [847, 254] width 15 height 15
click at [1216, 247] on input "Client is not making efforts to reduce financial obligations" at bounding box center [1216, 247] width 0 height 0
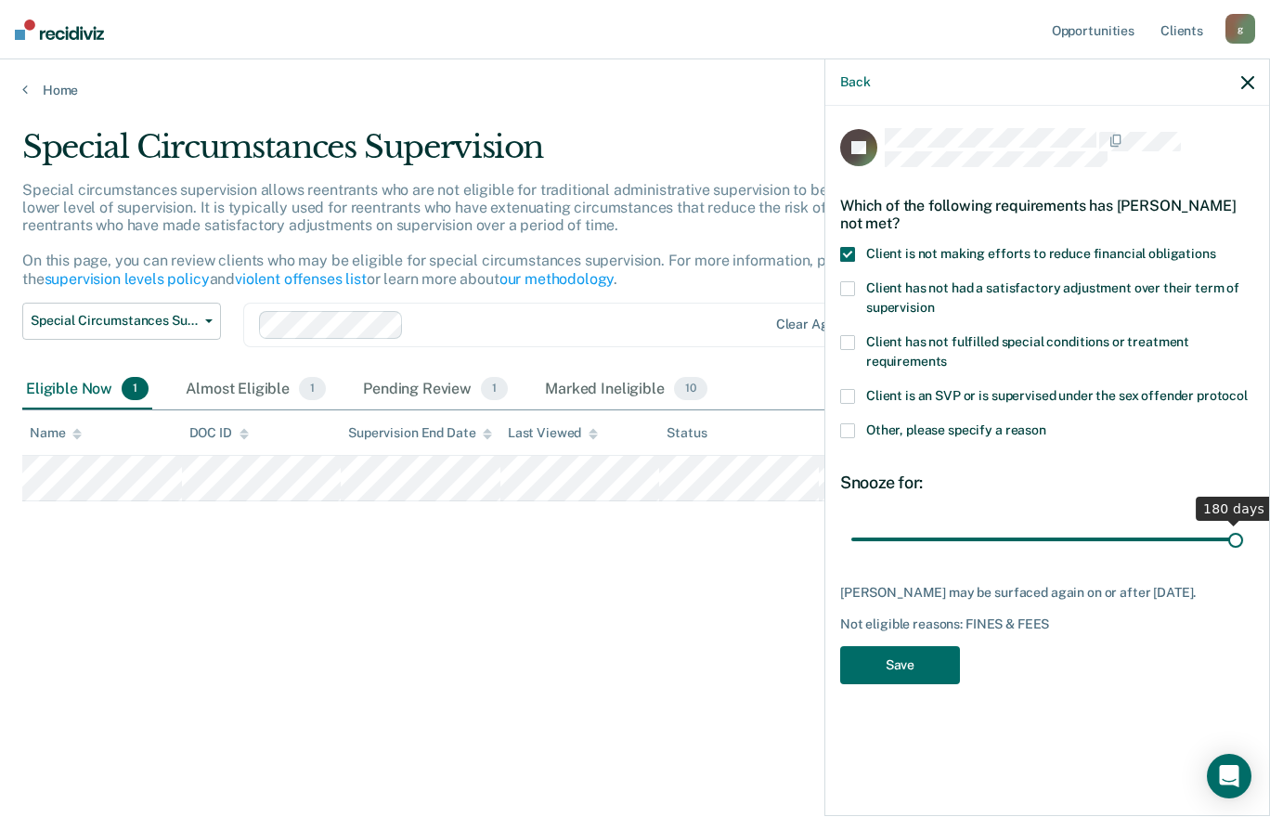
drag, startPoint x: 918, startPoint y: 535, endPoint x: 1272, endPoint y: 547, distance: 354.0
type input "180"
click at [1243, 547] on input "range" at bounding box center [1048, 539] width 392 height 33
click at [927, 683] on button "Save" at bounding box center [900, 665] width 120 height 38
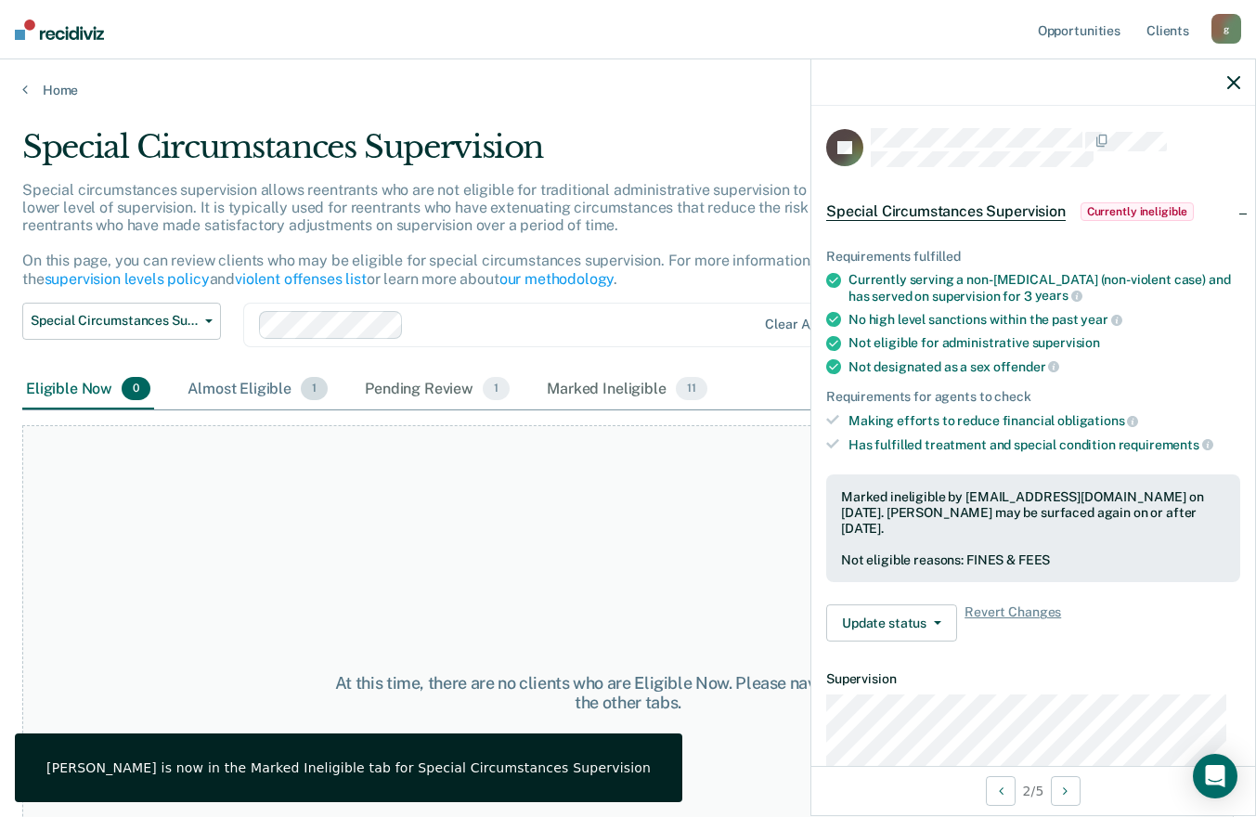
click at [246, 388] on div "Almost Eligible 1" at bounding box center [258, 390] width 148 height 41
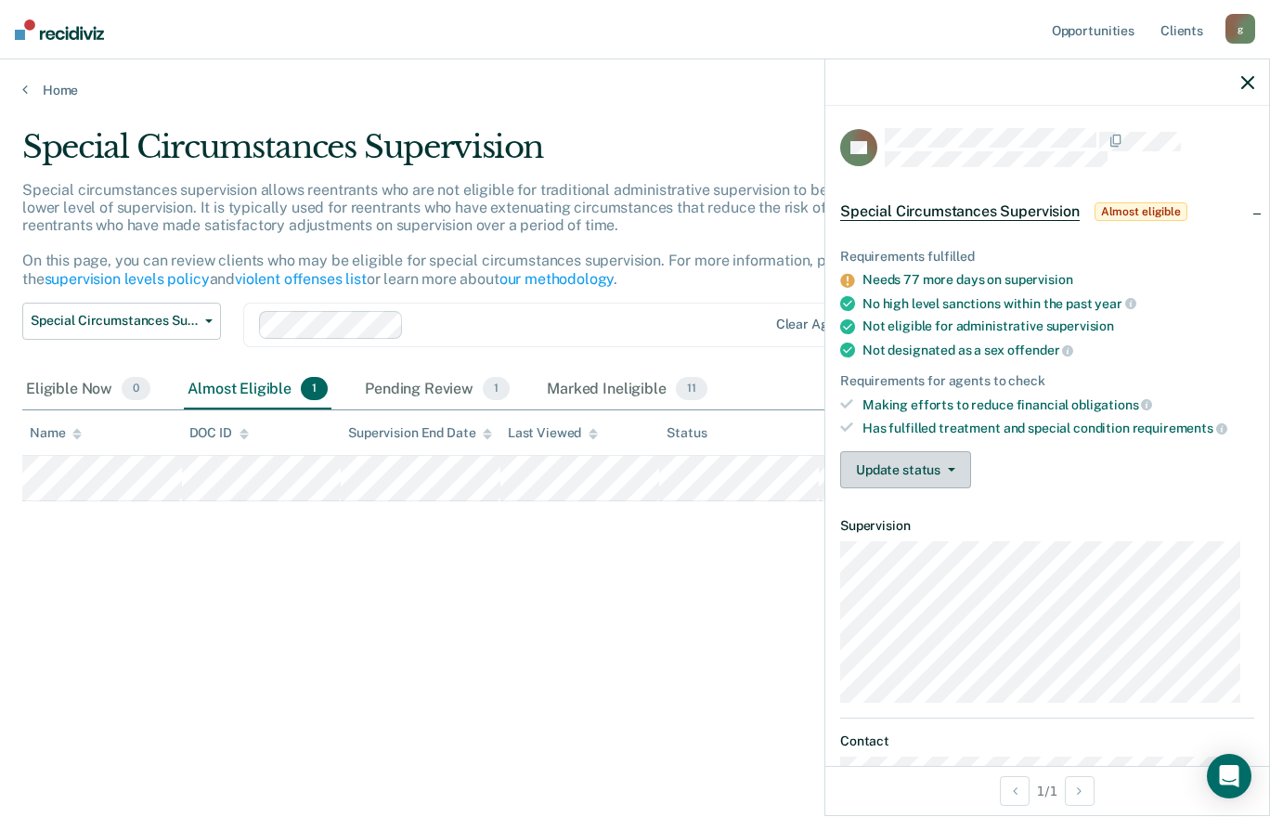
click at [871, 469] on button "Update status" at bounding box center [905, 469] width 131 height 37
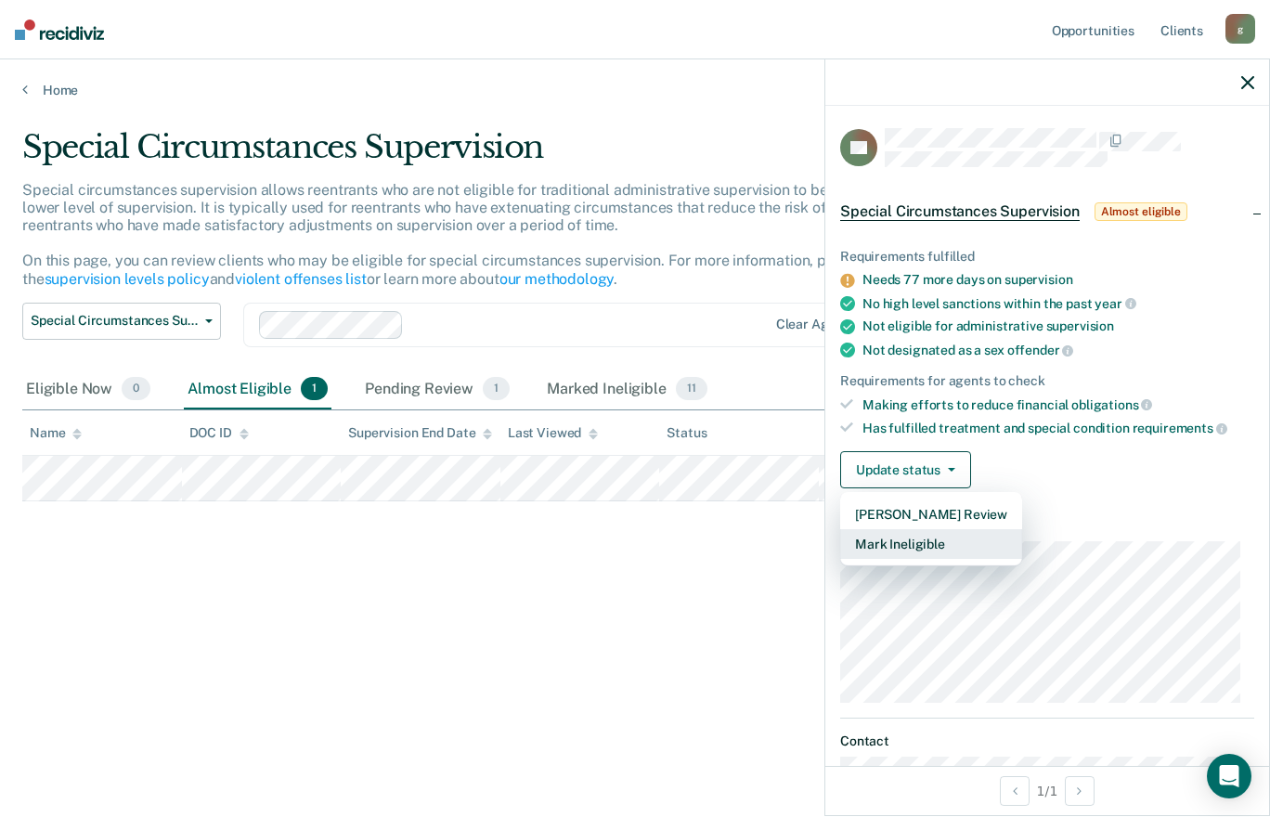
click at [882, 544] on button "Mark Ineligible" at bounding box center [931, 544] width 182 height 30
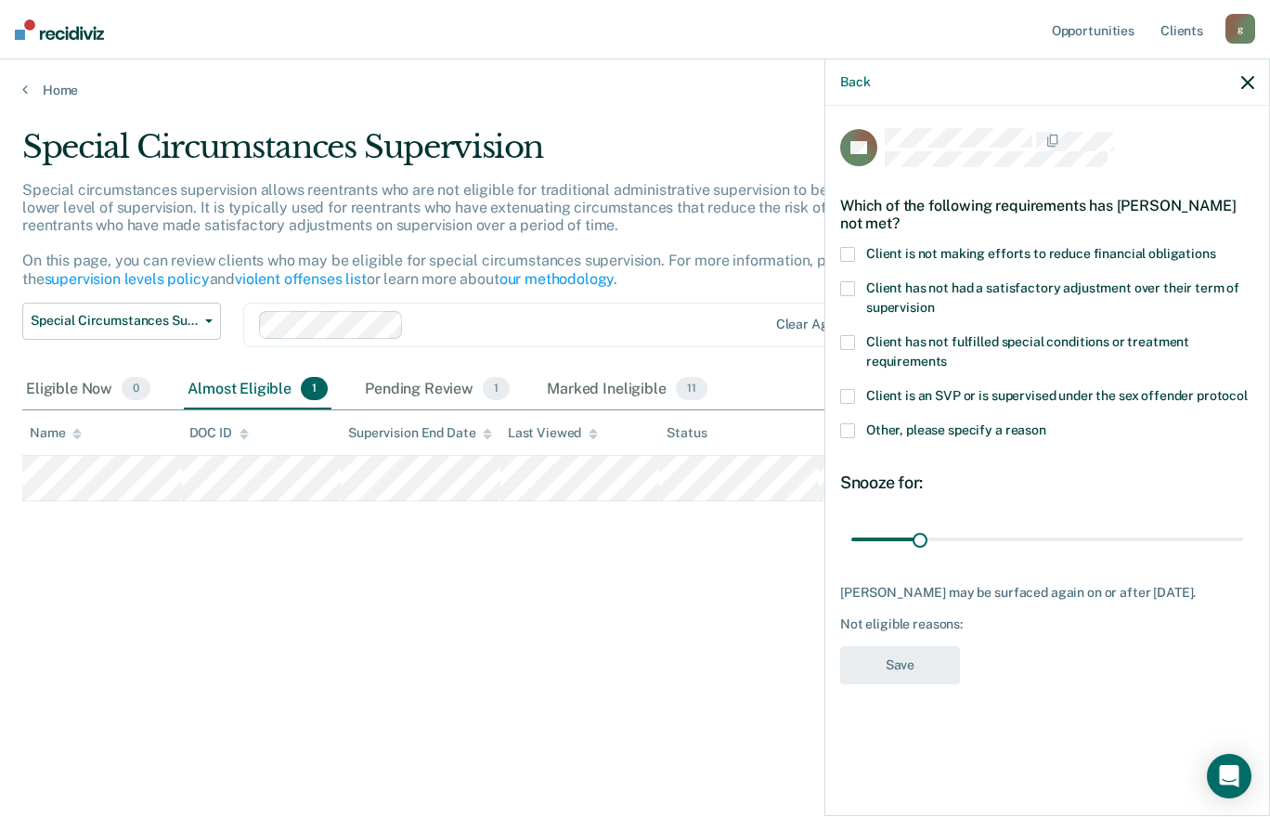
click at [848, 254] on span at bounding box center [847, 254] width 15 height 15
click at [1216, 247] on input "Client is not making efforts to reduce financial obligations" at bounding box center [1216, 247] width 0 height 0
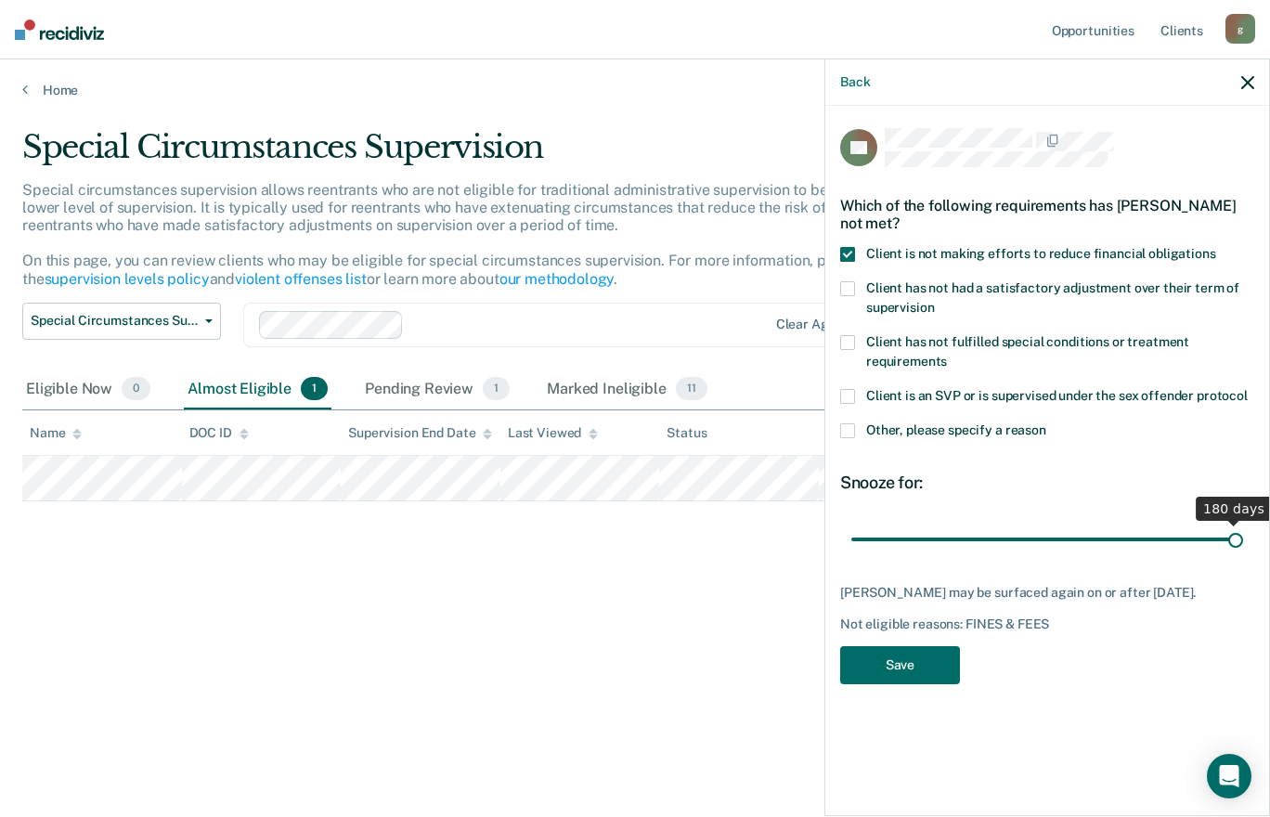
drag, startPoint x: 922, startPoint y: 539, endPoint x: 1272, endPoint y: 529, distance: 350.2
type input "180"
click at [1243, 529] on input "range" at bounding box center [1048, 539] width 392 height 33
click at [915, 666] on button "Save" at bounding box center [900, 665] width 120 height 38
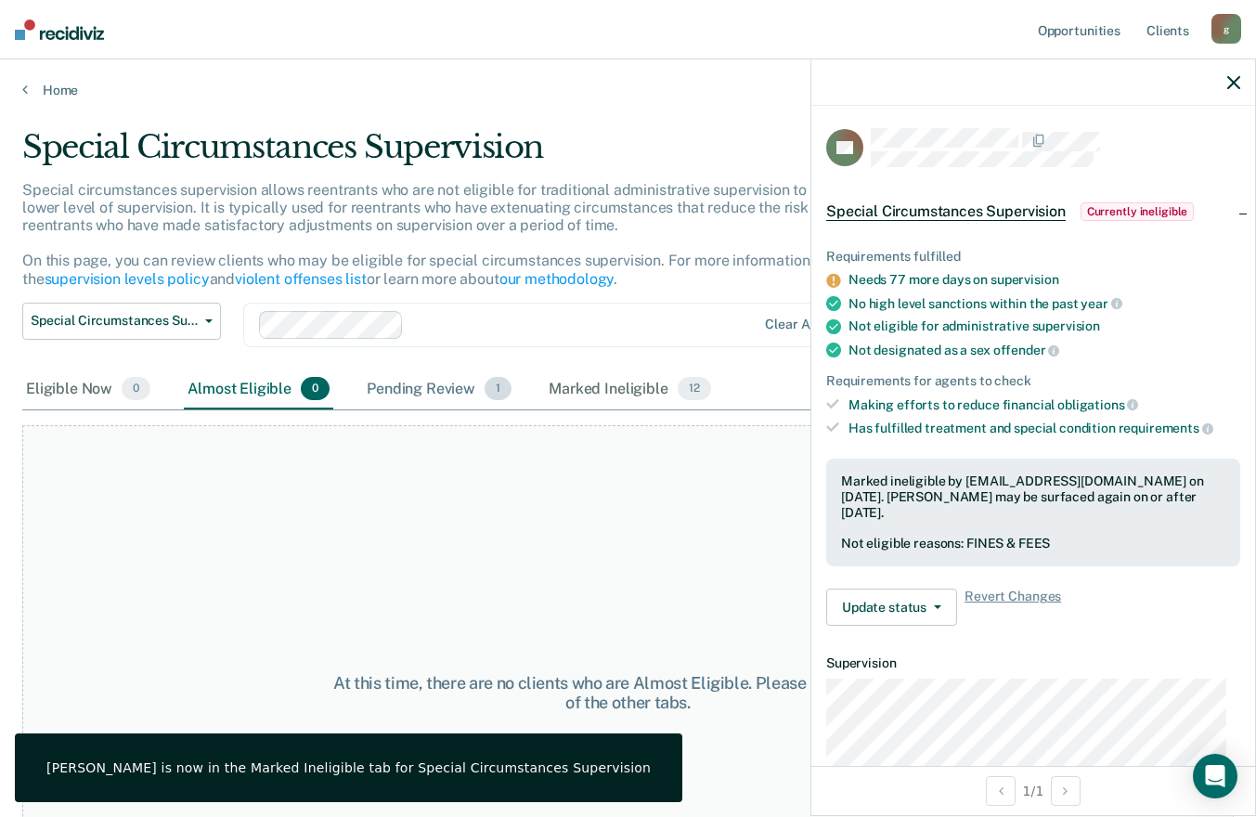
click at [457, 392] on div "Pending Review 1" at bounding box center [439, 390] width 152 height 41
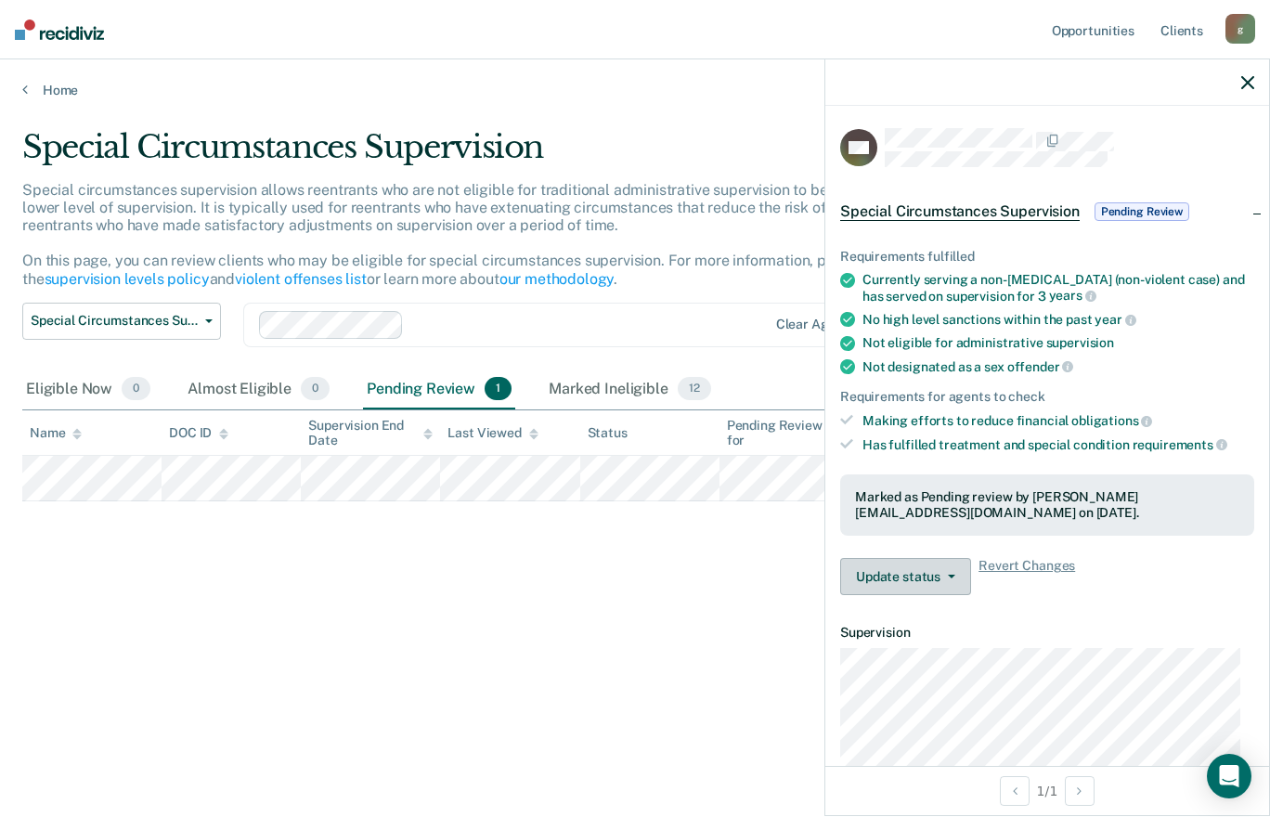
click at [900, 572] on button "Update status" at bounding box center [905, 576] width 131 height 37
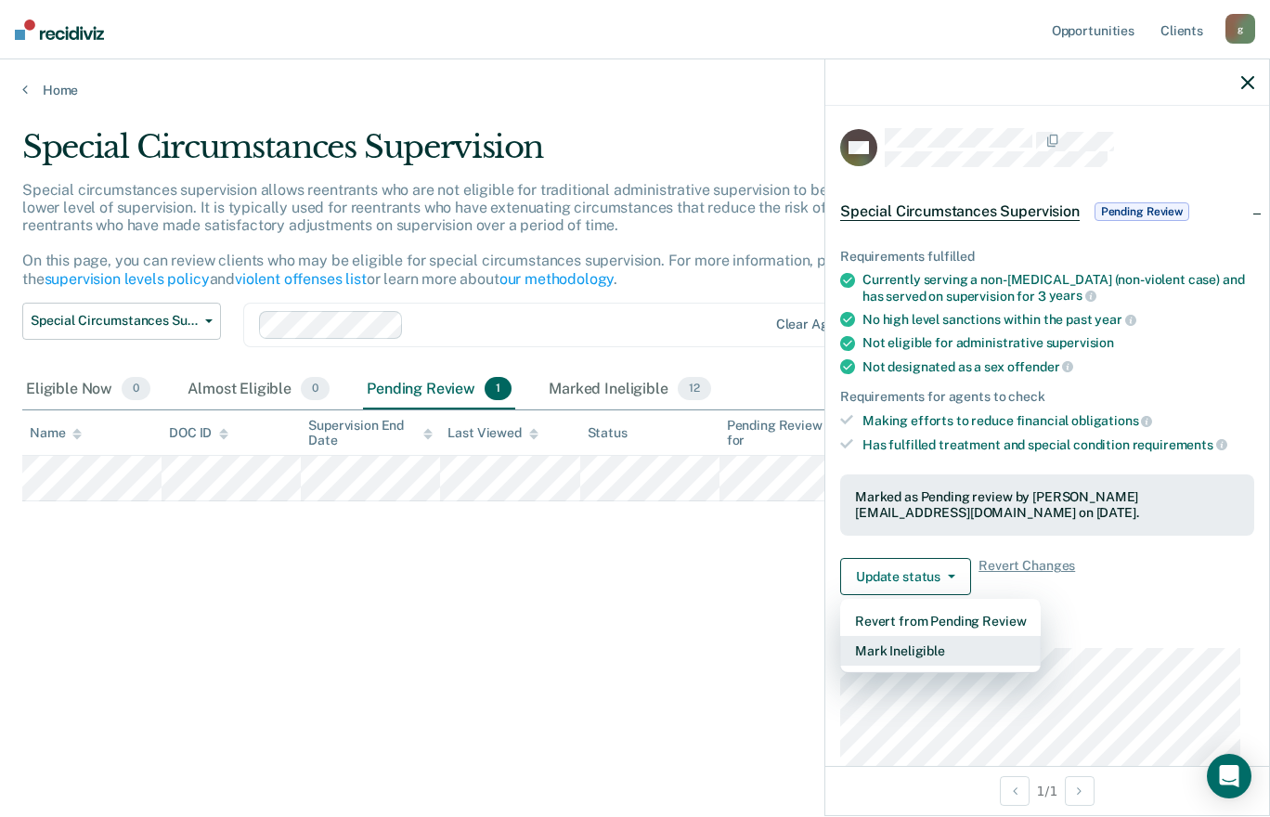
click at [907, 643] on button "Mark Ineligible" at bounding box center [940, 651] width 201 height 30
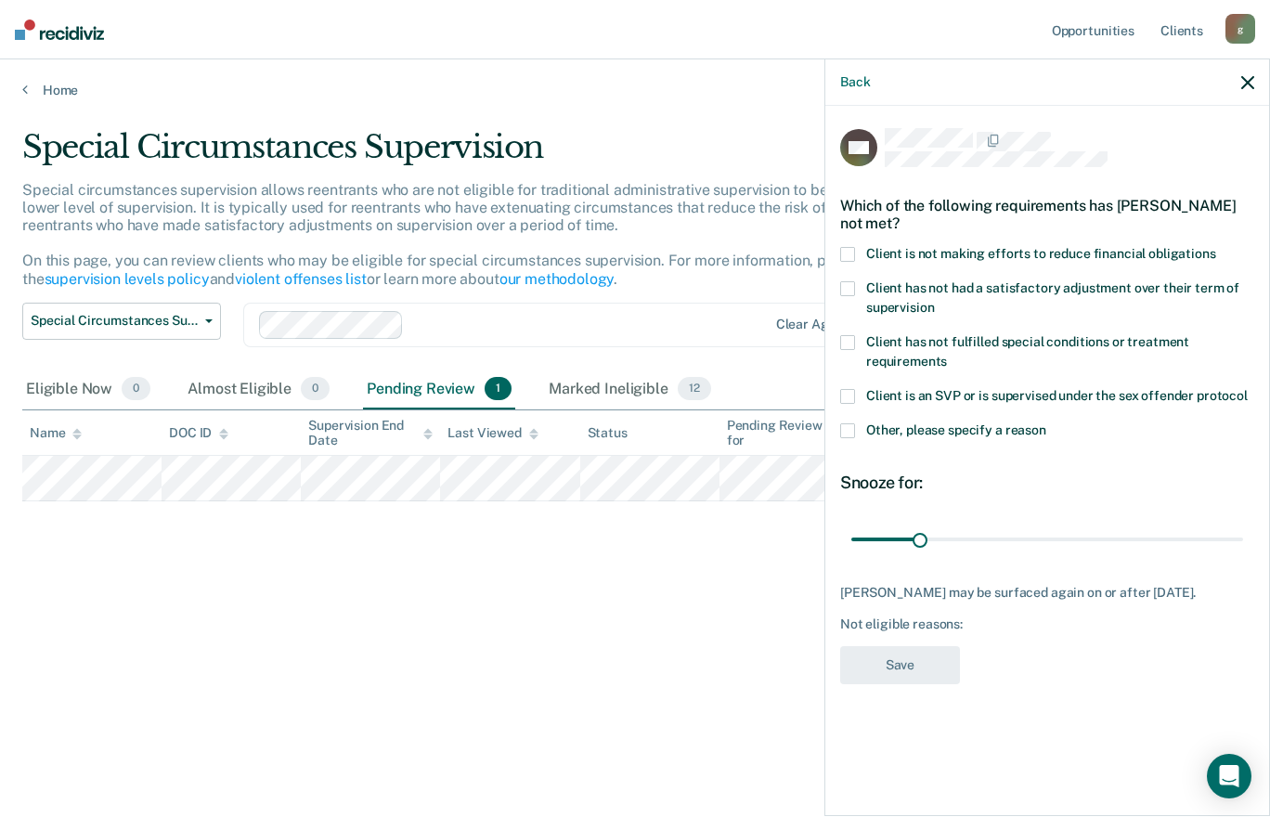
click at [848, 258] on span at bounding box center [847, 254] width 15 height 15
click at [1216, 247] on input "Client is not making efforts to reduce financial obligations" at bounding box center [1216, 247] width 0 height 0
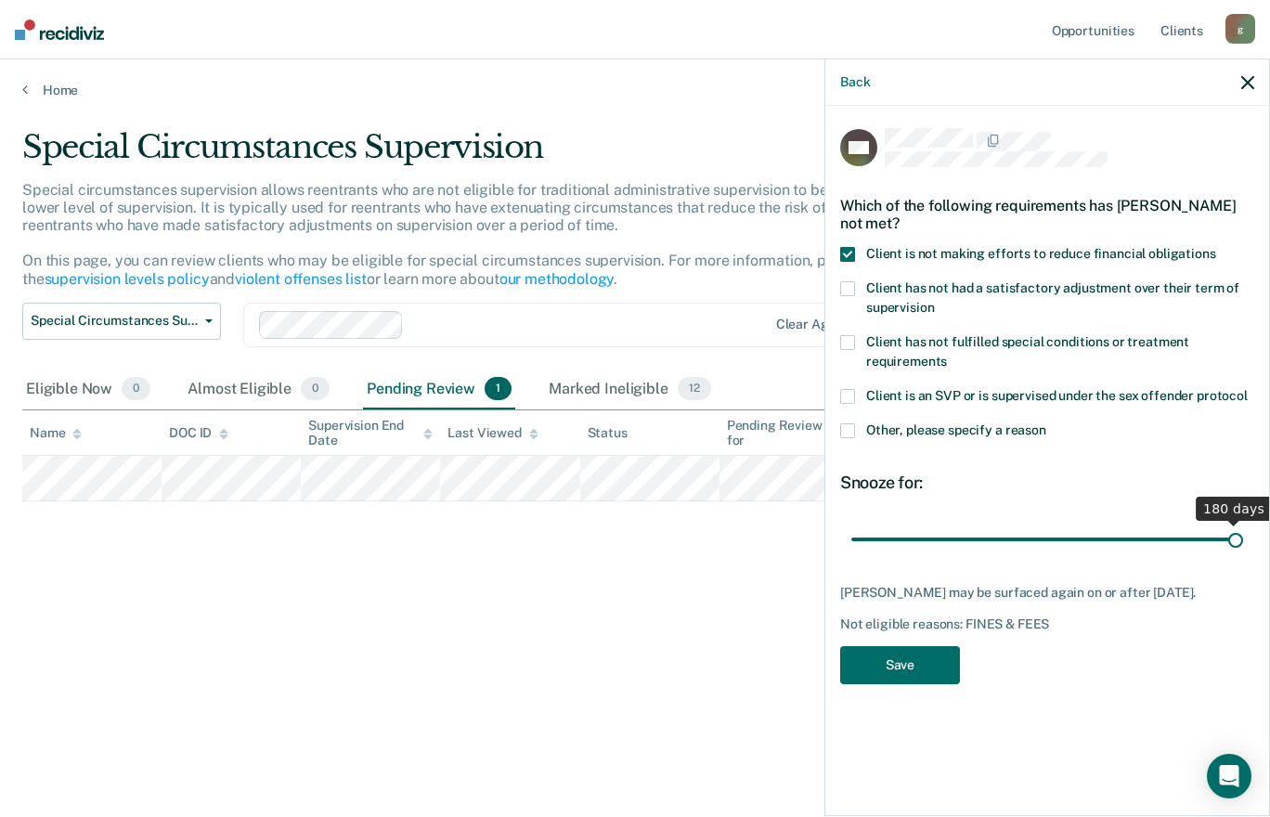
drag, startPoint x: 918, startPoint y: 540, endPoint x: 1272, endPoint y: 569, distance: 355.0
type input "180"
click at [1243, 555] on input "range" at bounding box center [1048, 539] width 392 height 33
click at [887, 680] on button "Save" at bounding box center [900, 665] width 120 height 38
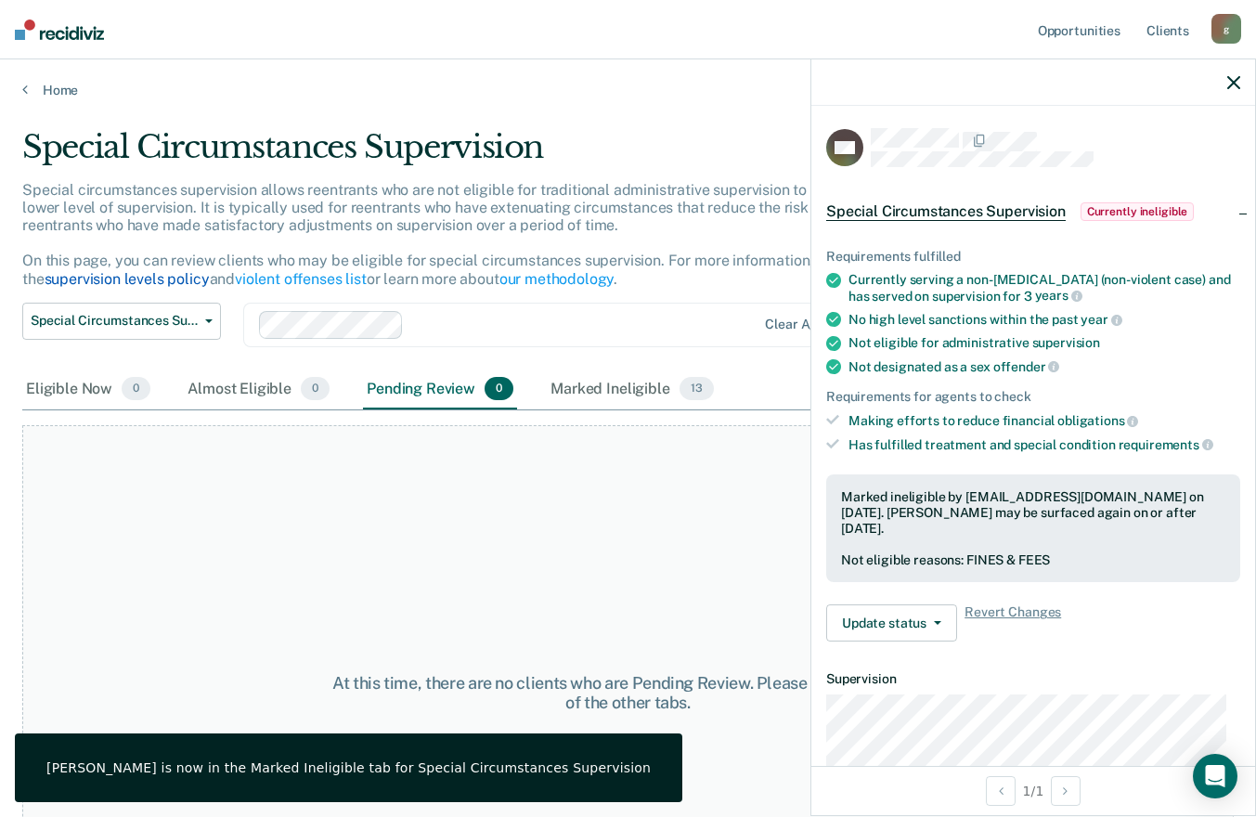
click at [117, 273] on link "supervision levels policy" at bounding box center [127, 279] width 165 height 18
